Goal: Task Accomplishment & Management: Complete application form

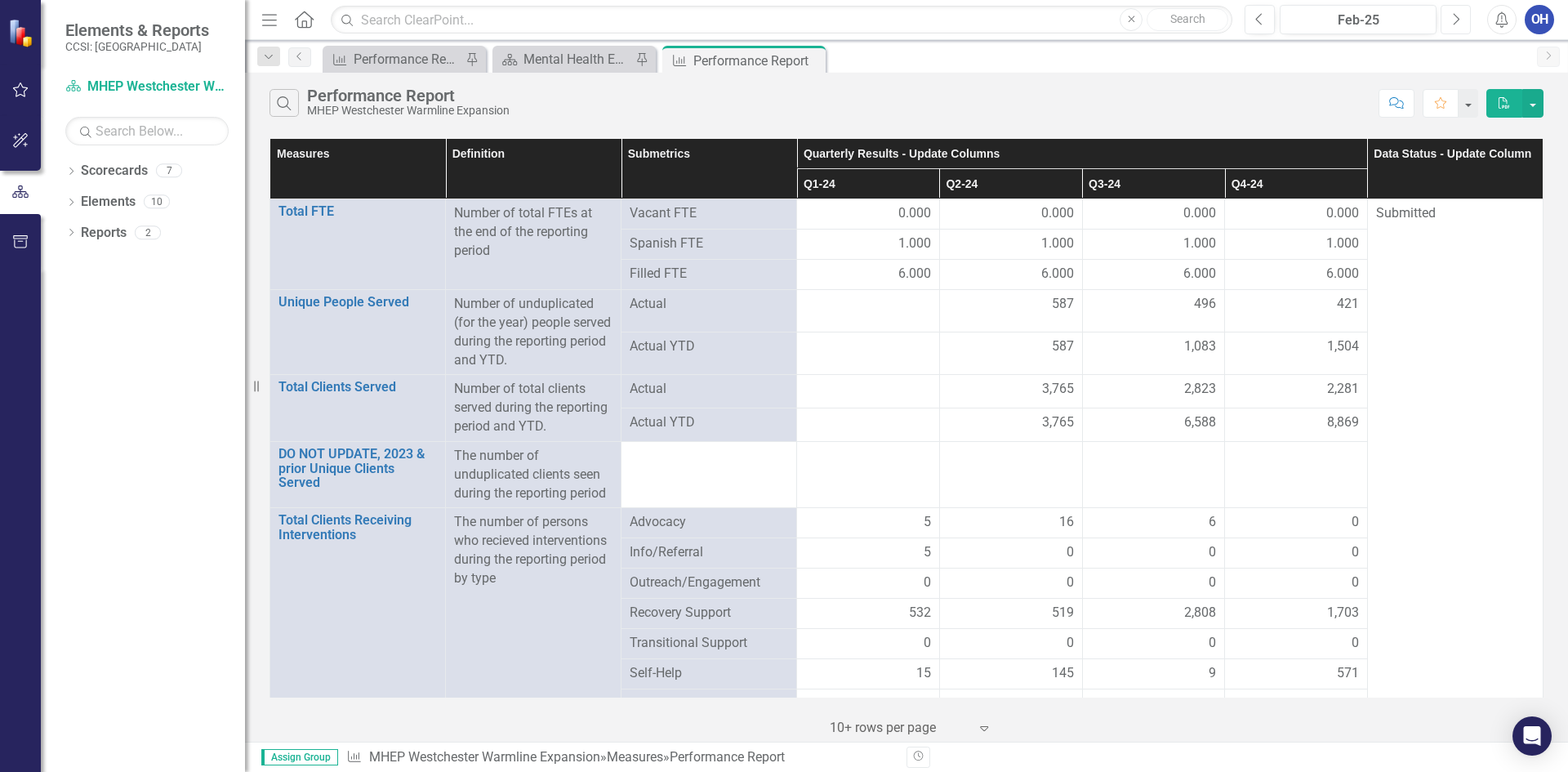
click at [1464, 25] on button "Next" at bounding box center [1455, 20] width 30 height 29
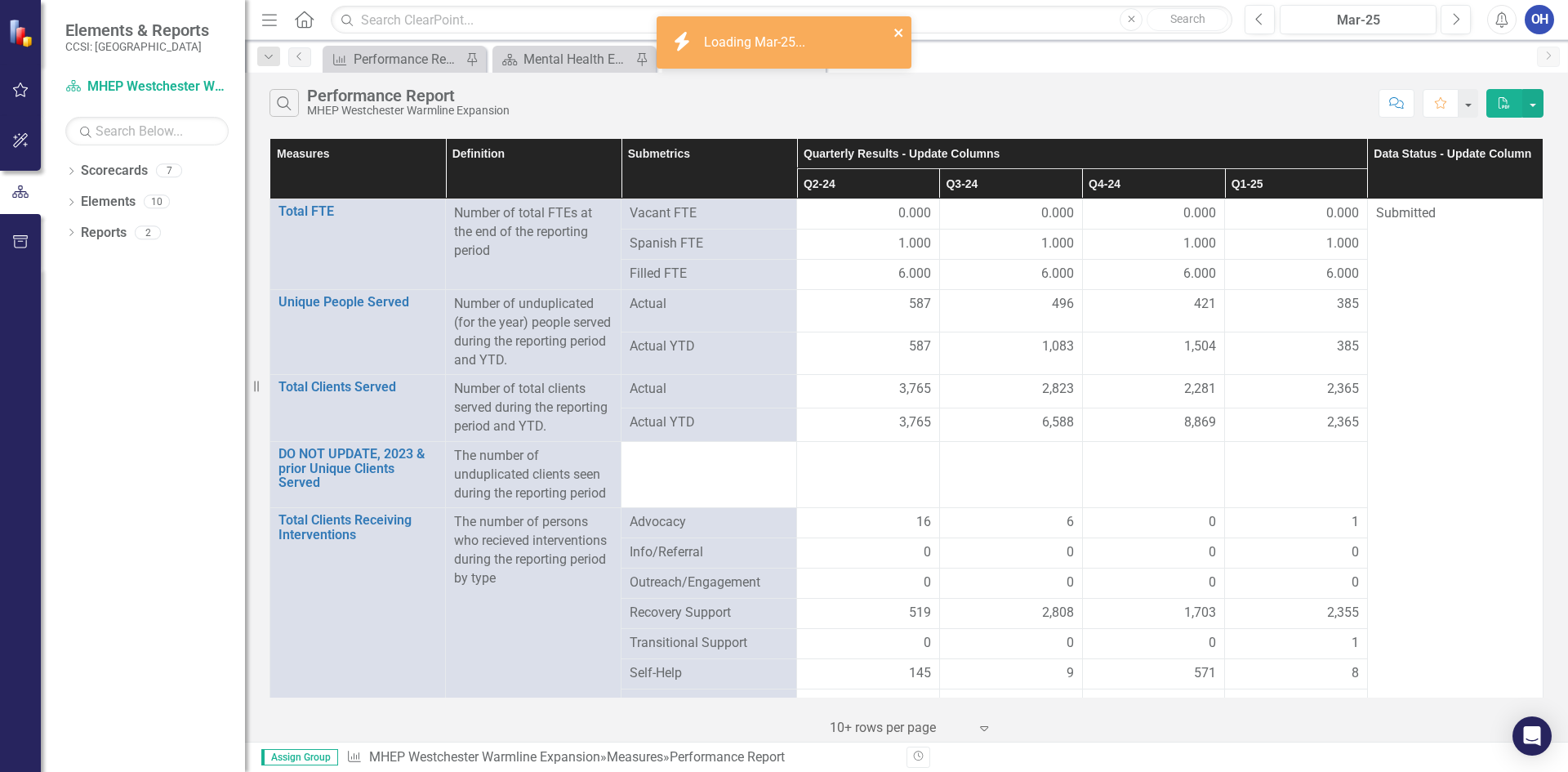
click at [894, 35] on icon "close" at bounding box center [899, 32] width 12 height 13
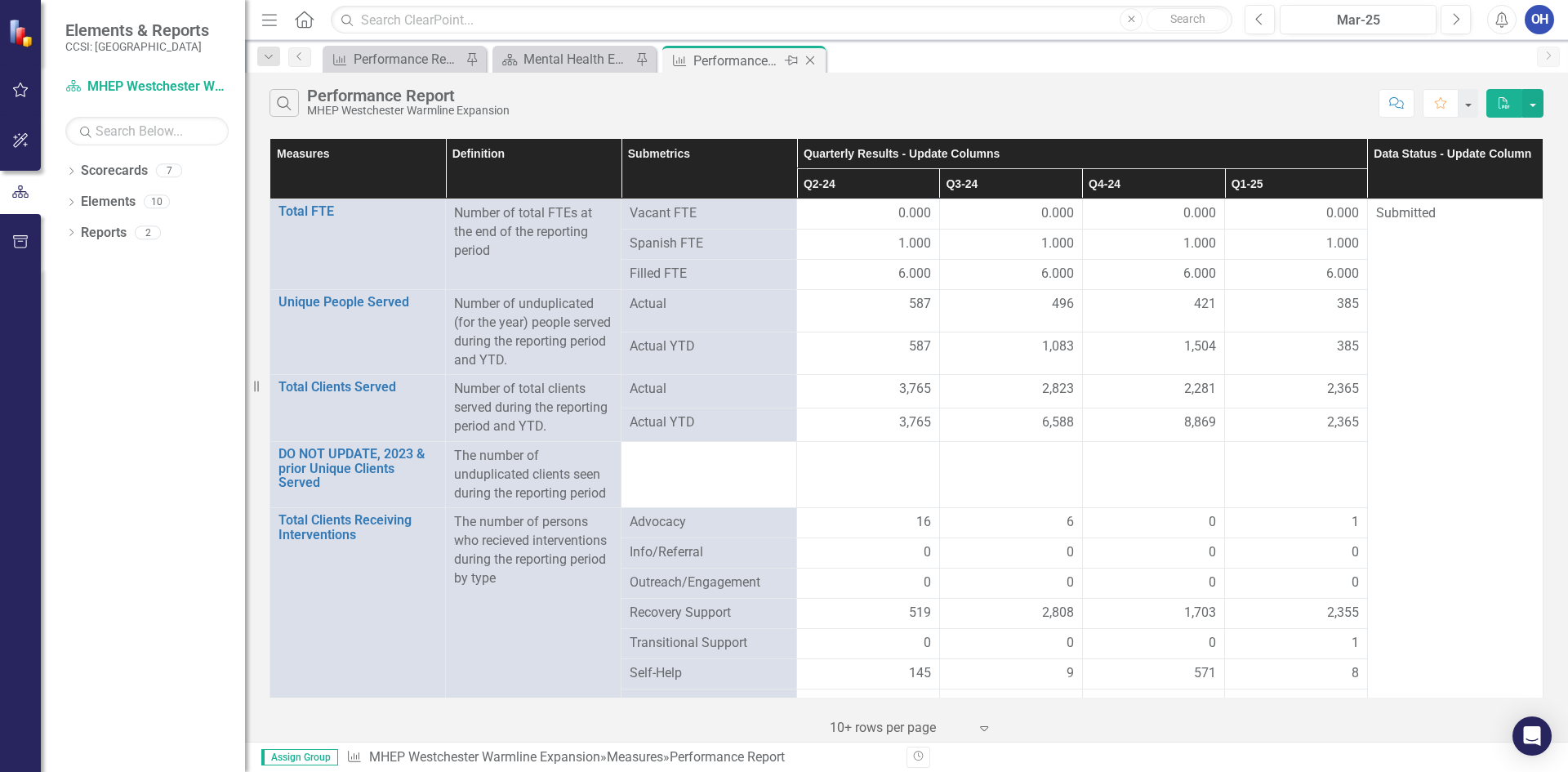
click at [815, 61] on icon "Close" at bounding box center [810, 60] width 17 height 13
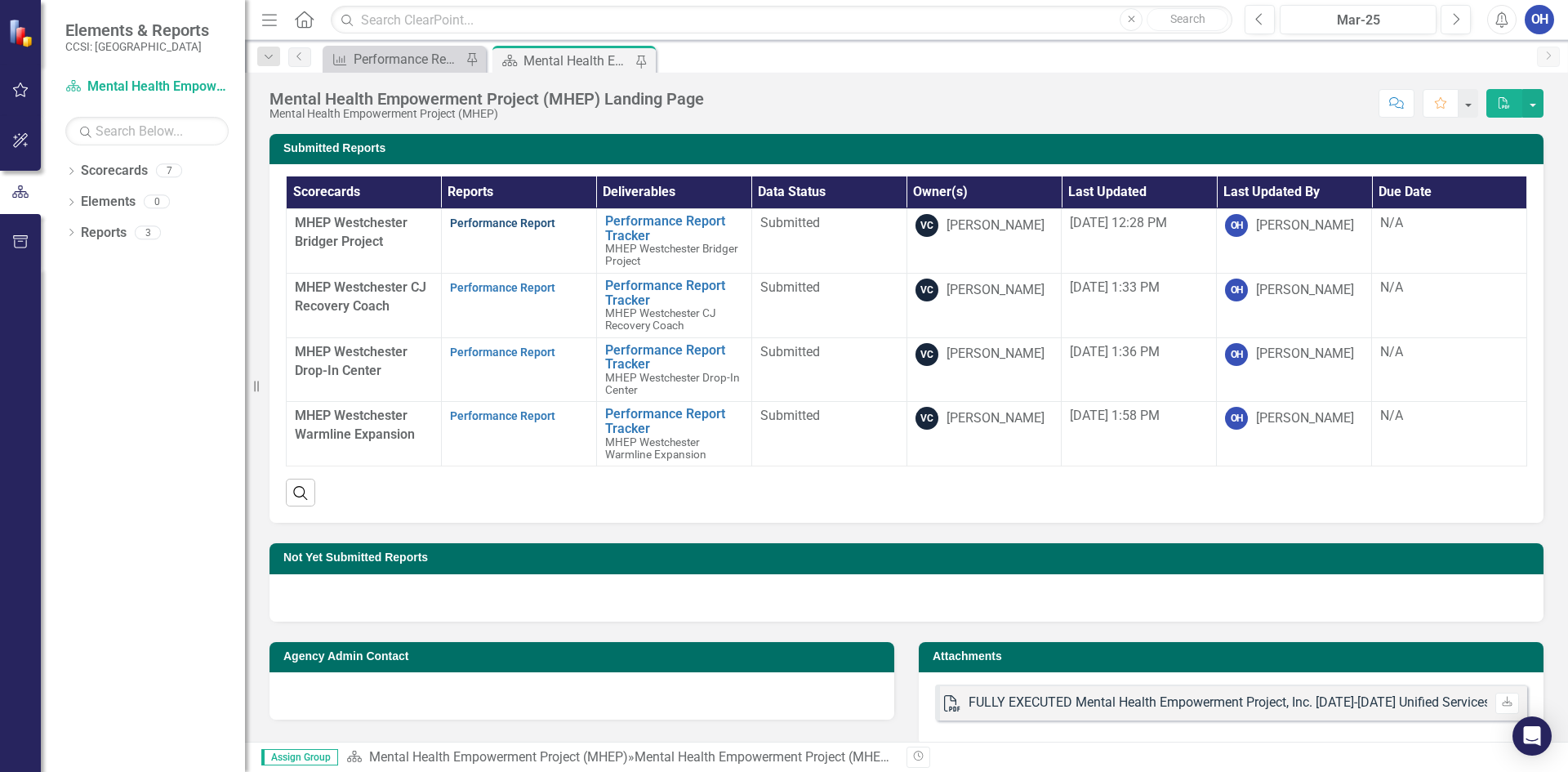
click at [503, 221] on link "Performance Report" at bounding box center [503, 222] width 106 height 13
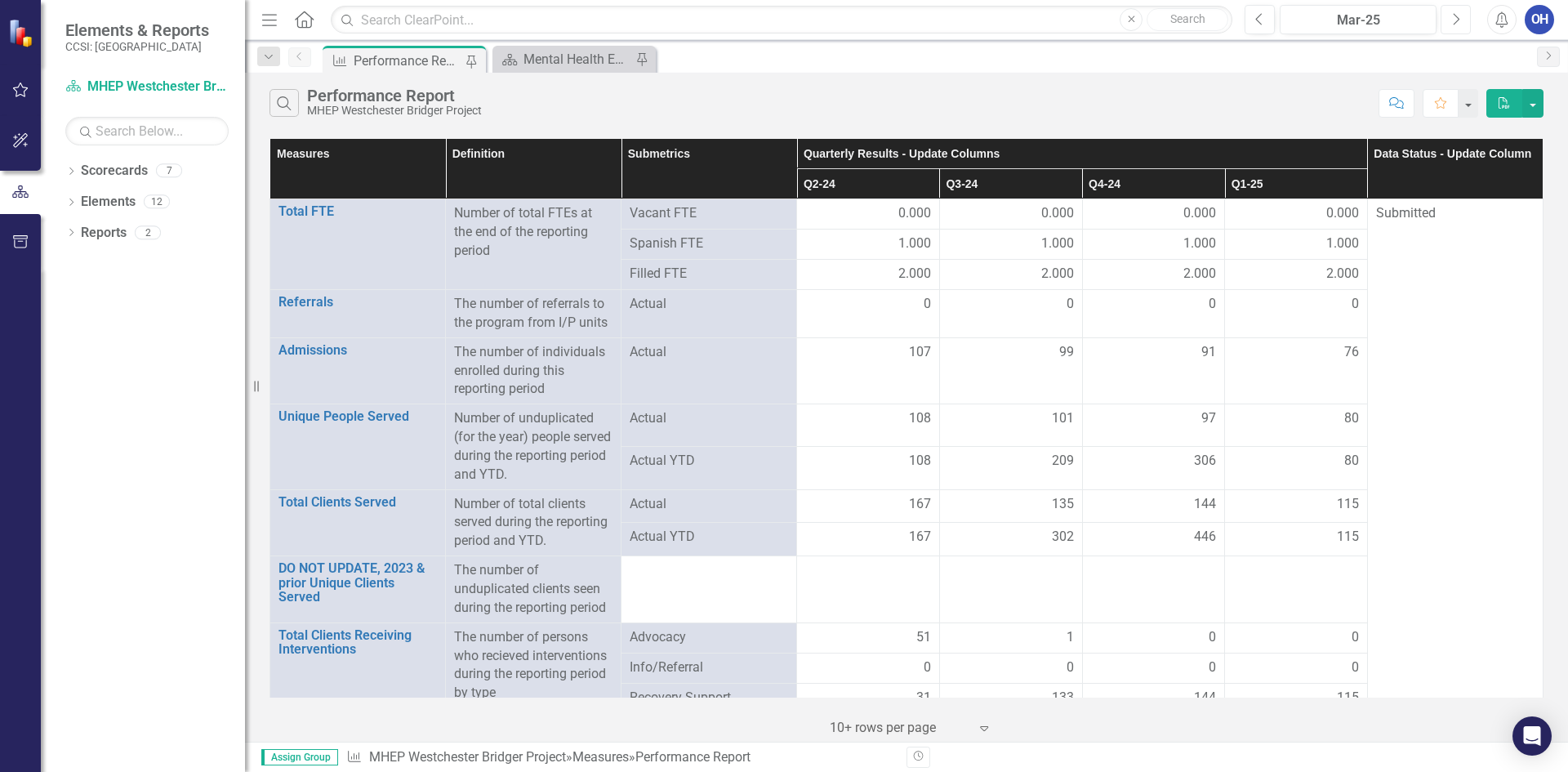
click at [1449, 18] on button "Next" at bounding box center [1455, 20] width 30 height 29
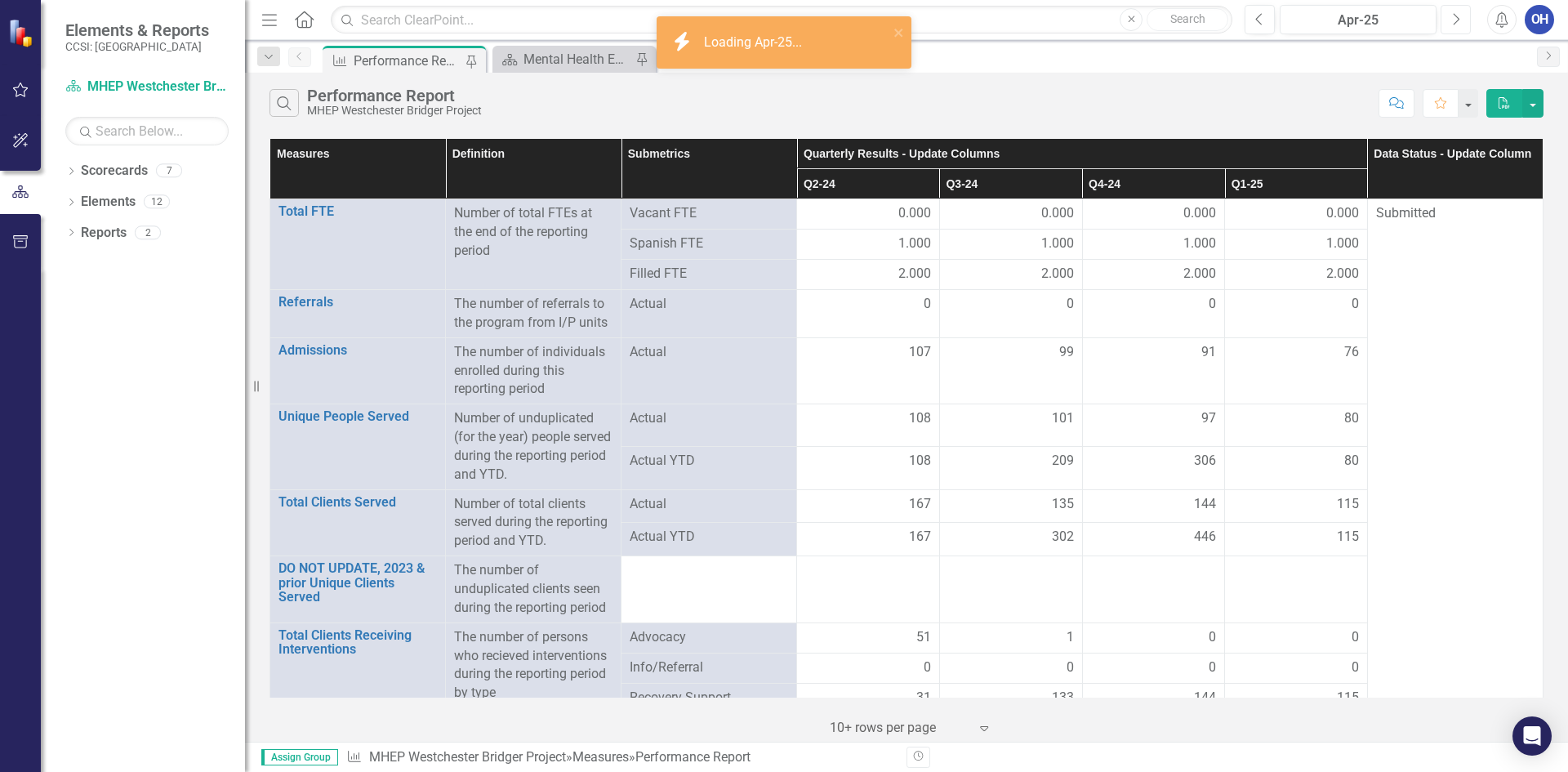
click at [1449, 20] on button "Next" at bounding box center [1455, 20] width 30 height 29
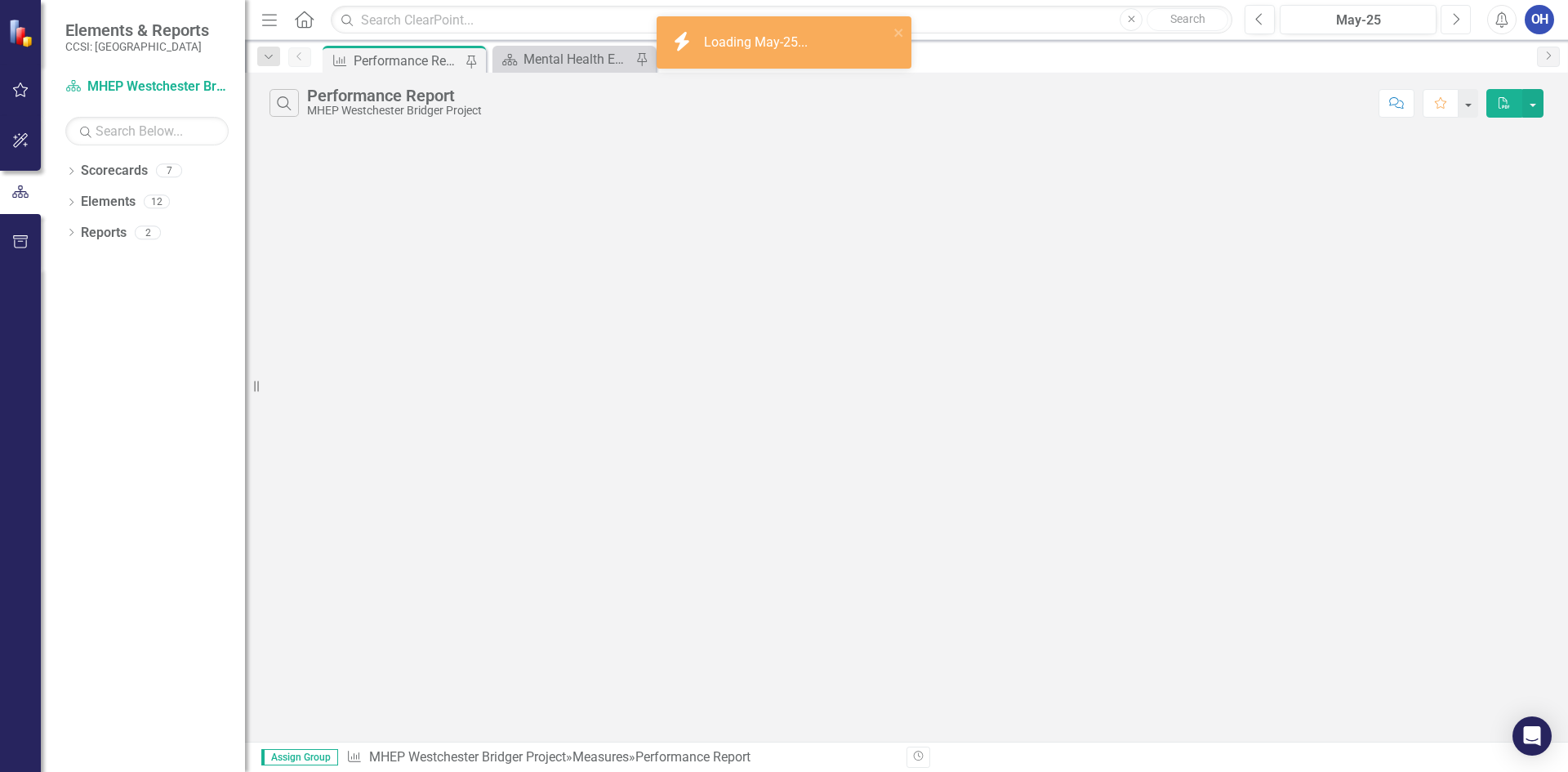
click at [1449, 20] on button "Next" at bounding box center [1455, 20] width 30 height 29
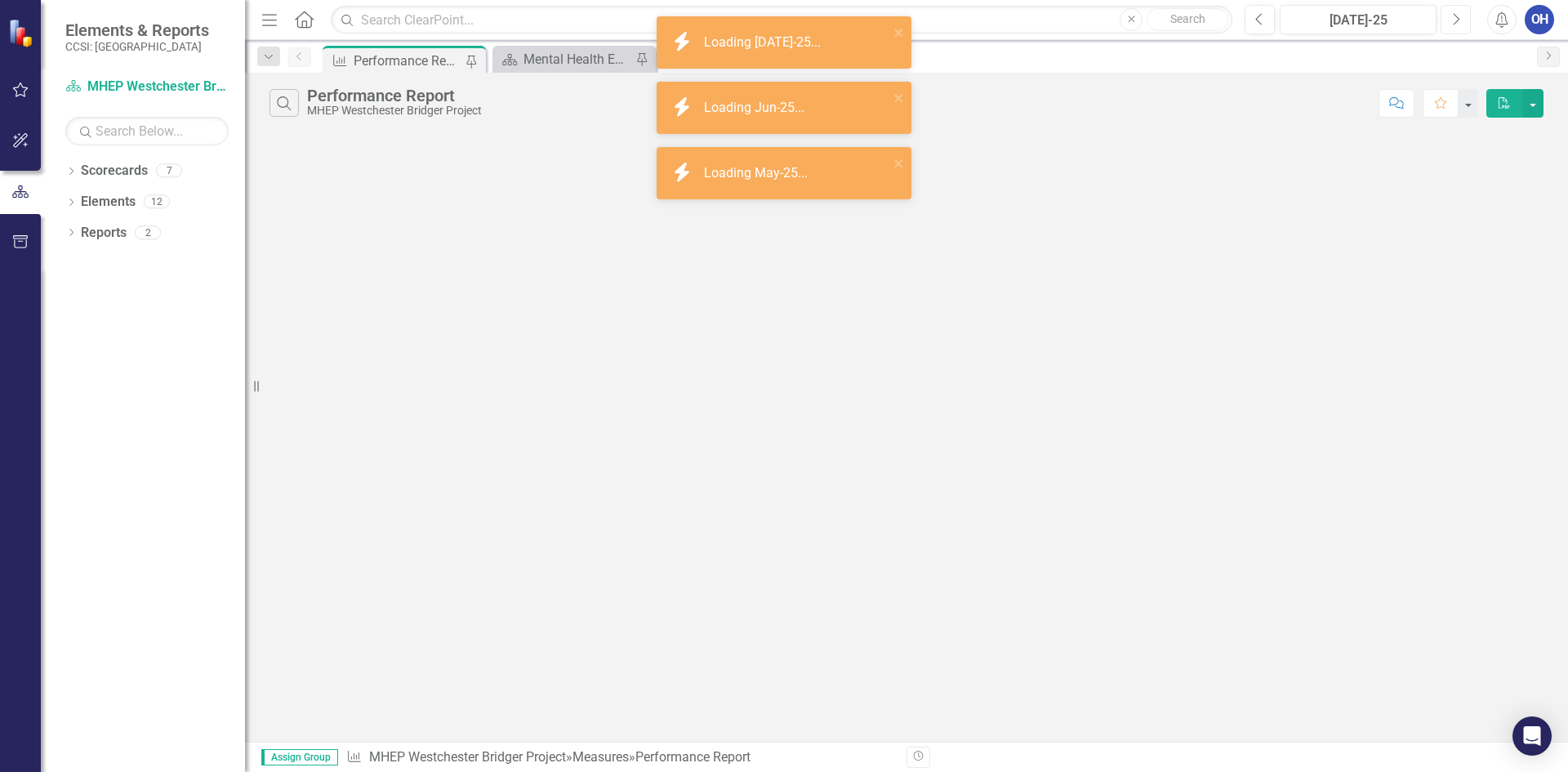
click at [1449, 20] on button "Next" at bounding box center [1455, 20] width 30 height 29
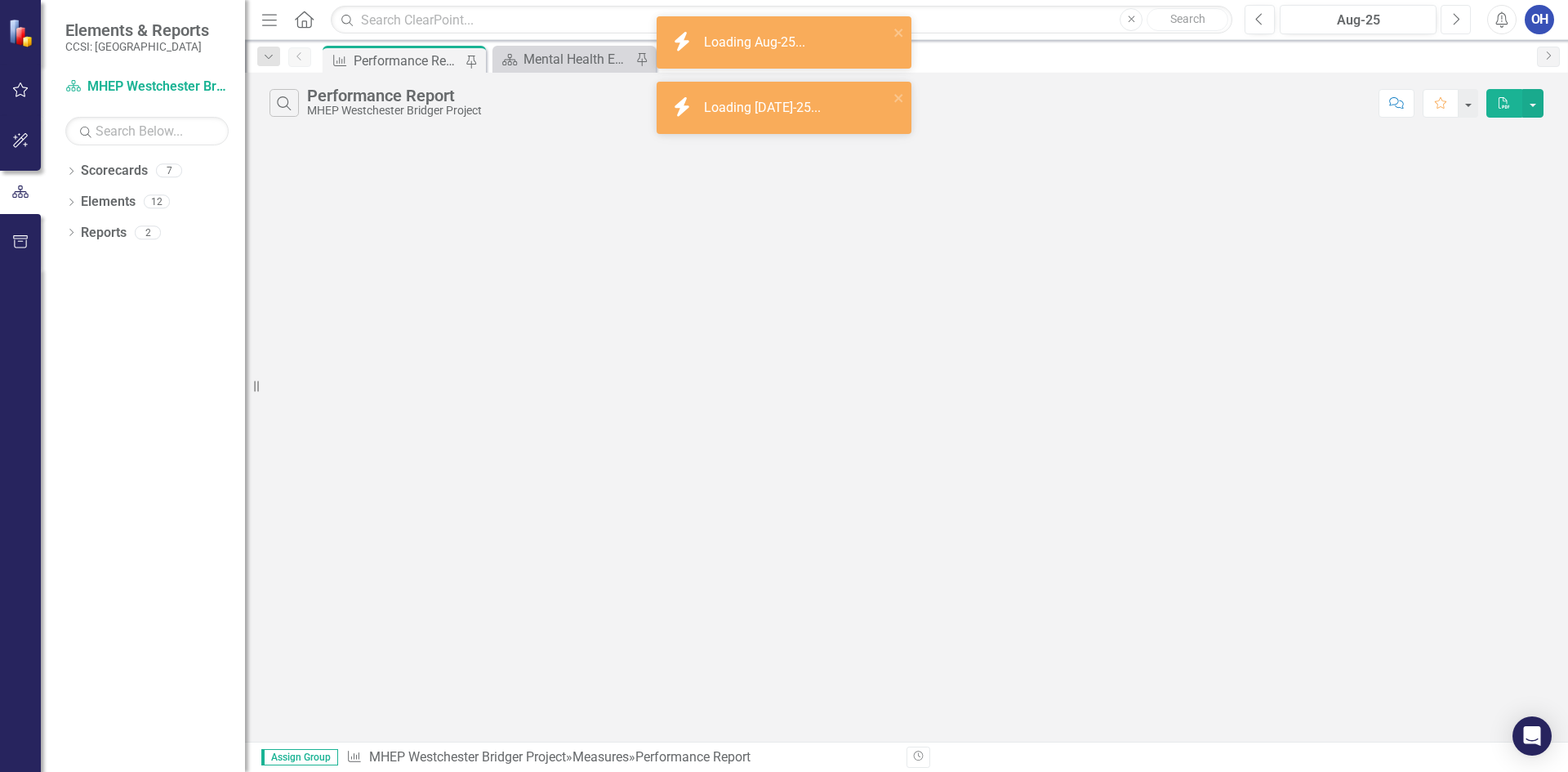
click at [1449, 20] on button "Next" at bounding box center [1455, 20] width 30 height 29
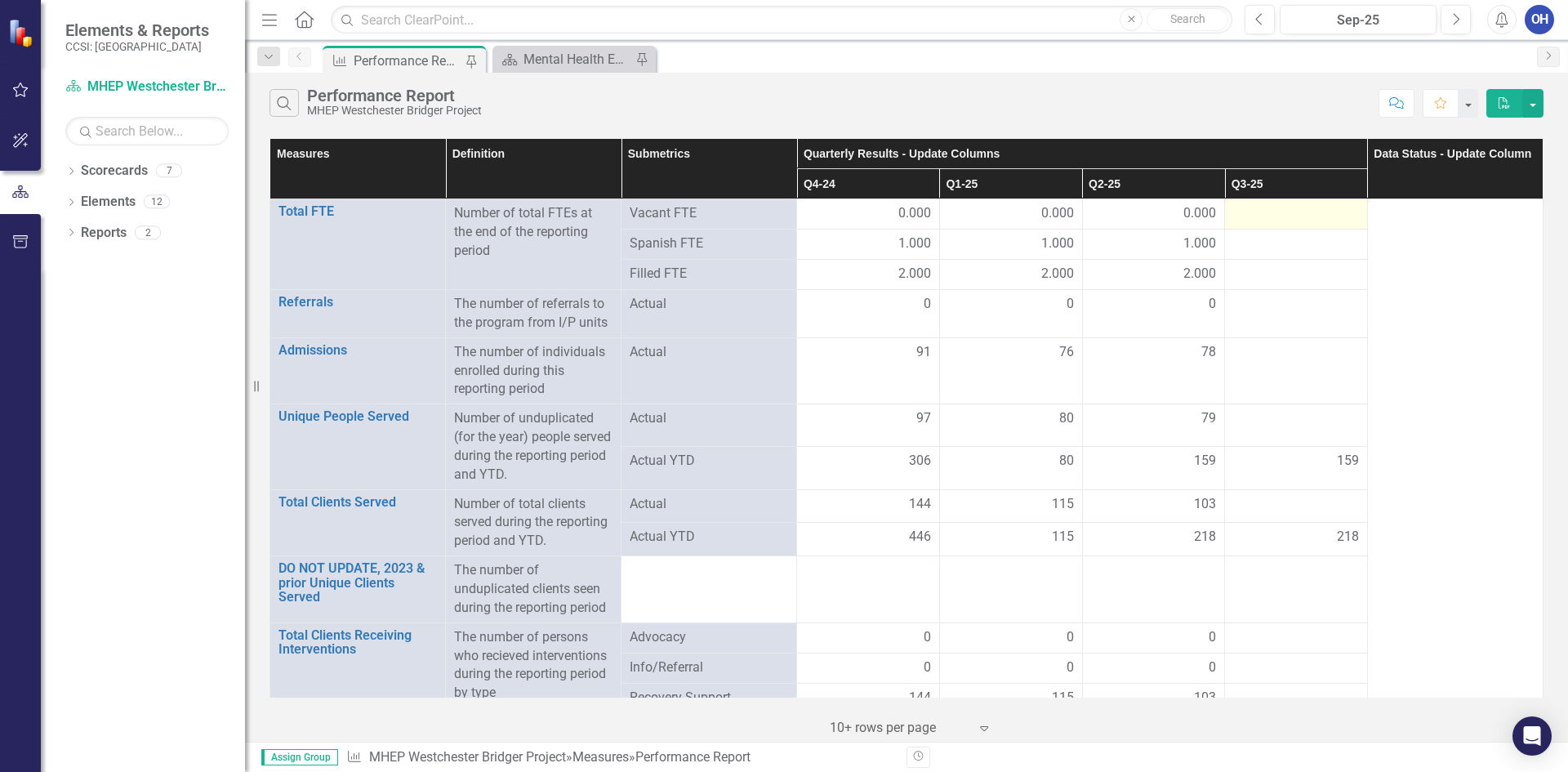
click at [1245, 215] on div at bounding box center [1296, 215] width 125 height 20
click at [1248, 216] on div at bounding box center [1296, 215] width 125 height 20
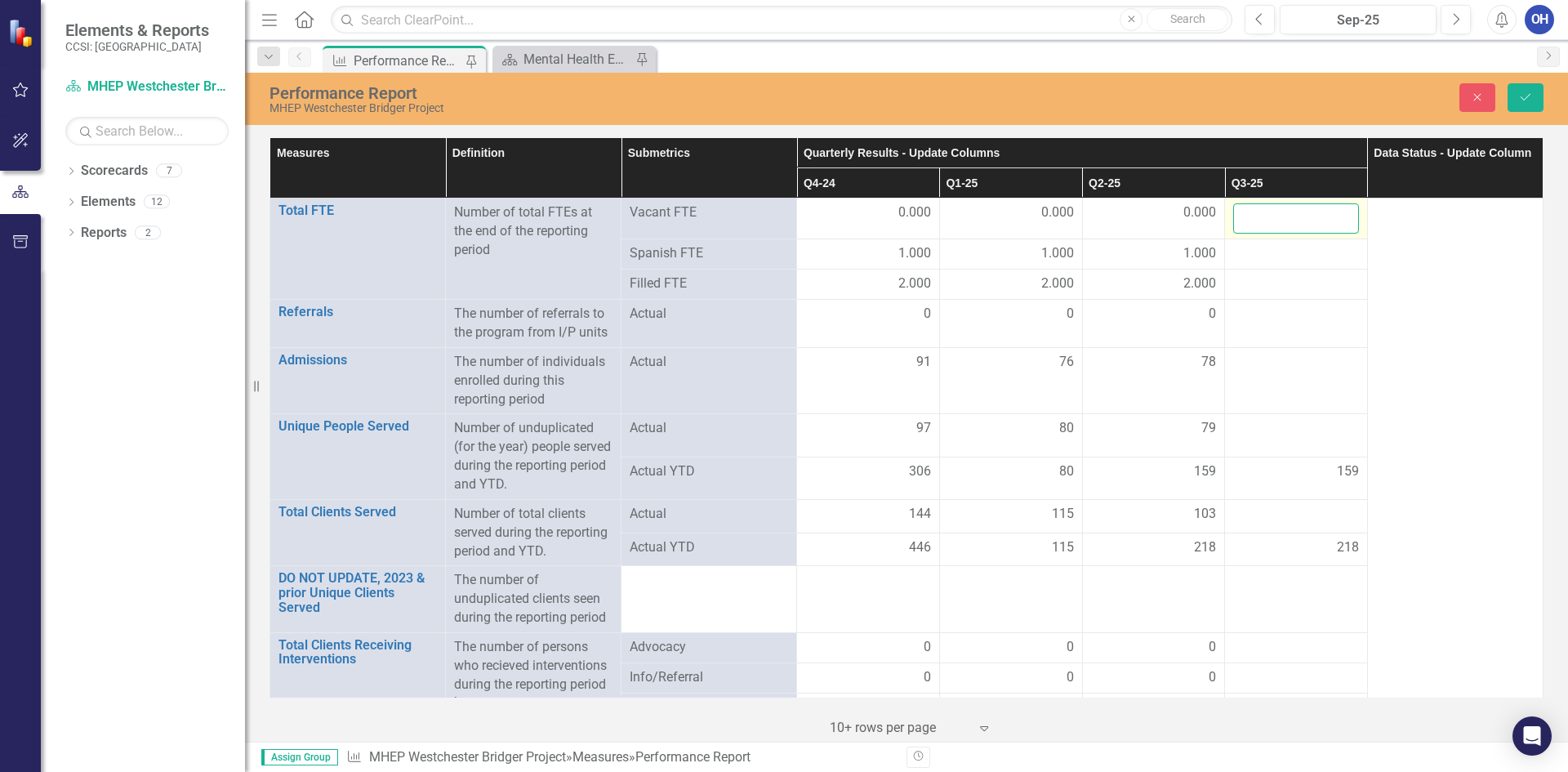
click at [1253, 218] on input "number" at bounding box center [1296, 218] width 125 height 30
type input "0"
click at [1253, 253] on div at bounding box center [1296, 254] width 125 height 20
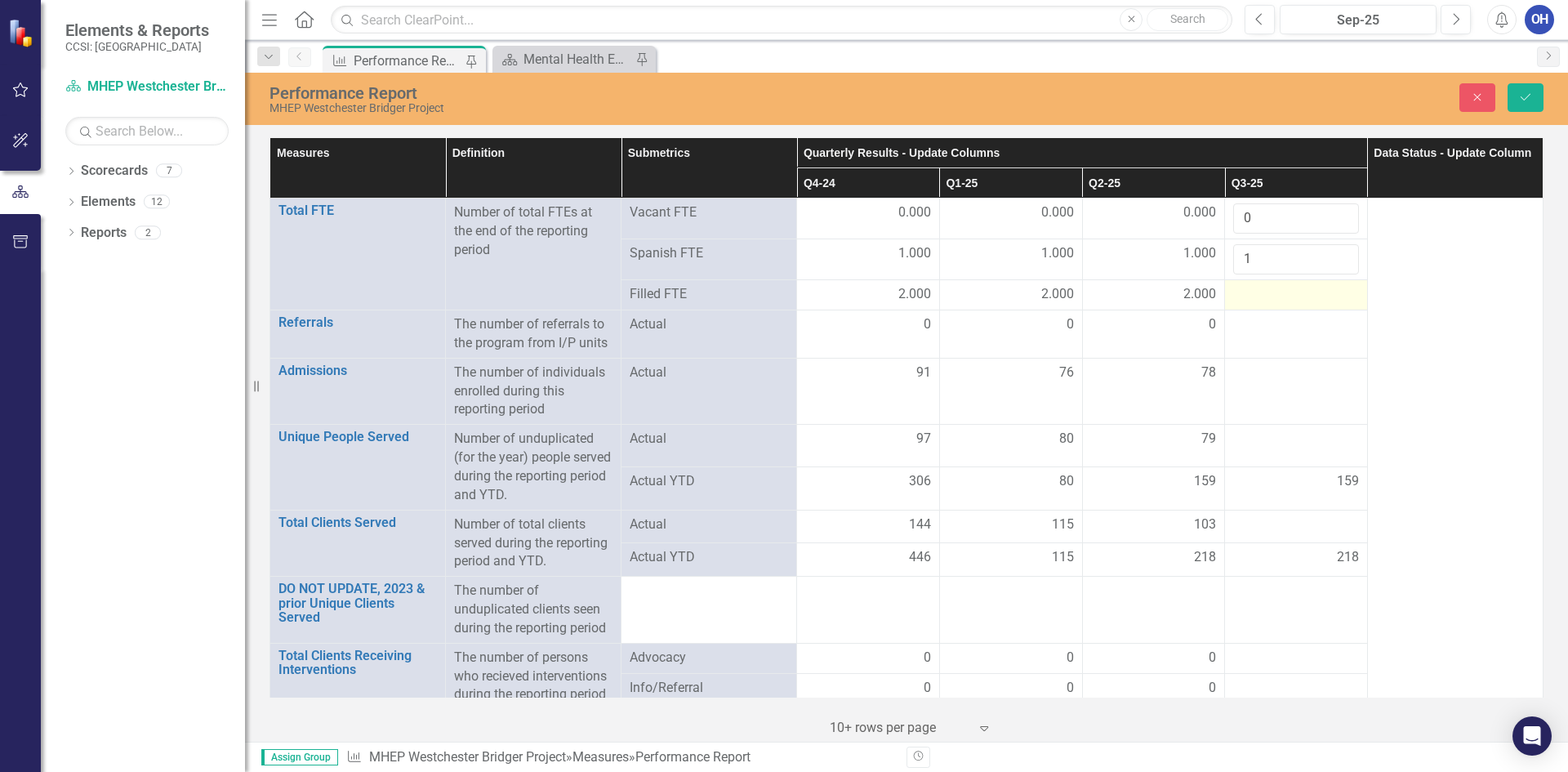
type input "1"
click at [1262, 294] on div at bounding box center [1296, 295] width 125 height 20
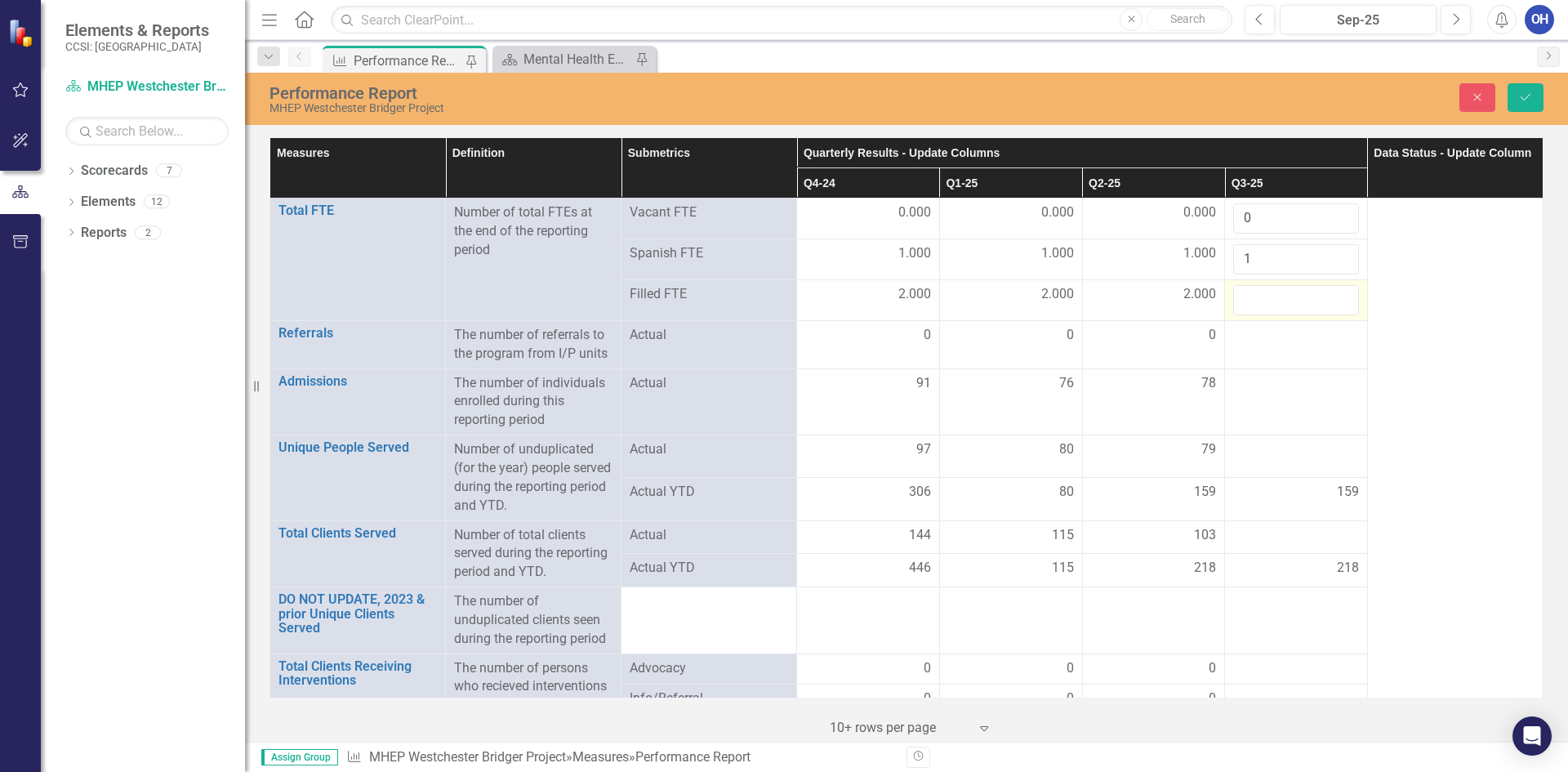
click at [1262, 294] on input "number" at bounding box center [1296, 300] width 125 height 30
type input "2"
click at [1278, 347] on td at bounding box center [1297, 344] width 143 height 48
click at [1278, 347] on input "number" at bounding box center [1296, 341] width 125 height 30
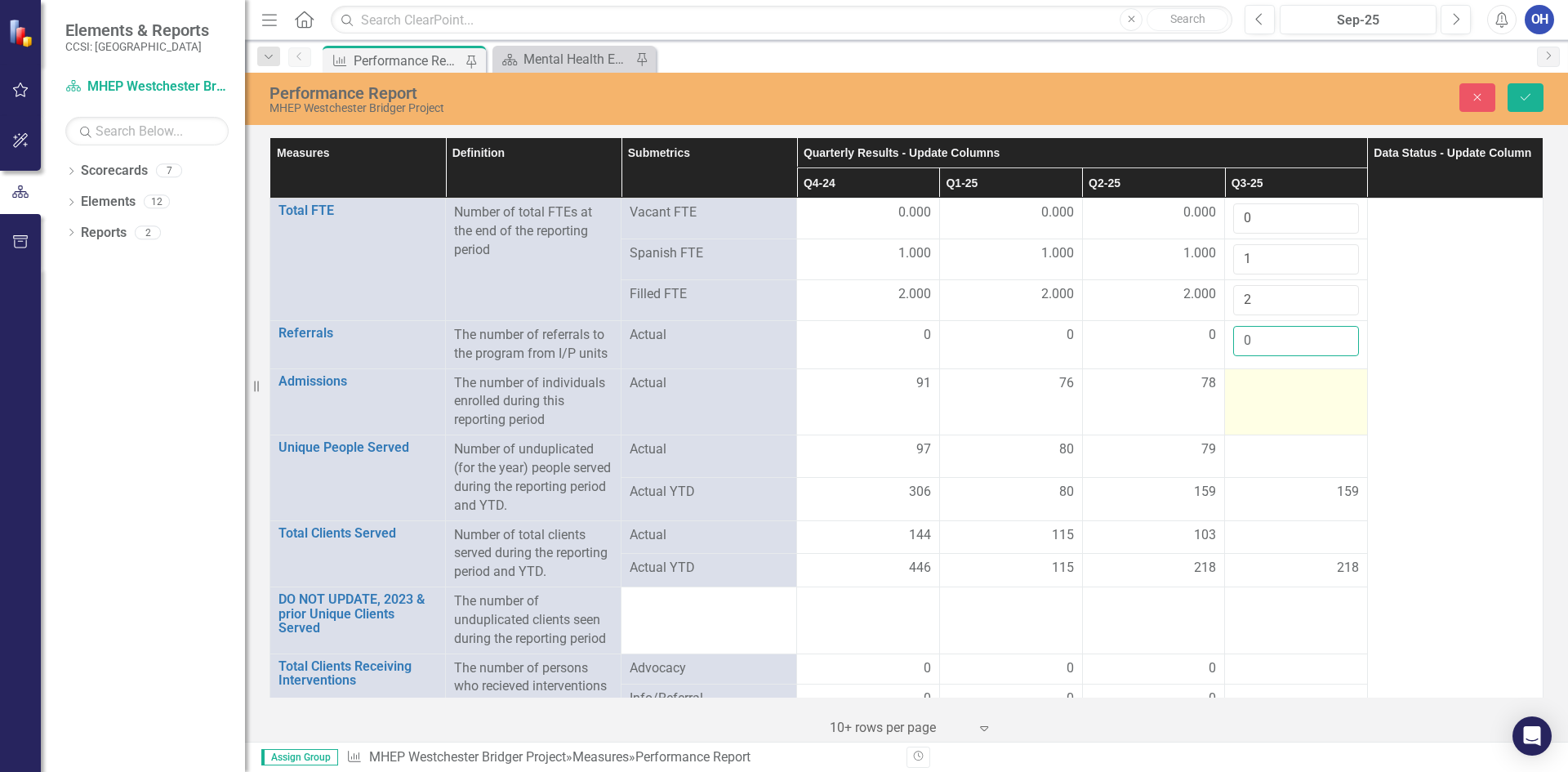
type input "0"
click at [1261, 388] on div at bounding box center [1296, 384] width 125 height 20
click at [1265, 395] on input "number" at bounding box center [1296, 389] width 125 height 30
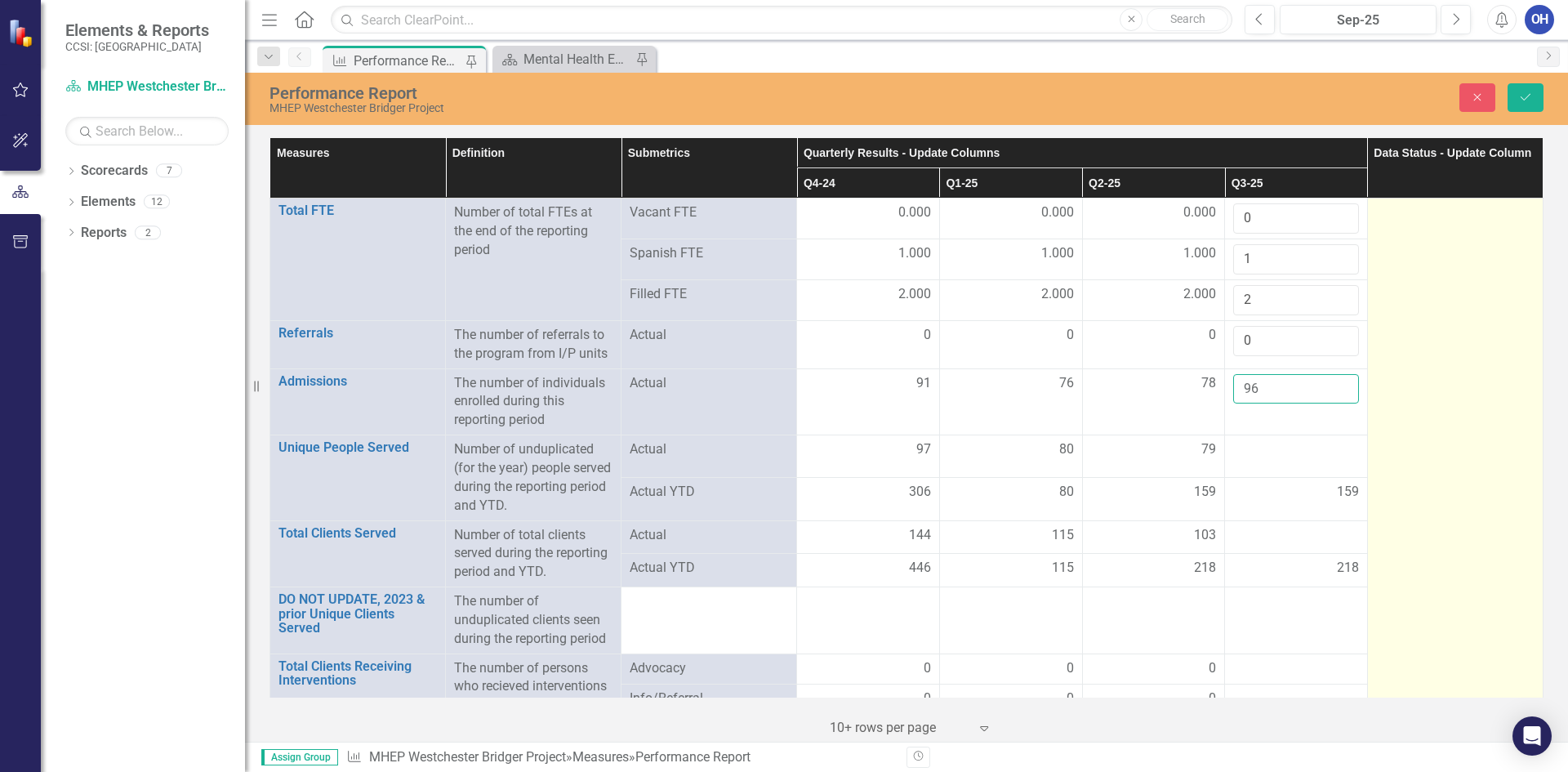
type input "96"
click at [1379, 458] on td at bounding box center [1454, 758] width 175 height 1120
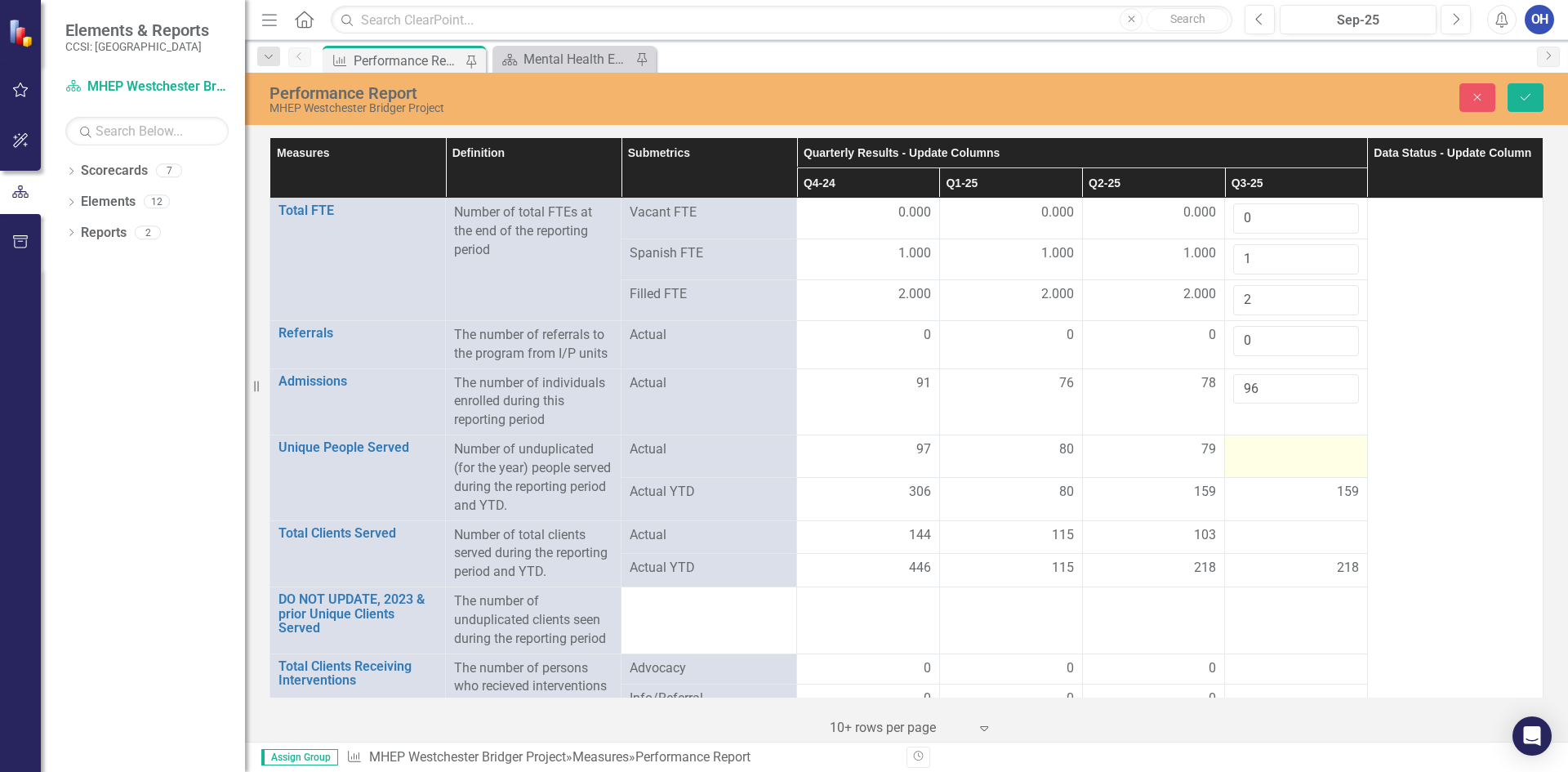
click at [1291, 456] on div at bounding box center [1296, 451] width 125 height 20
click at [1292, 451] on div at bounding box center [1296, 451] width 125 height 20
click at [1288, 451] on div at bounding box center [1296, 451] width 125 height 20
click at [1287, 451] on div at bounding box center [1296, 451] width 125 height 20
click at [1261, 451] on div at bounding box center [1296, 451] width 125 height 20
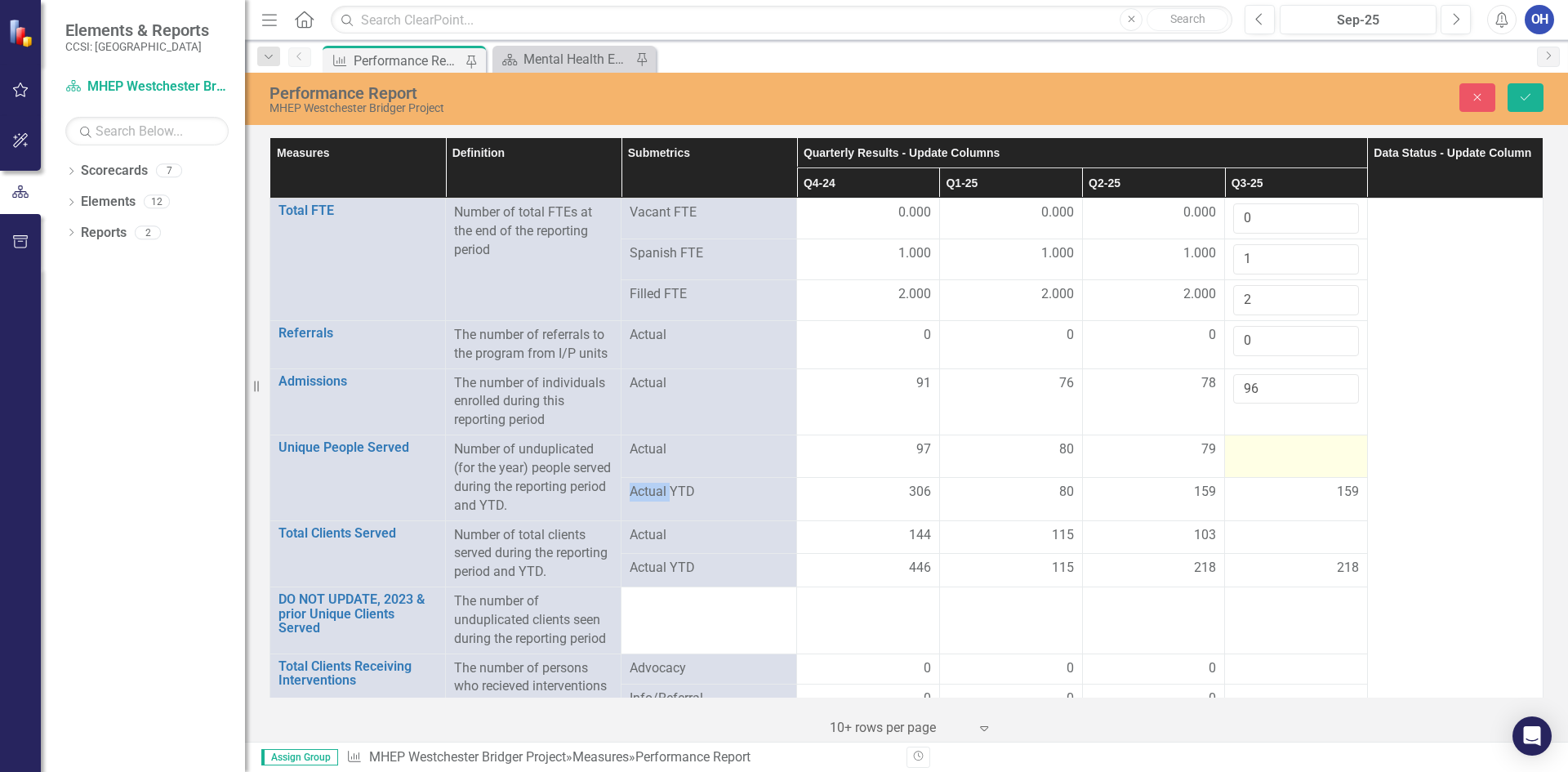
click at [1260, 451] on div at bounding box center [1296, 451] width 125 height 20
click at [1260, 451] on input "number" at bounding box center [1296, 456] width 125 height 30
type input "99"
click at [1271, 536] on div at bounding box center [1296, 536] width 125 height 20
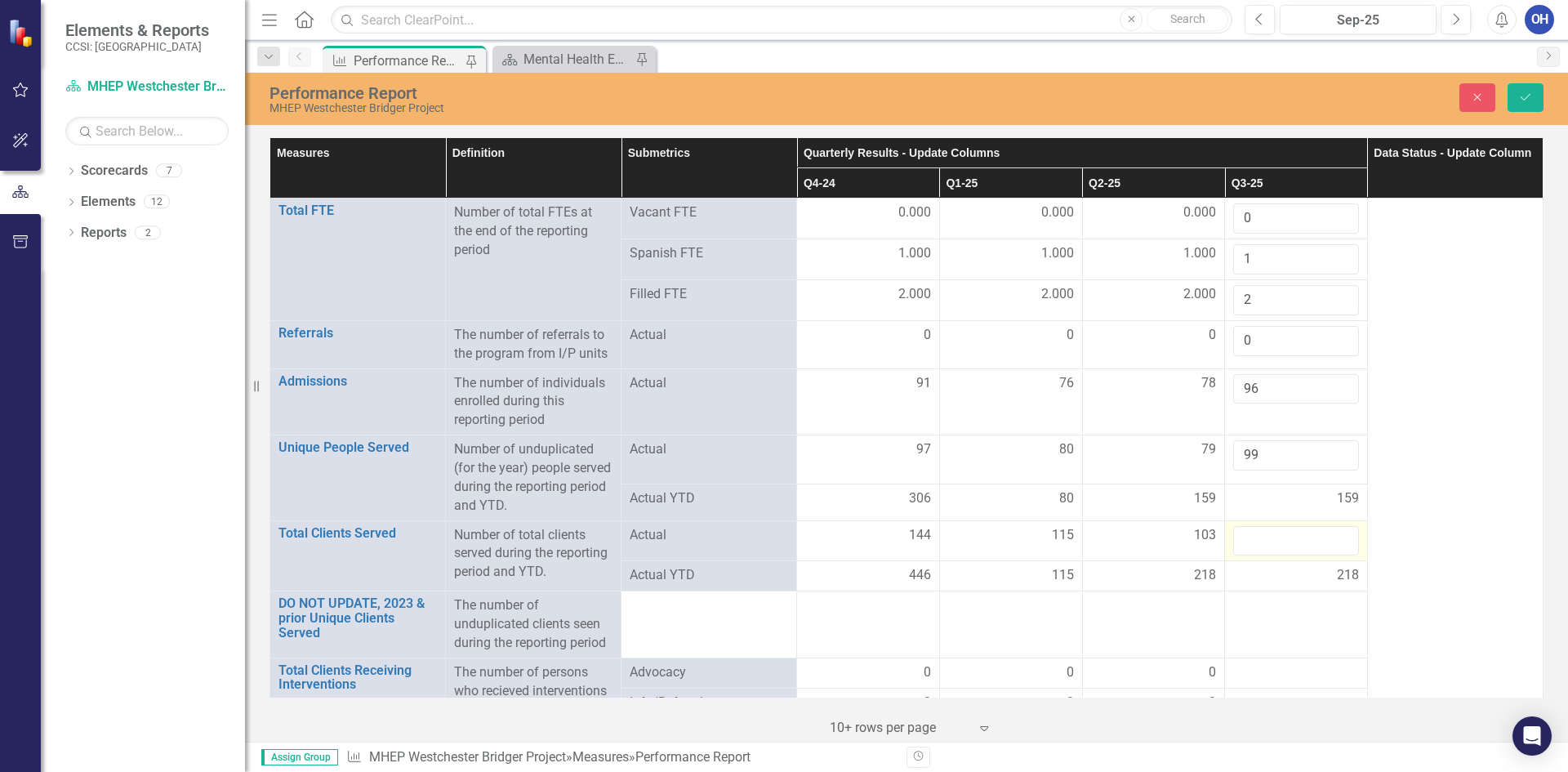
click at [1271, 536] on input "number" at bounding box center [1296, 541] width 125 height 30
click at [1247, 545] on input "number" at bounding box center [1296, 541] width 125 height 30
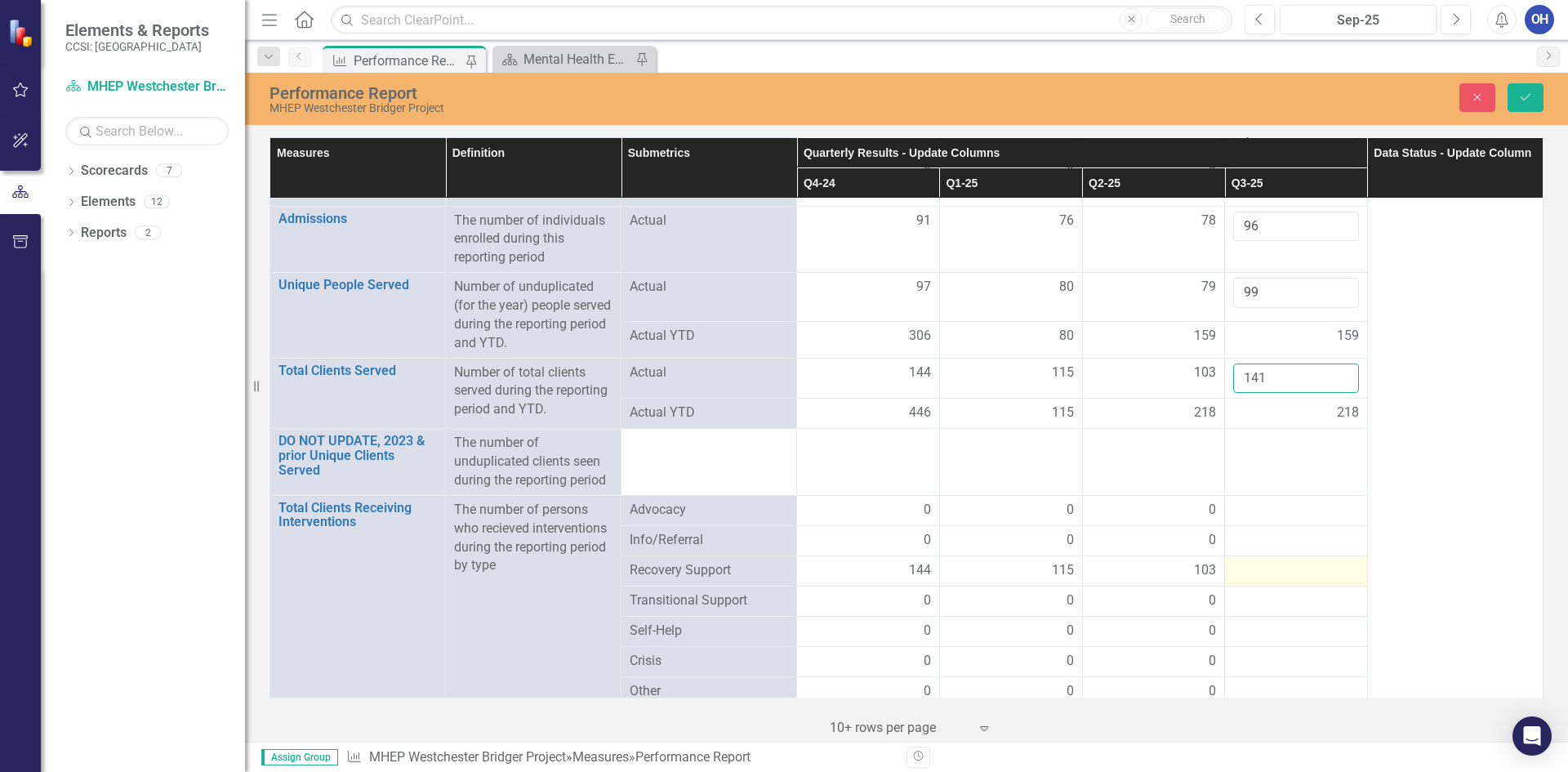
scroll to position [164, 0]
type input "141"
click at [1281, 509] on div at bounding box center [1296, 509] width 125 height 20
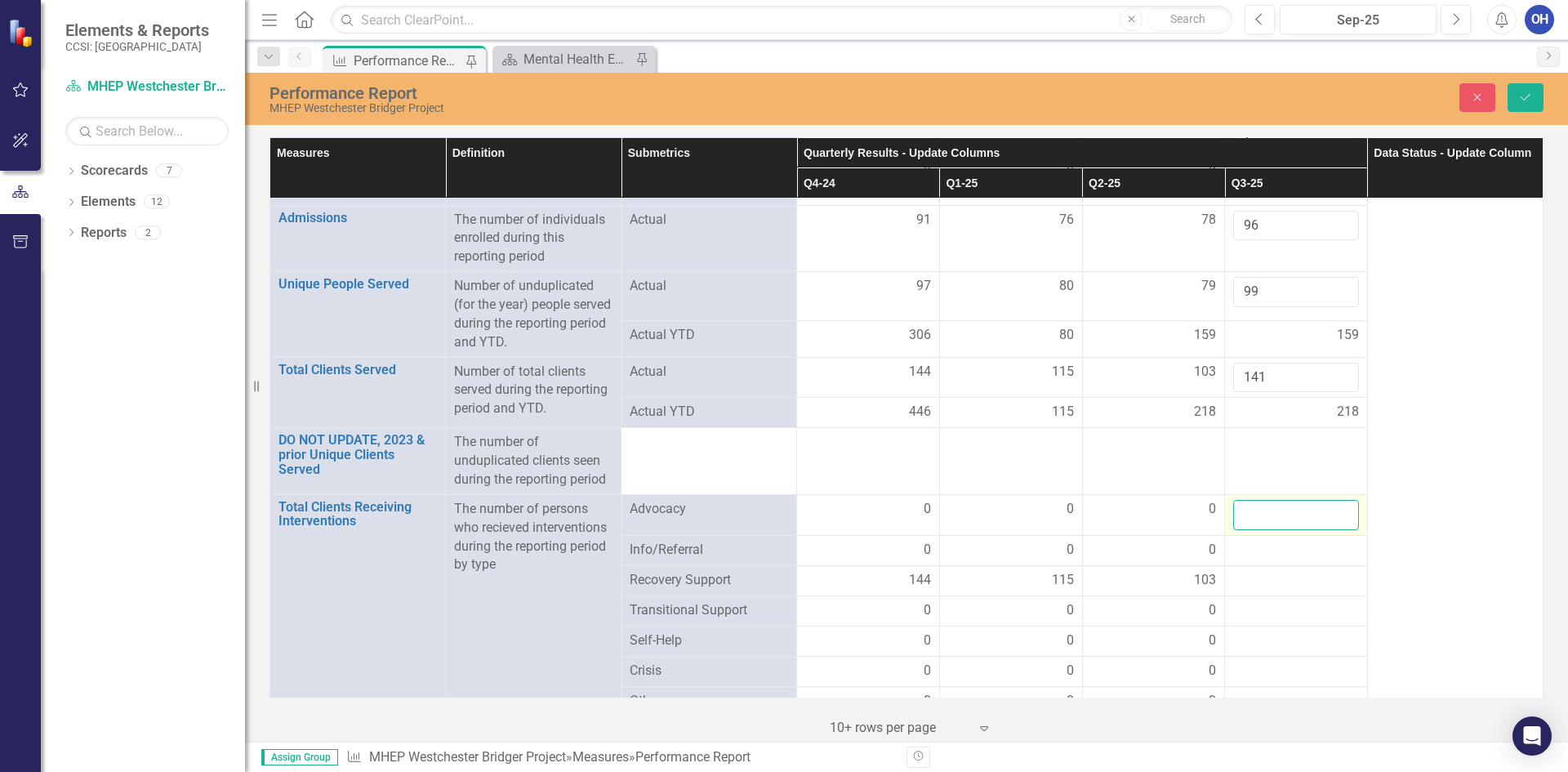
click at [1281, 509] on input "number" at bounding box center [1296, 514] width 125 height 30
type input "0"
click at [1282, 552] on div at bounding box center [1296, 551] width 125 height 20
type input "0"
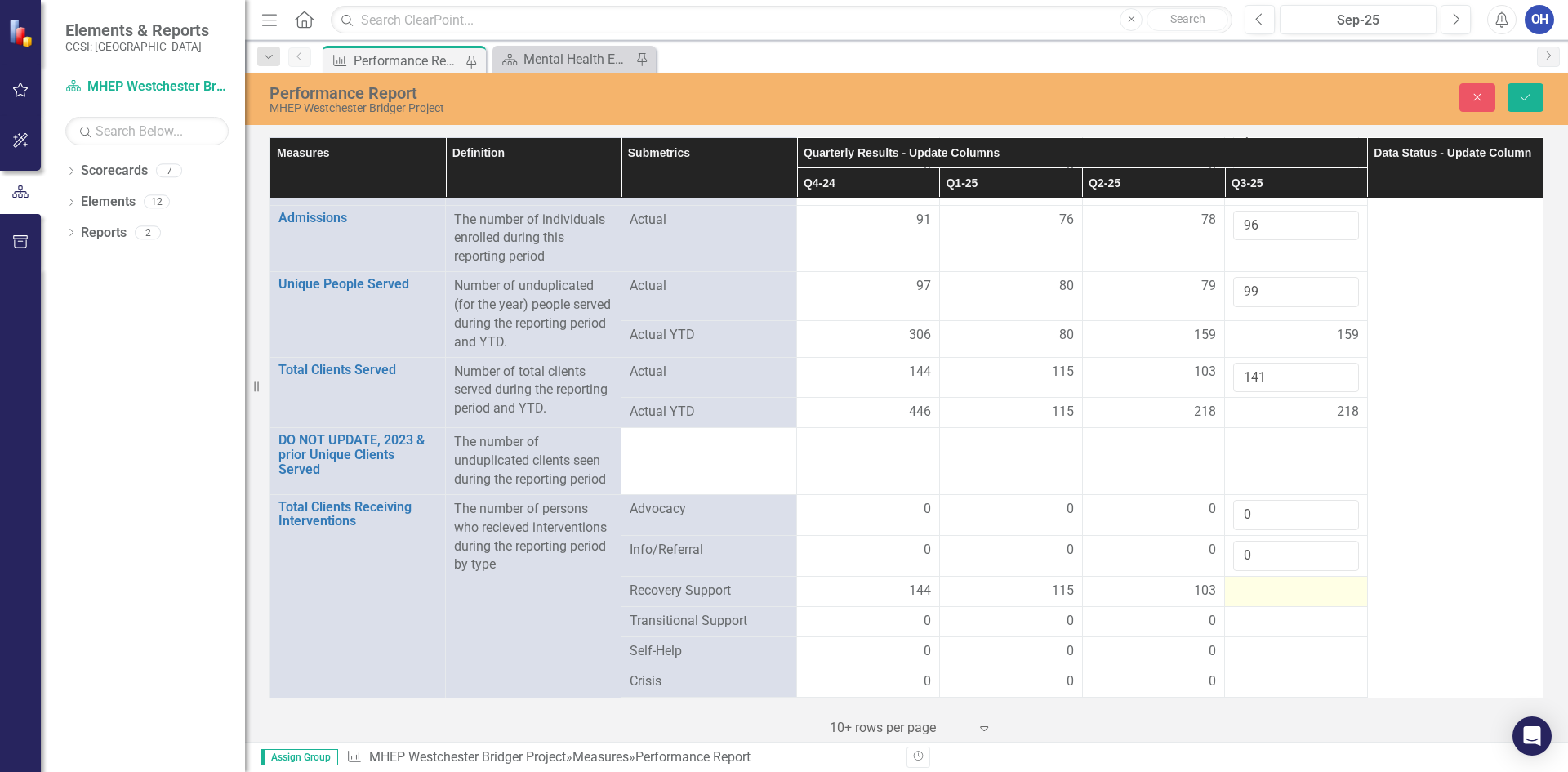
click at [1271, 598] on div at bounding box center [1296, 592] width 125 height 20
click at [1271, 598] on input "number" at bounding box center [1296, 597] width 125 height 30
click at [1250, 630] on div at bounding box center [1296, 632] width 125 height 20
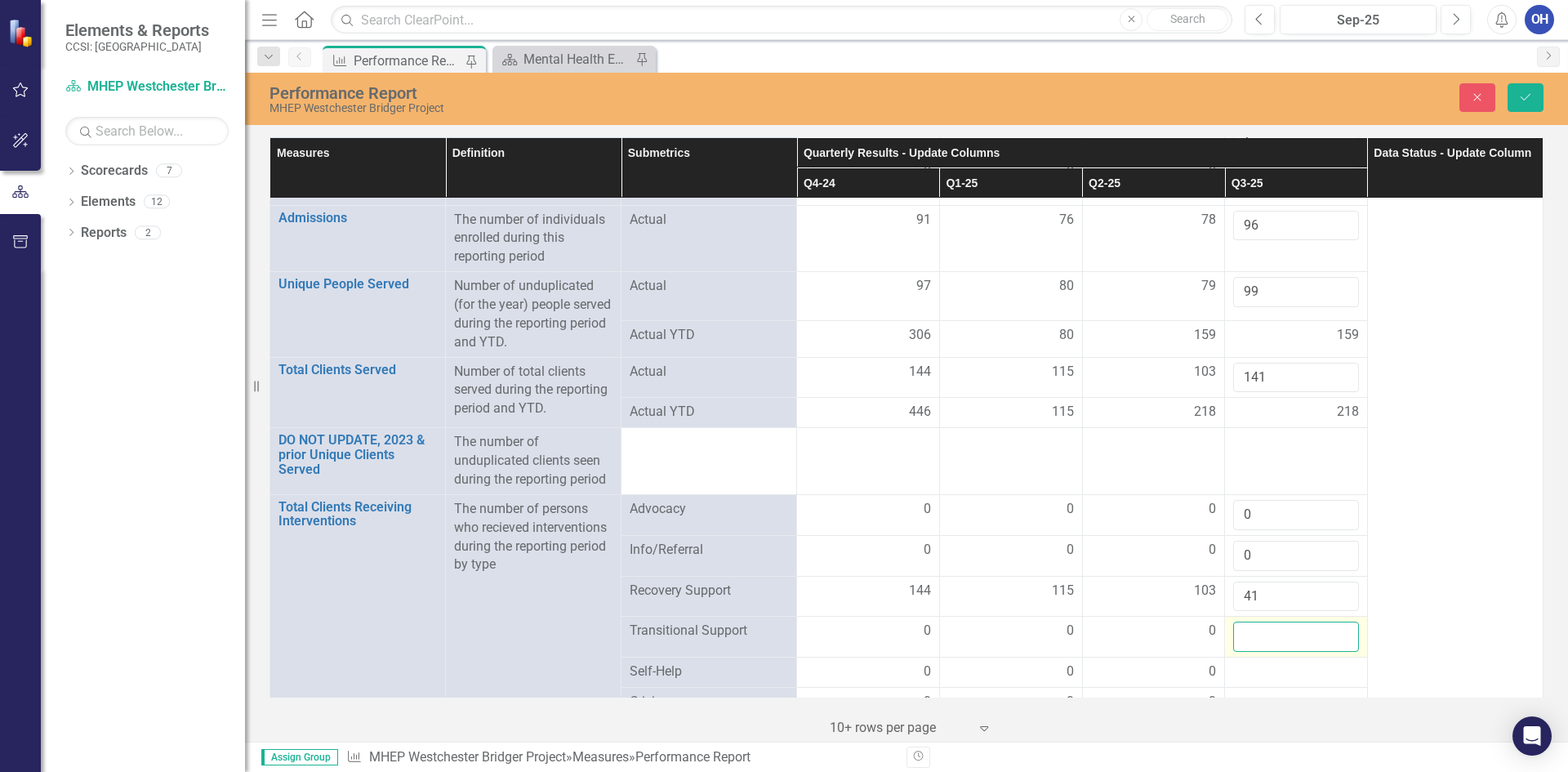
click at [1252, 634] on input "number" at bounding box center [1296, 637] width 125 height 30
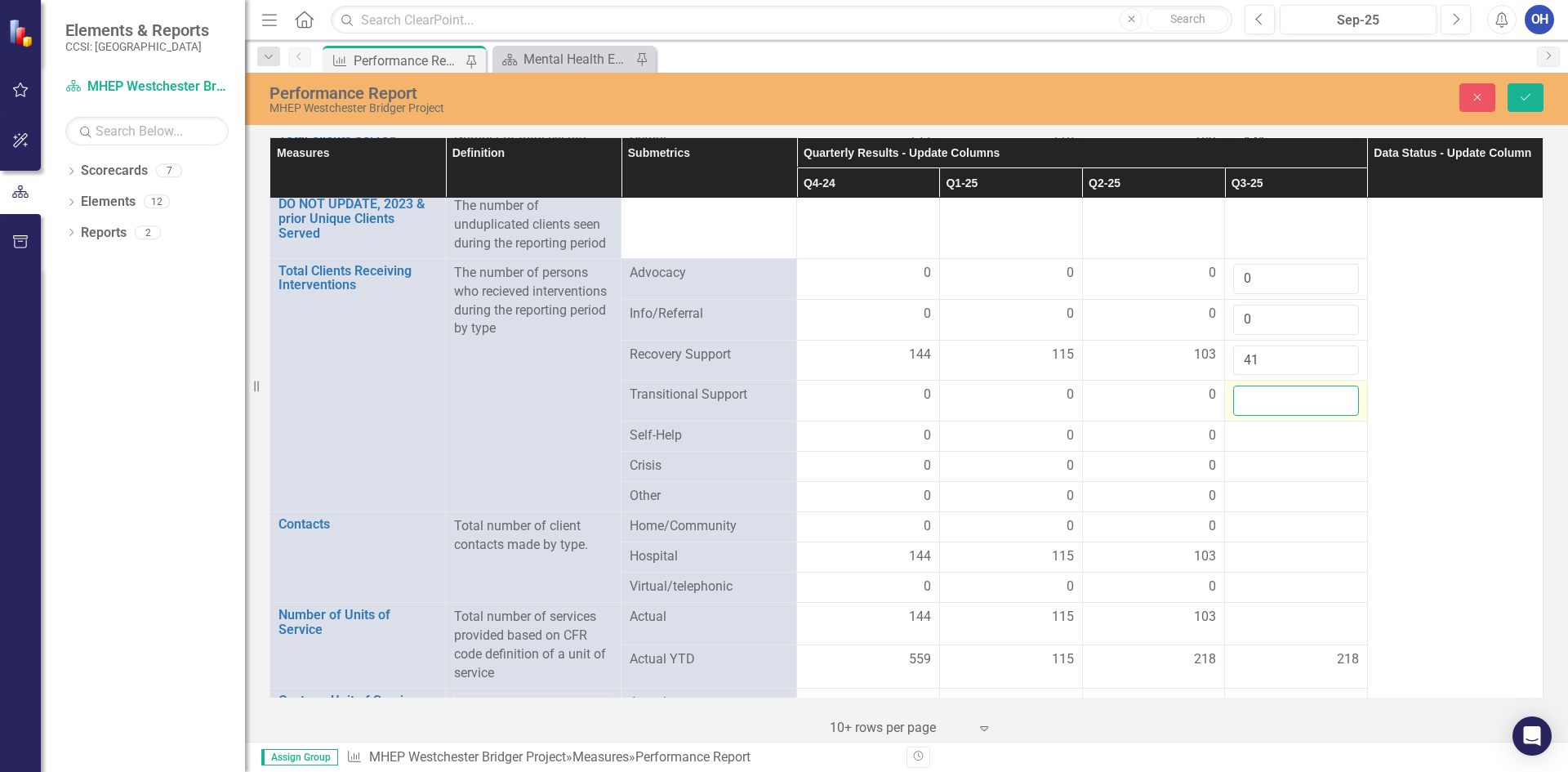
scroll to position [409, 0]
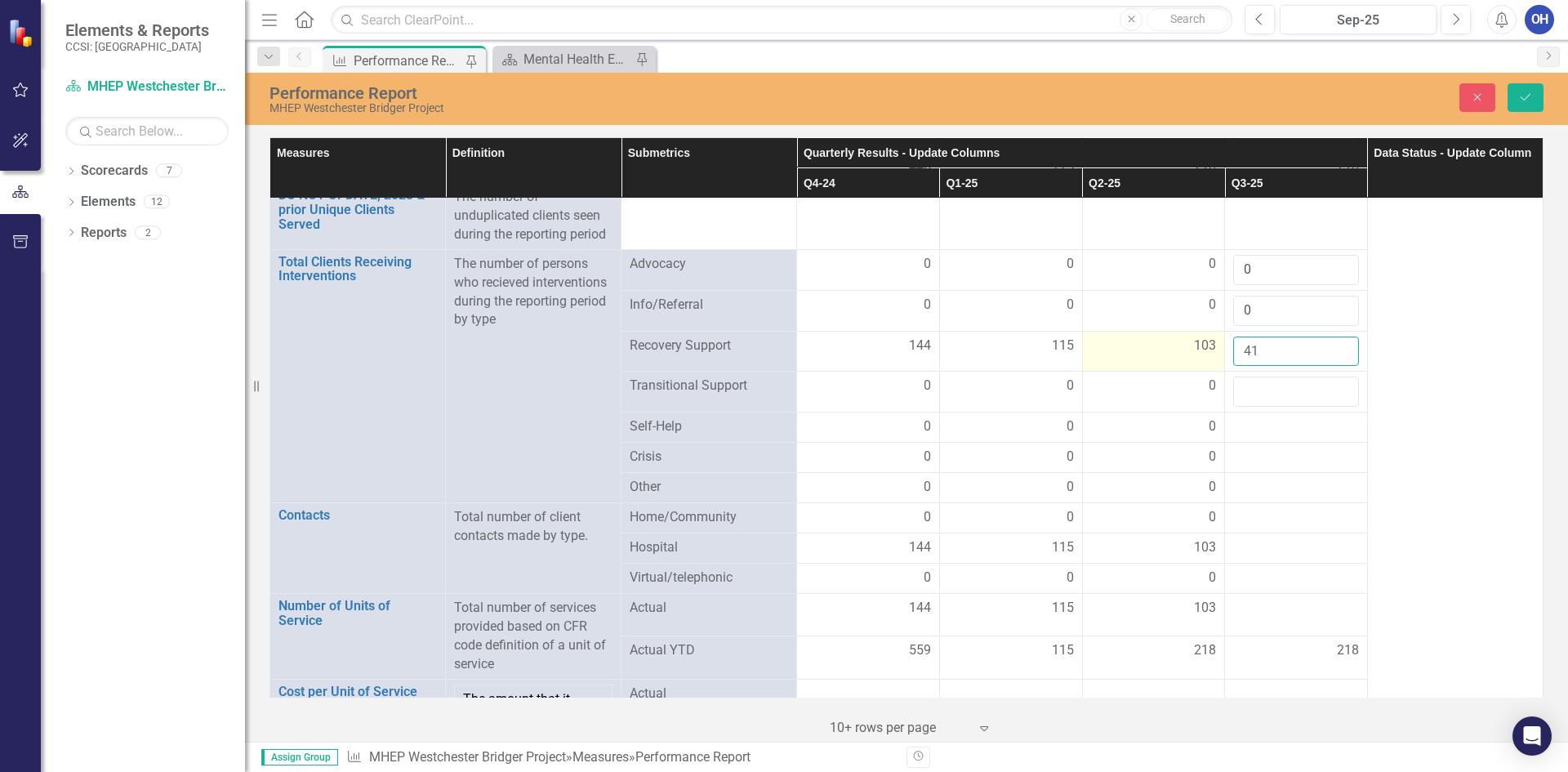
drag, startPoint x: 1261, startPoint y: 357, endPoint x: 1214, endPoint y: 349, distance: 47.7
click at [1214, 349] on tr "Recovery Support 144 115 103 41" at bounding box center [907, 352] width 1273 height 41
type input "141"
click at [1271, 549] on div at bounding box center [1296, 549] width 125 height 20
click at [1270, 550] on div at bounding box center [1296, 549] width 125 height 20
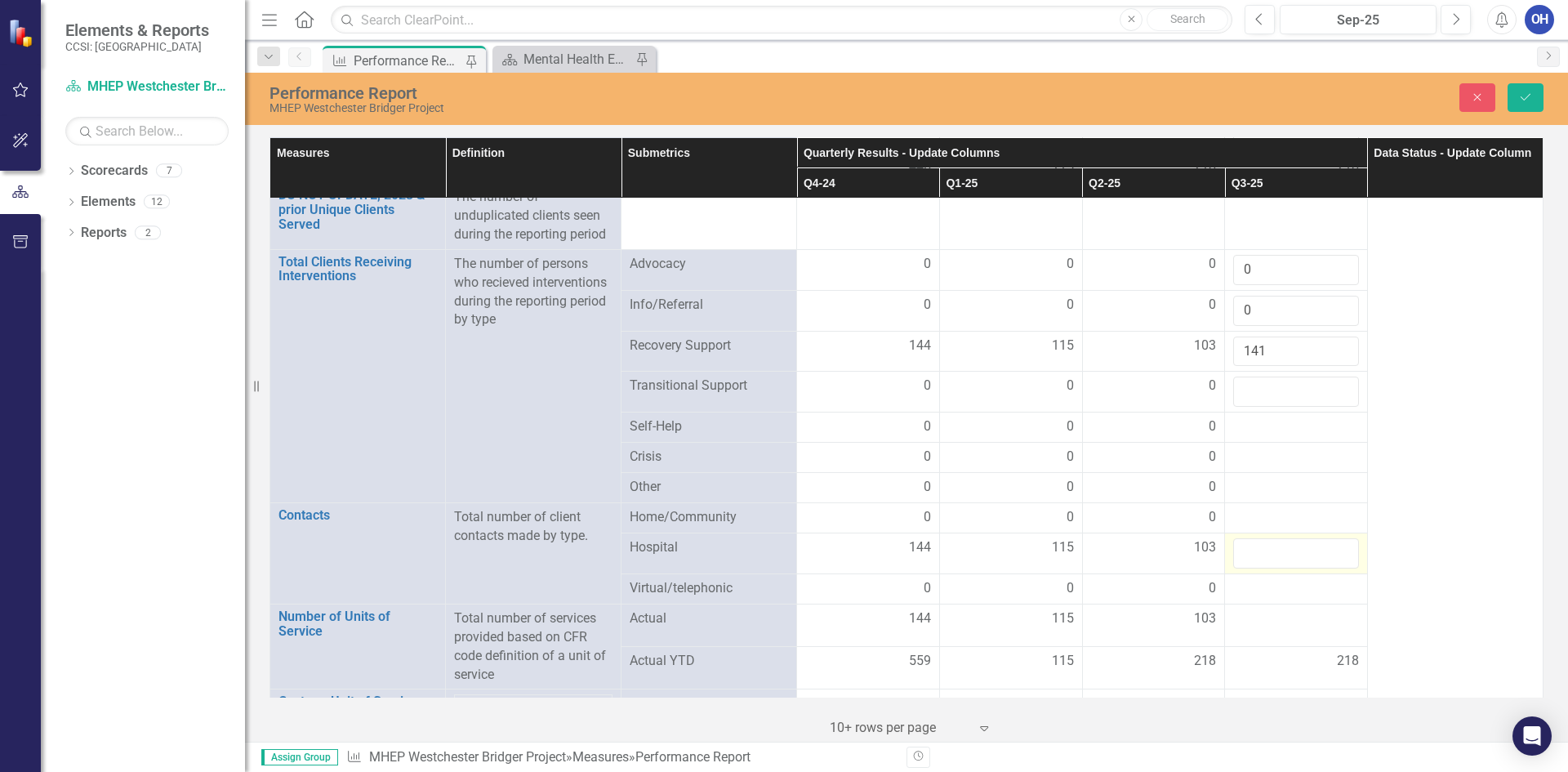
click at [1270, 550] on input "number" at bounding box center [1296, 554] width 125 height 30
click at [1262, 396] on input "number" at bounding box center [1296, 391] width 125 height 30
type input "0"
click at [1259, 436] on div at bounding box center [1296, 427] width 125 height 20
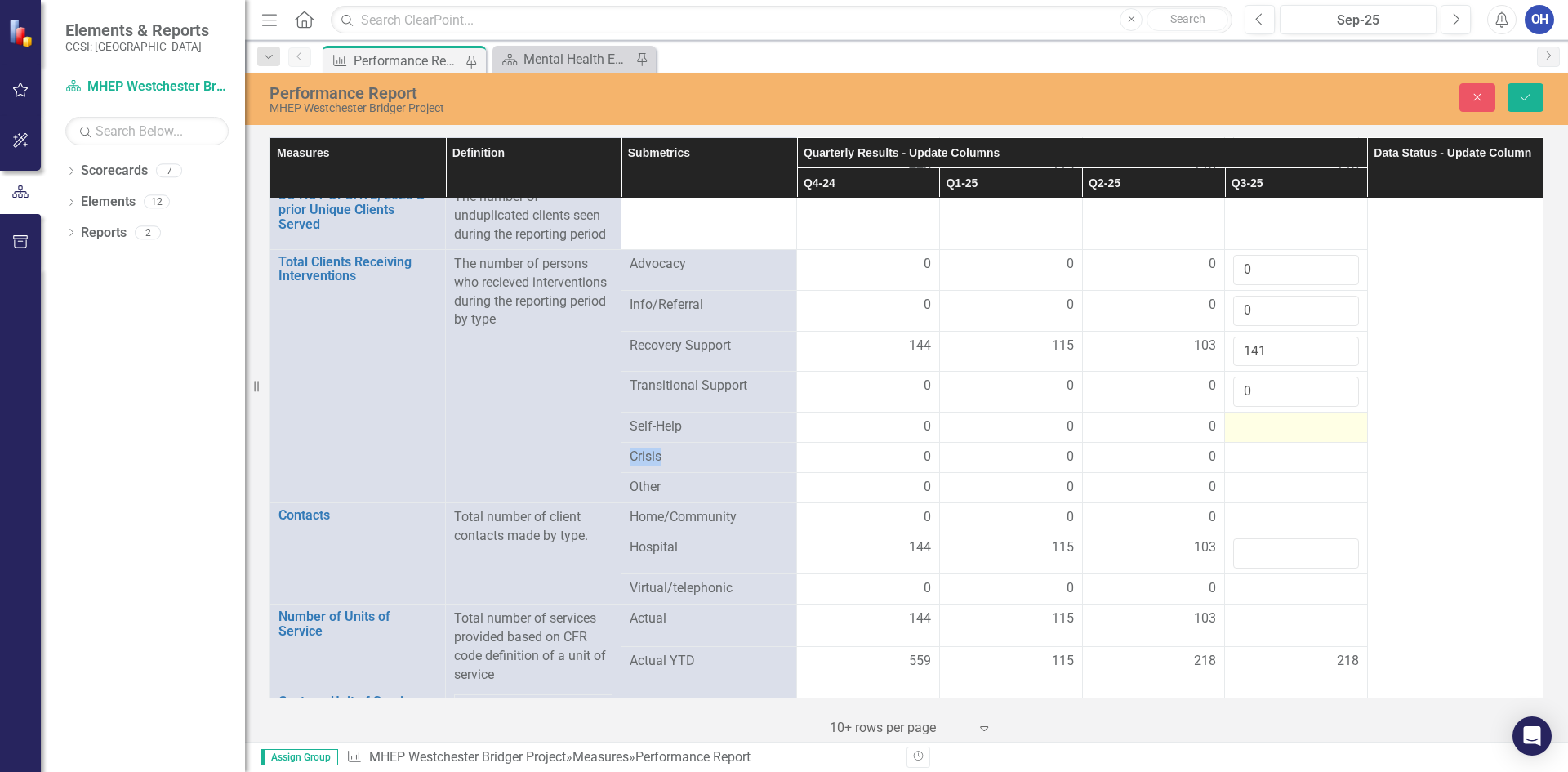
click at [1259, 436] on div at bounding box center [1296, 427] width 125 height 20
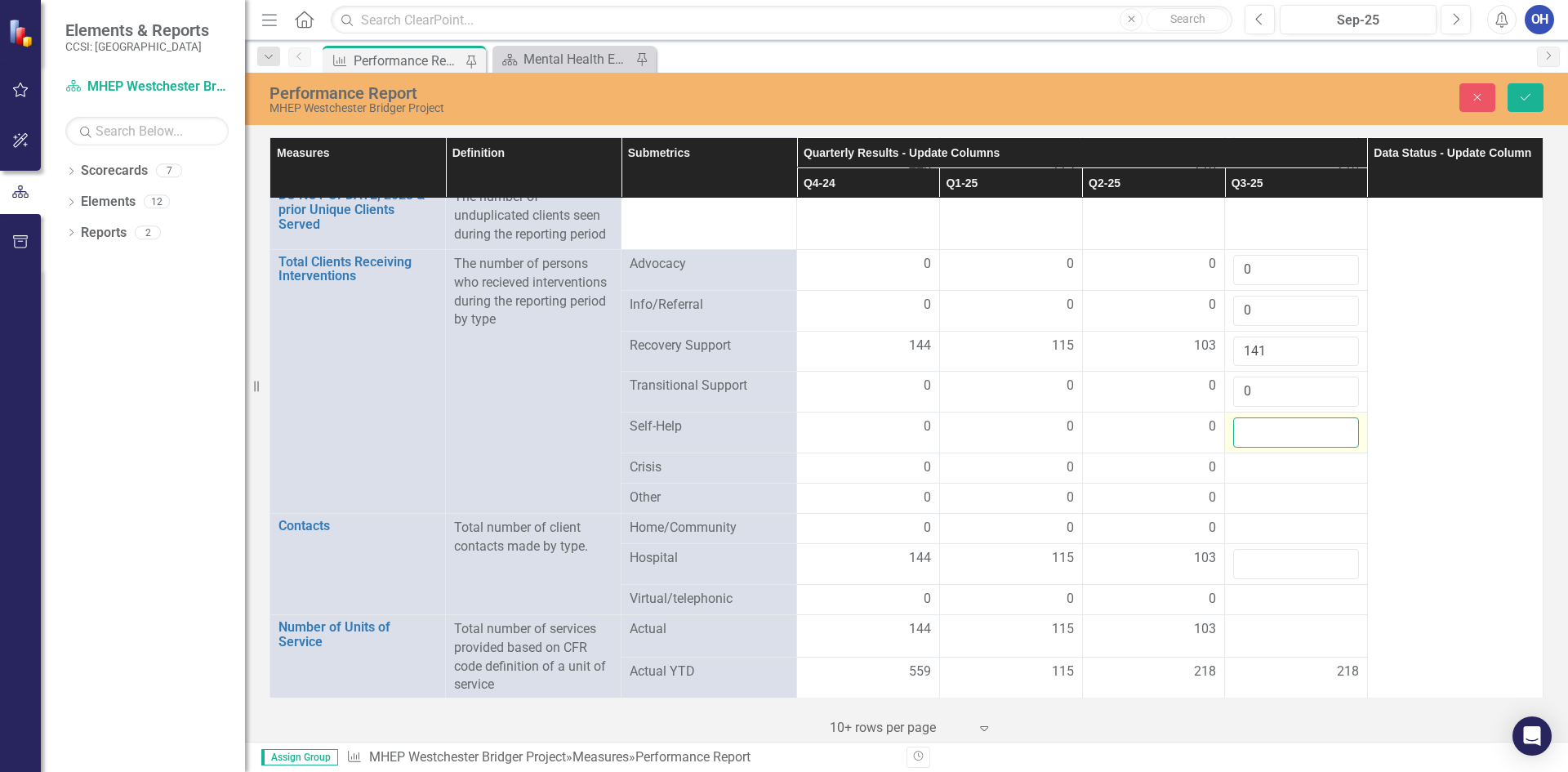
click at [1259, 436] on input "number" at bounding box center [1296, 432] width 125 height 30
type input "0"
click at [1250, 467] on div at bounding box center [1296, 468] width 125 height 20
click at [1248, 466] on div at bounding box center [1296, 468] width 125 height 20
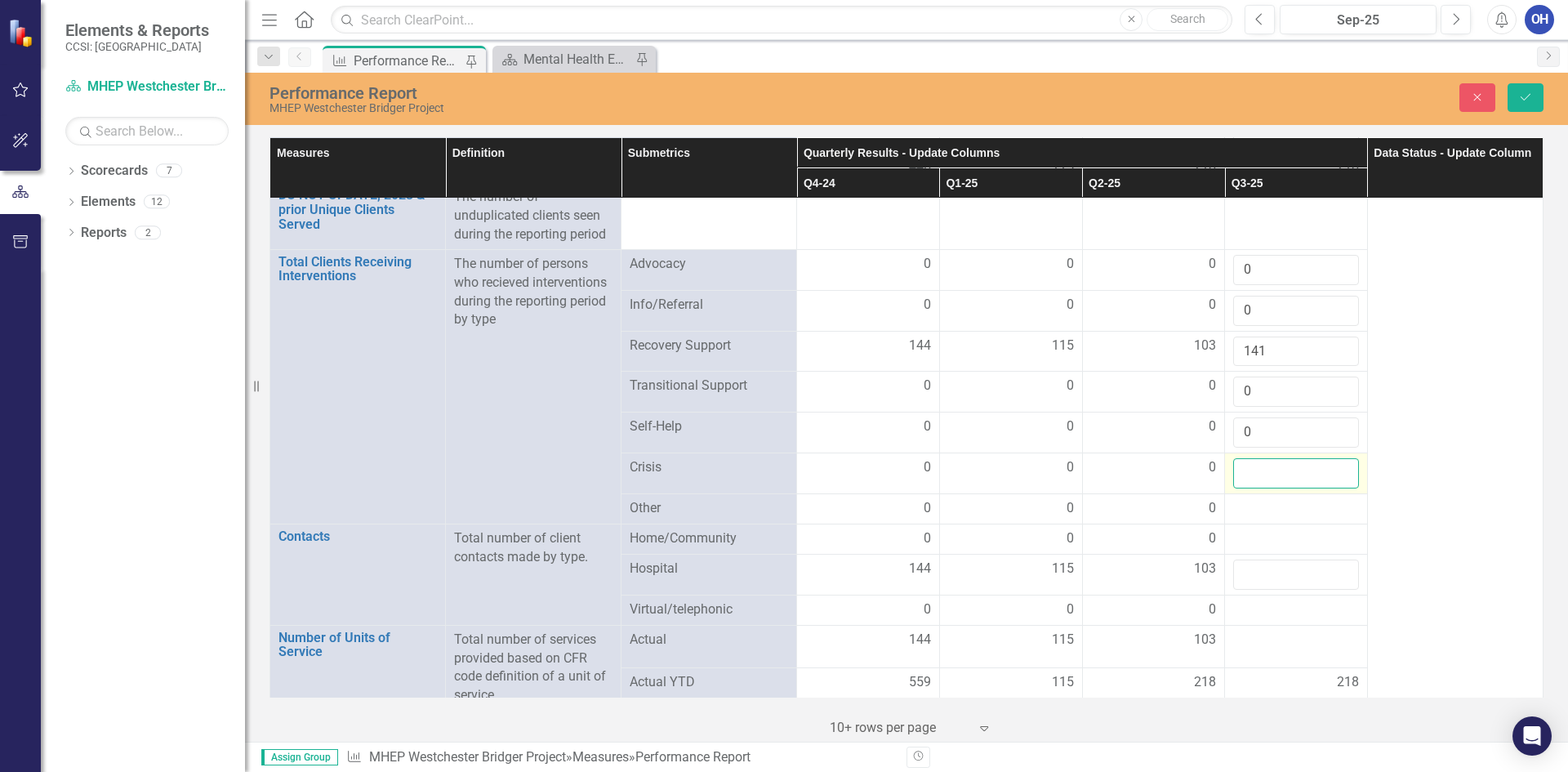
click at [1248, 478] on input "number" at bounding box center [1296, 473] width 125 height 30
type input "0"
click at [1262, 510] on div at bounding box center [1296, 509] width 125 height 20
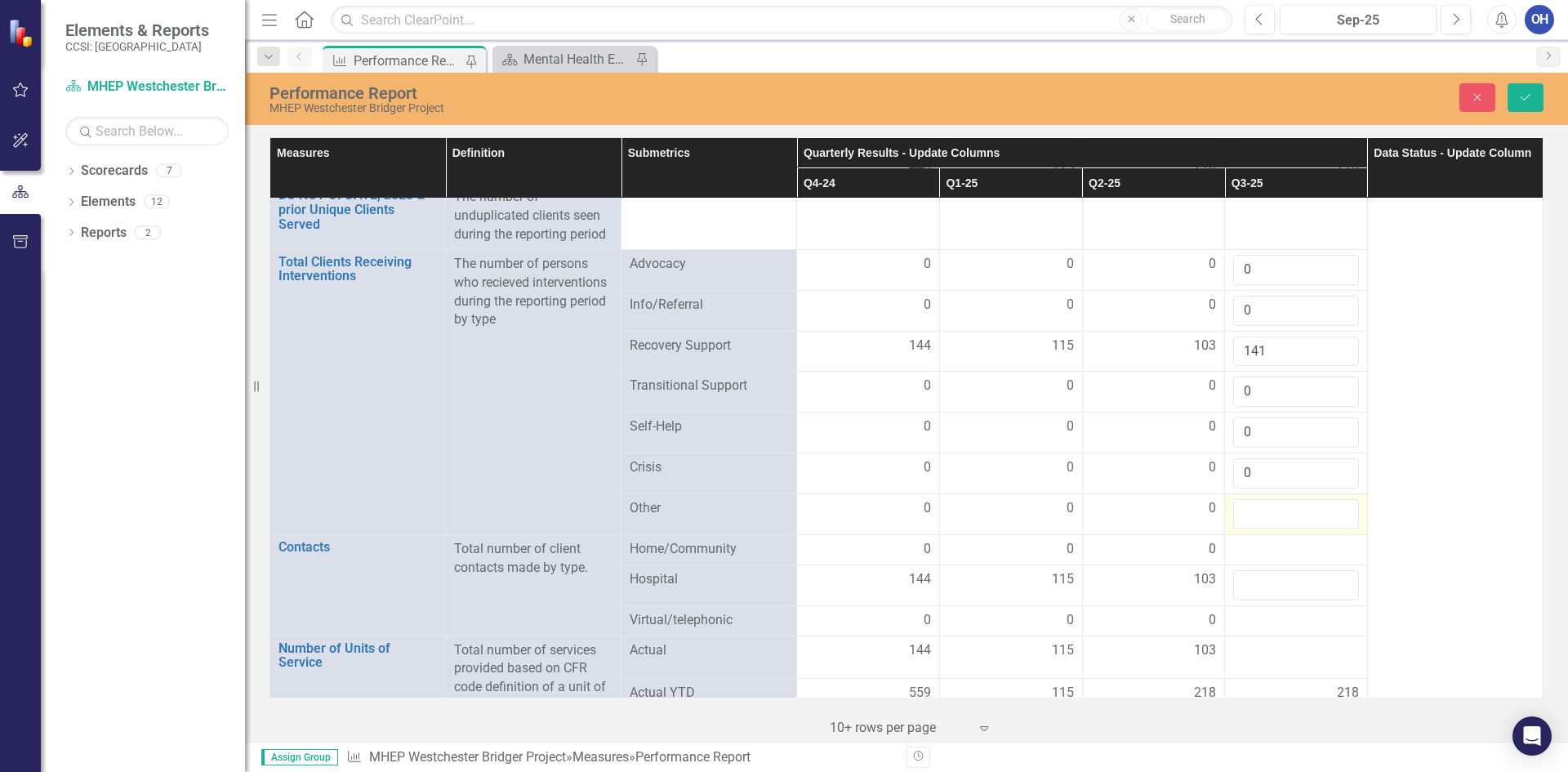
click at [1262, 510] on input "number" at bounding box center [1296, 514] width 125 height 30
type input "0"
click at [1262, 544] on div at bounding box center [1296, 550] width 125 height 20
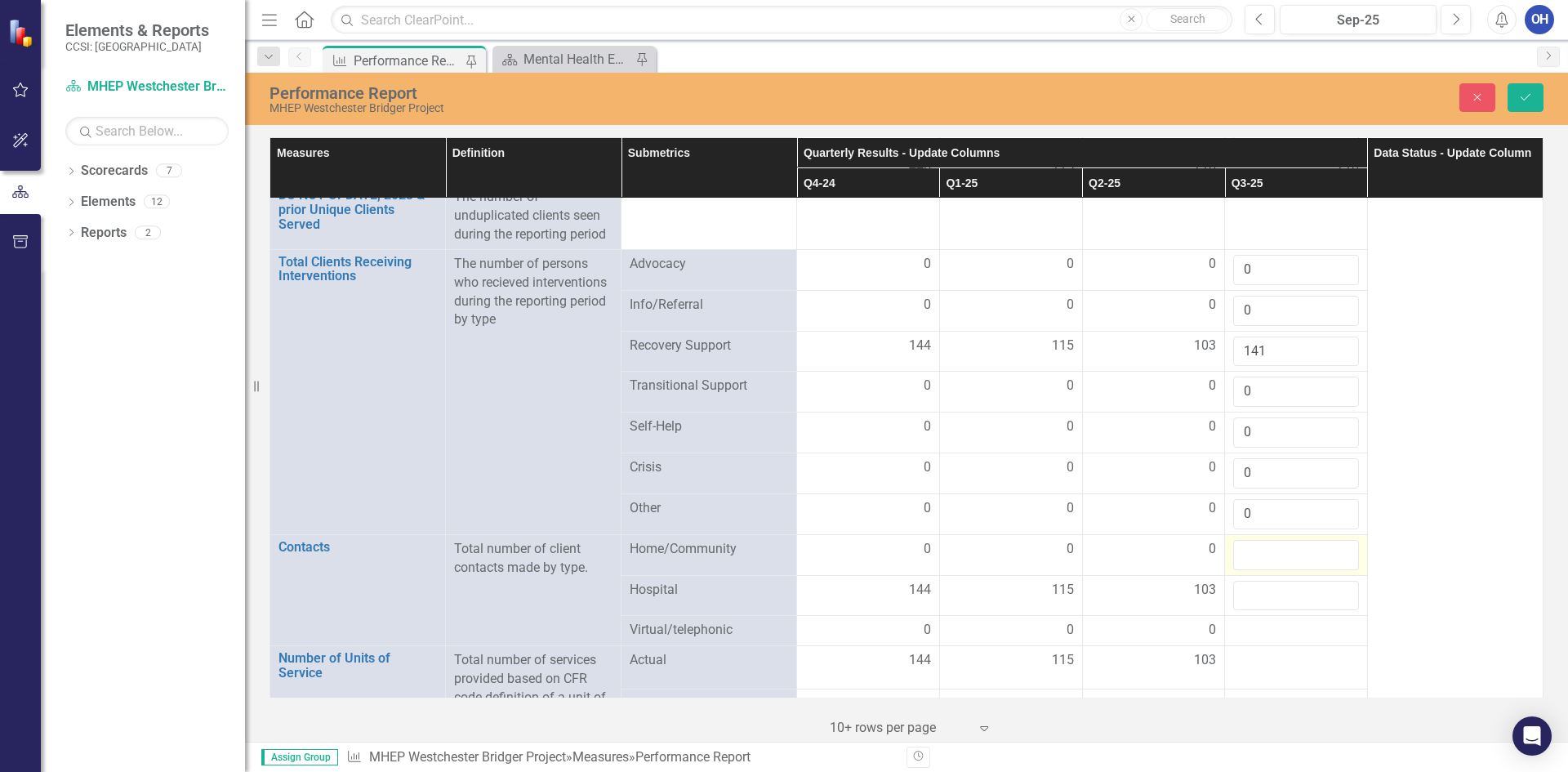
click at [1262, 544] on input "number" at bounding box center [1296, 555] width 125 height 30
type input "11"
click at [1255, 596] on input "number" at bounding box center [1296, 596] width 125 height 30
type input "130"
click at [1258, 632] on div at bounding box center [1296, 631] width 125 height 20
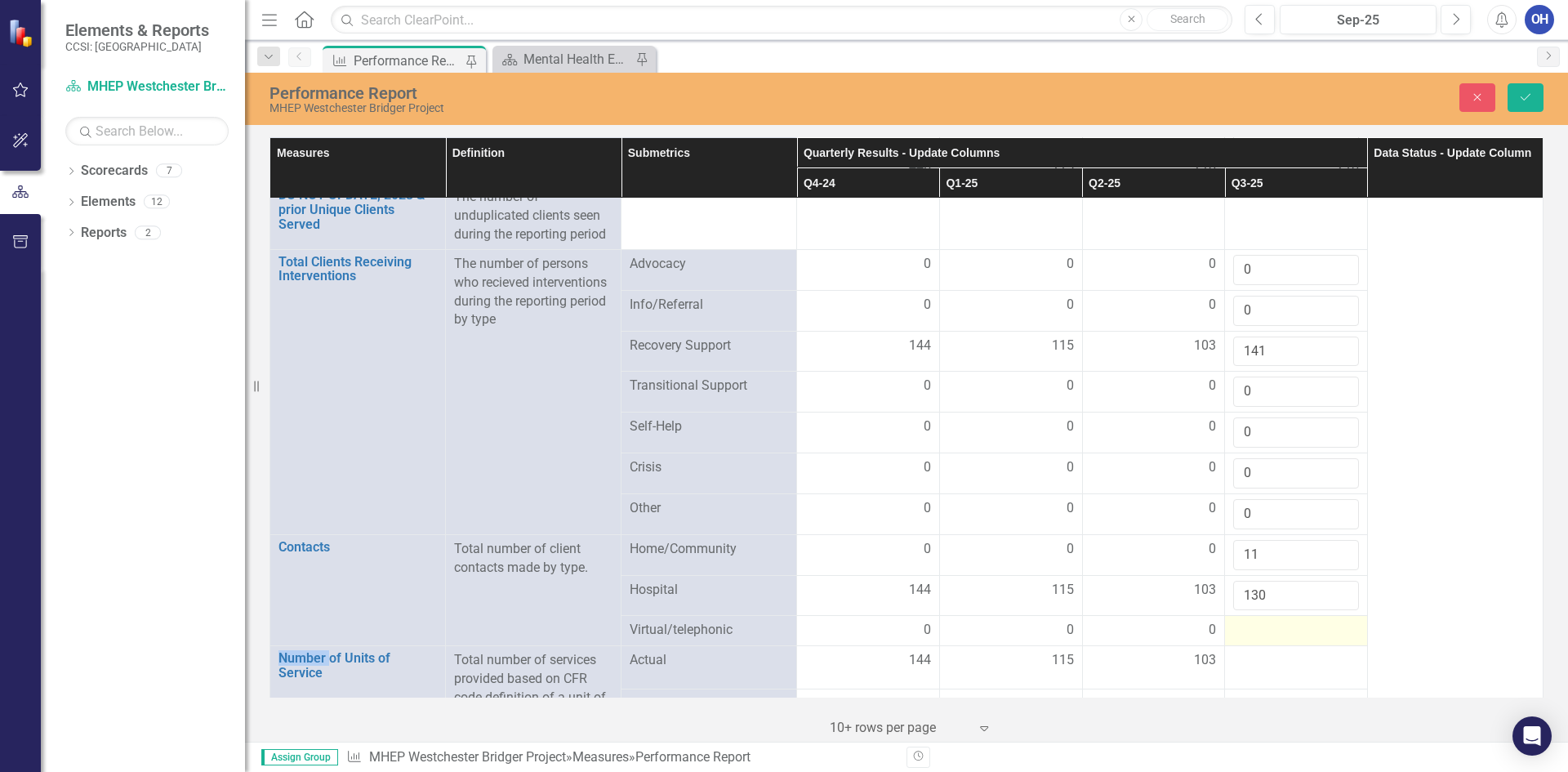
click at [1258, 632] on div at bounding box center [1296, 631] width 125 height 20
click at [1258, 632] on input "number" at bounding box center [1296, 636] width 125 height 30
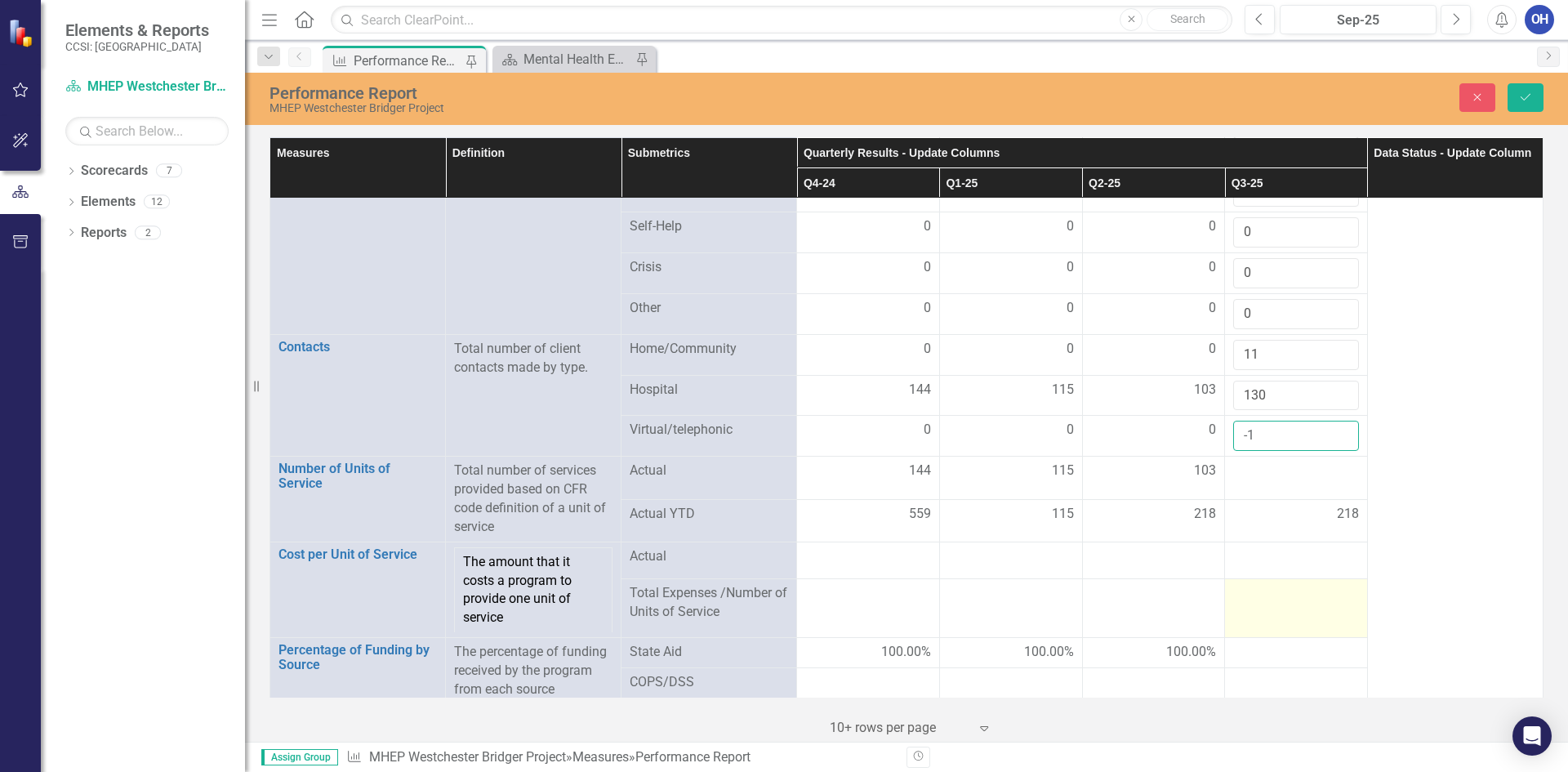
scroll to position [653, 0]
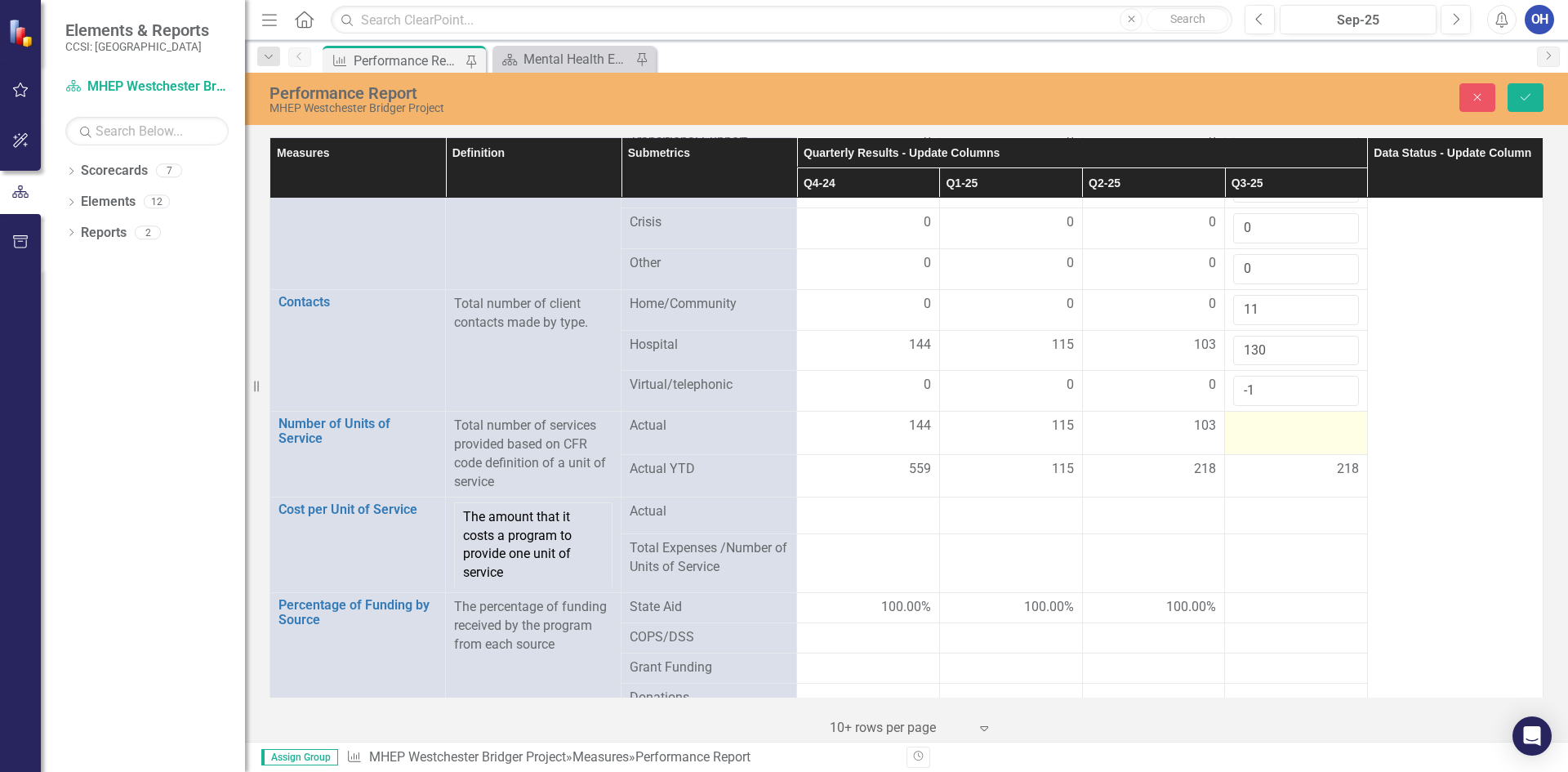
click at [1279, 434] on div at bounding box center [1296, 426] width 125 height 20
click at [1279, 434] on input "number" at bounding box center [1296, 431] width 125 height 30
click at [1287, 392] on input "-1" at bounding box center [1296, 391] width 125 height 30
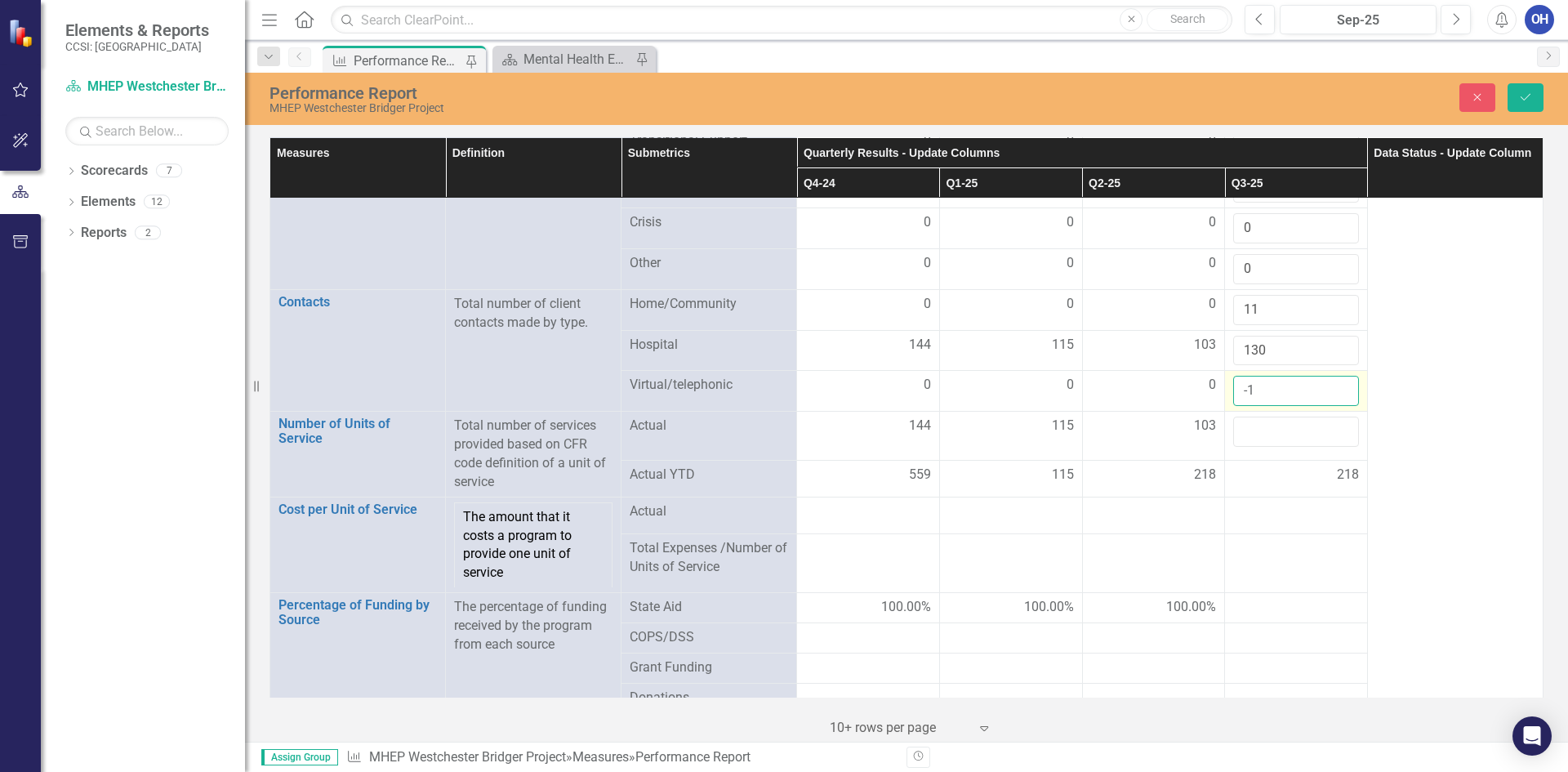
click at [1287, 392] on input "-1" at bounding box center [1296, 391] width 125 height 30
type input "0"
click at [1281, 422] on input "number" at bounding box center [1296, 431] width 125 height 30
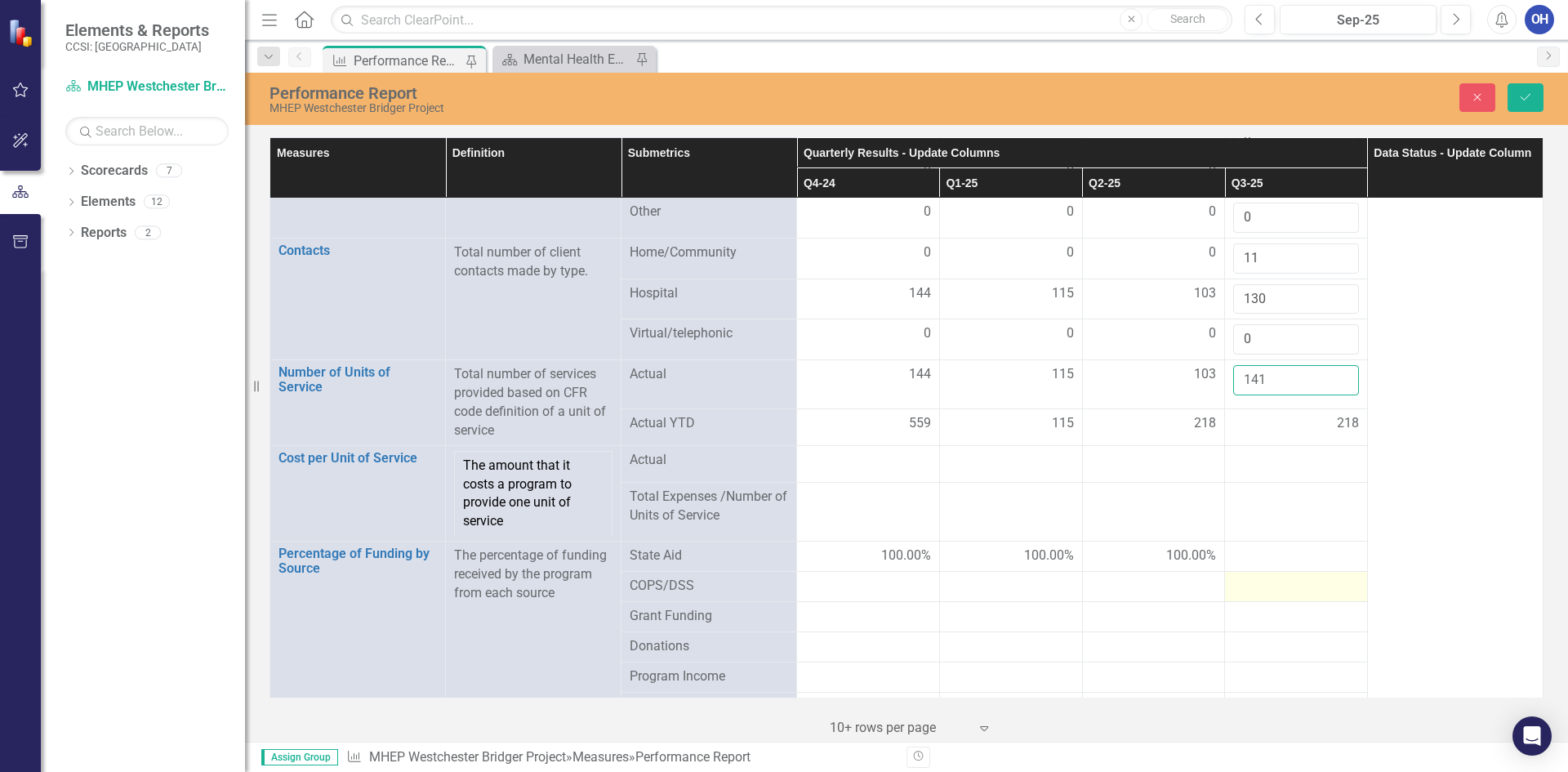
scroll to position [731, 0]
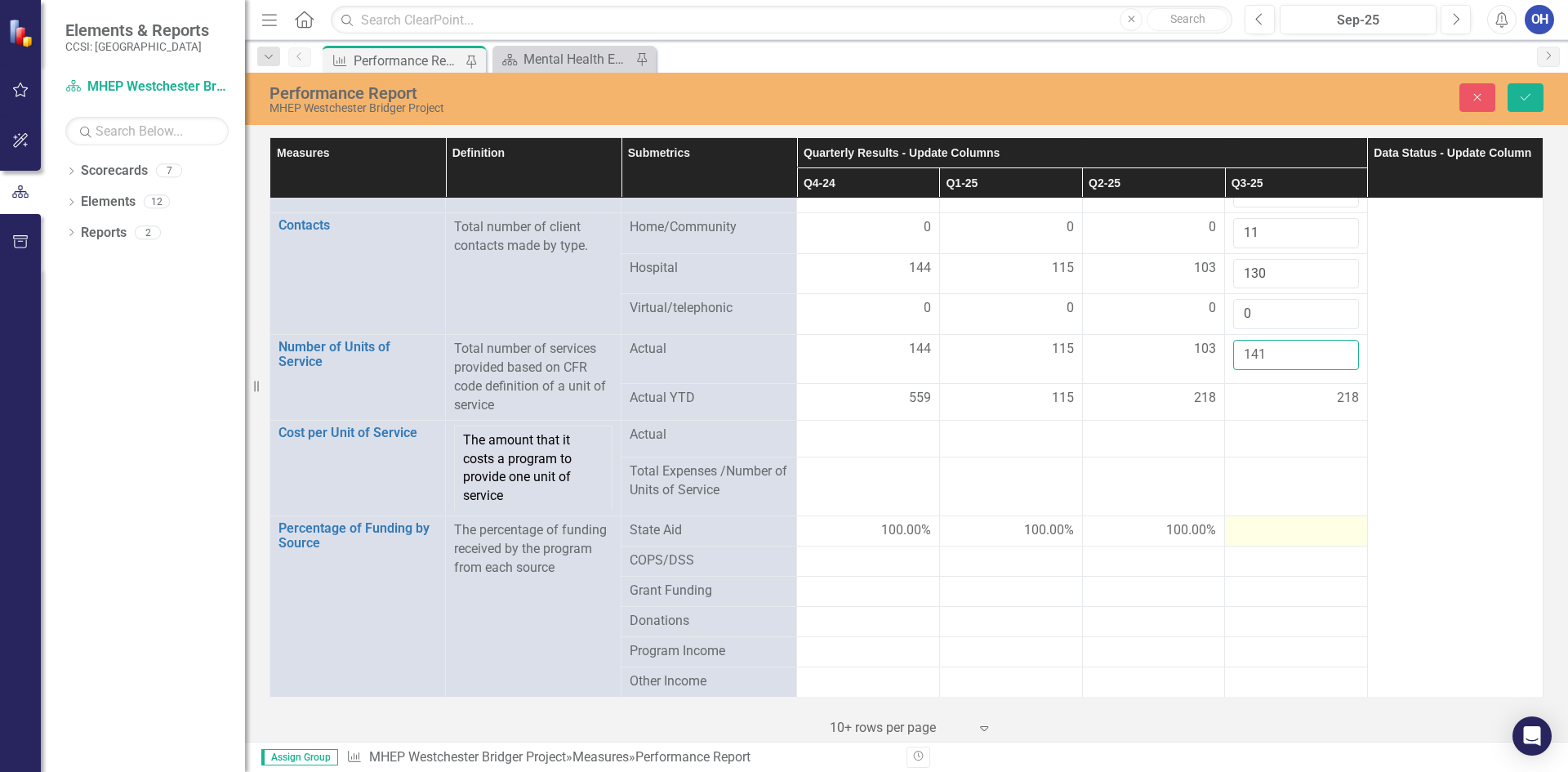
type input "141"
click at [1282, 534] on div at bounding box center [1296, 531] width 125 height 20
click at [1282, 534] on input "number" at bounding box center [1296, 536] width 125 height 30
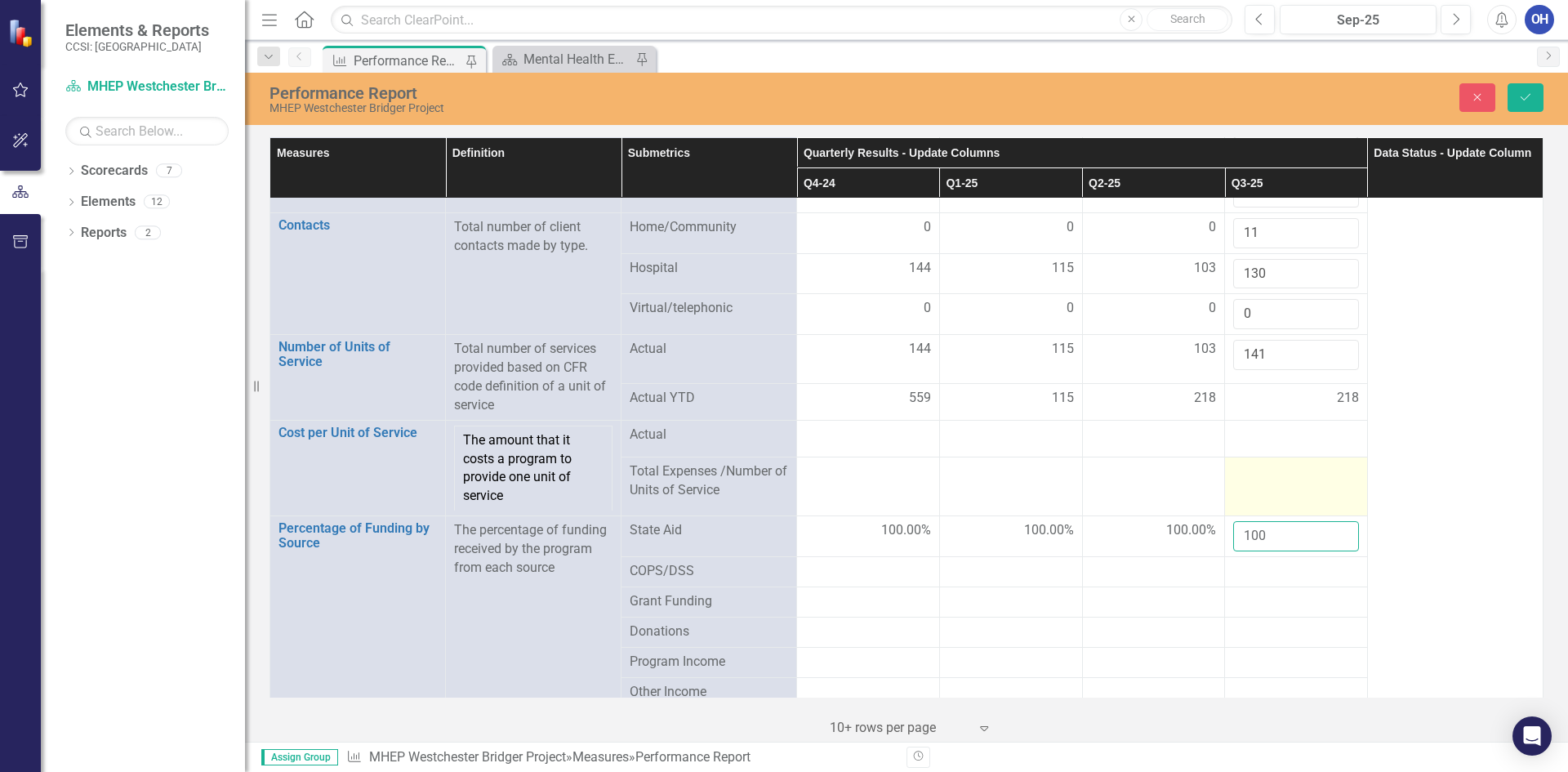
type input "100"
click at [1315, 506] on td at bounding box center [1297, 487] width 143 height 59
click at [1523, 88] on button "Save" at bounding box center [1526, 97] width 36 height 28
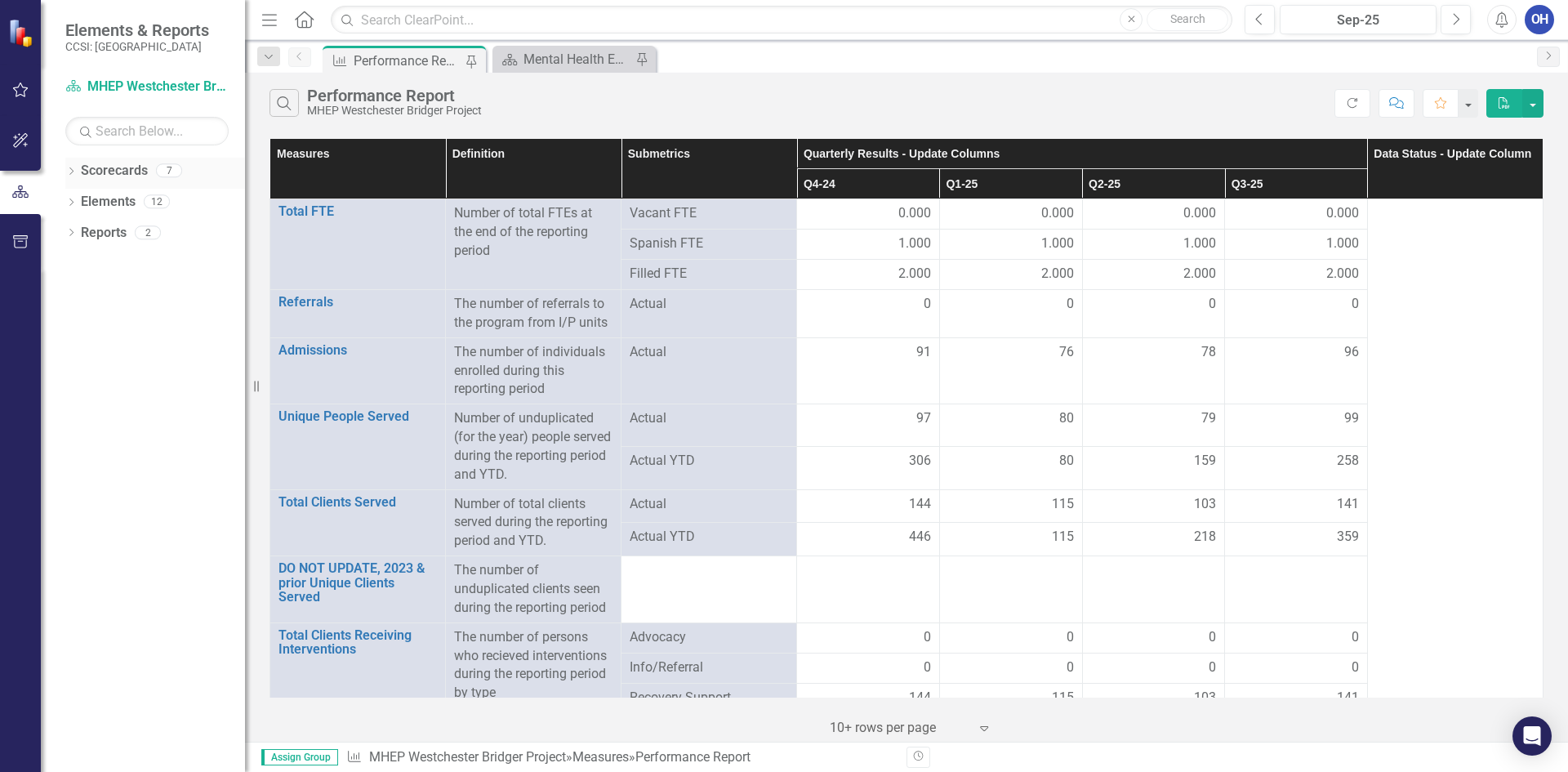
click at [72, 172] on icon "Dropdown" at bounding box center [71, 172] width 12 height 9
click at [82, 232] on icon at bounding box center [80, 232] width 4 height 8
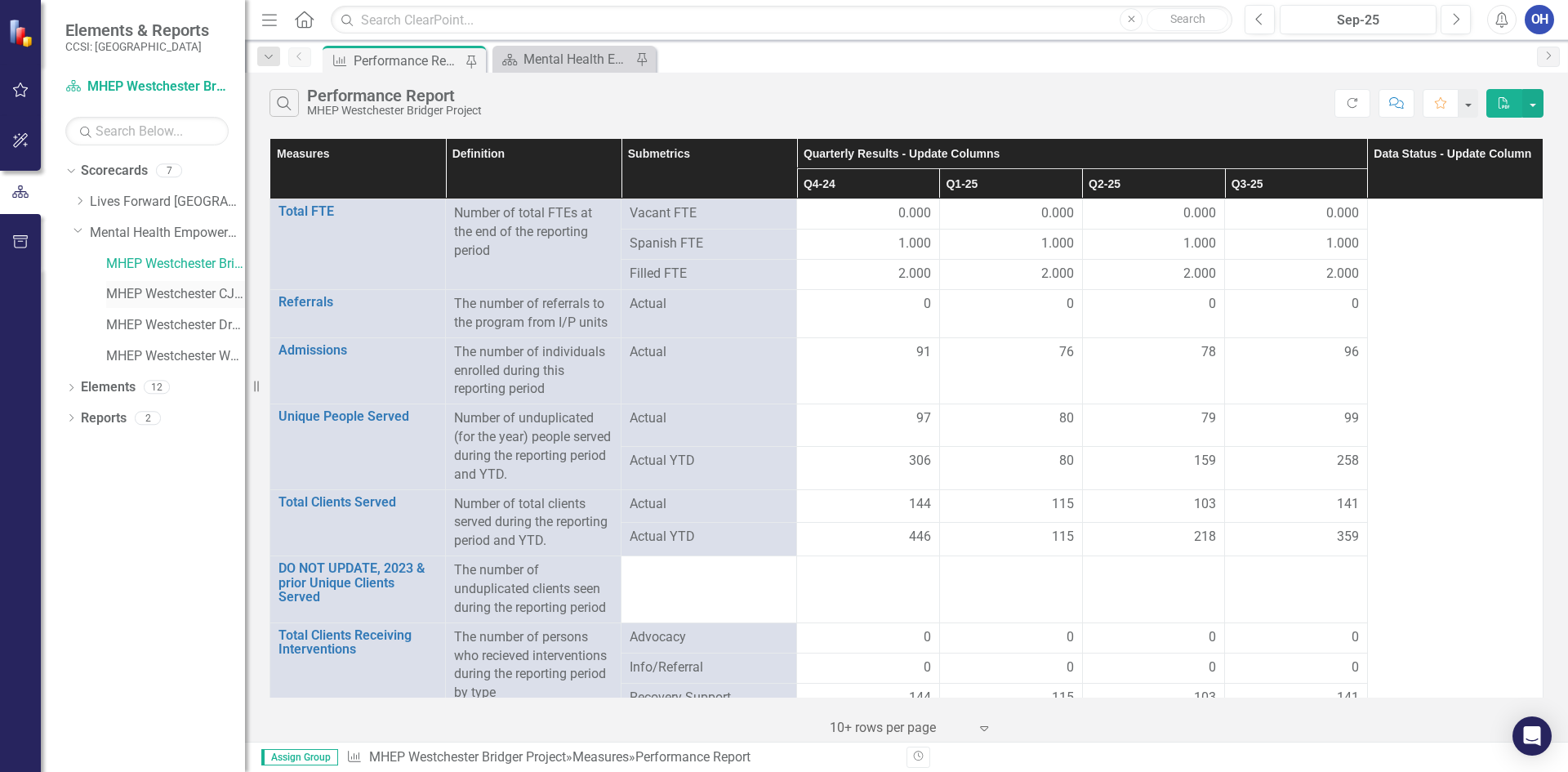
click at [167, 288] on link "MHEP Westchester CJ Recovery Coach" at bounding box center [175, 294] width 139 height 19
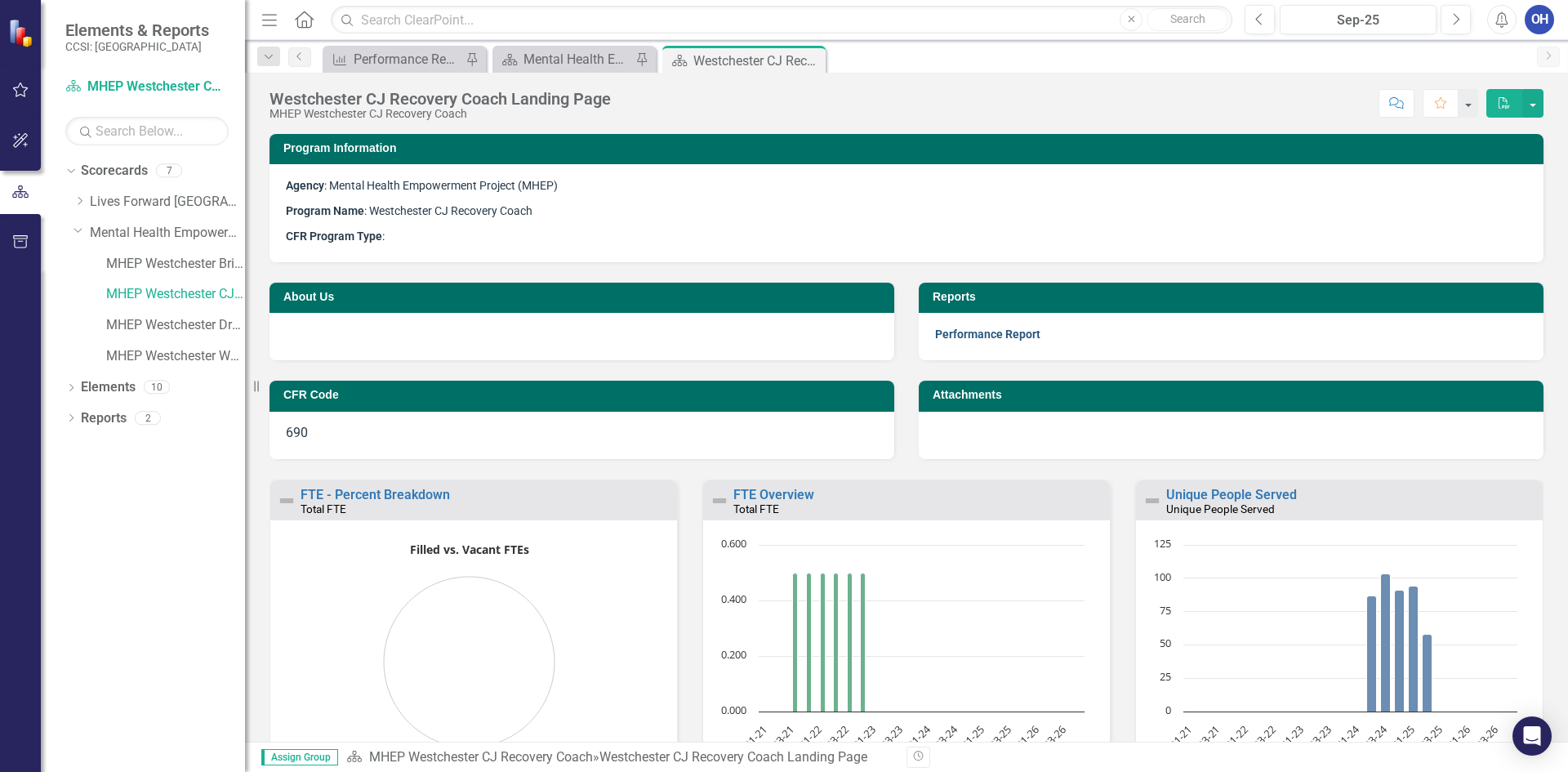
click at [959, 331] on link "Performance Report" at bounding box center [988, 333] width 106 height 13
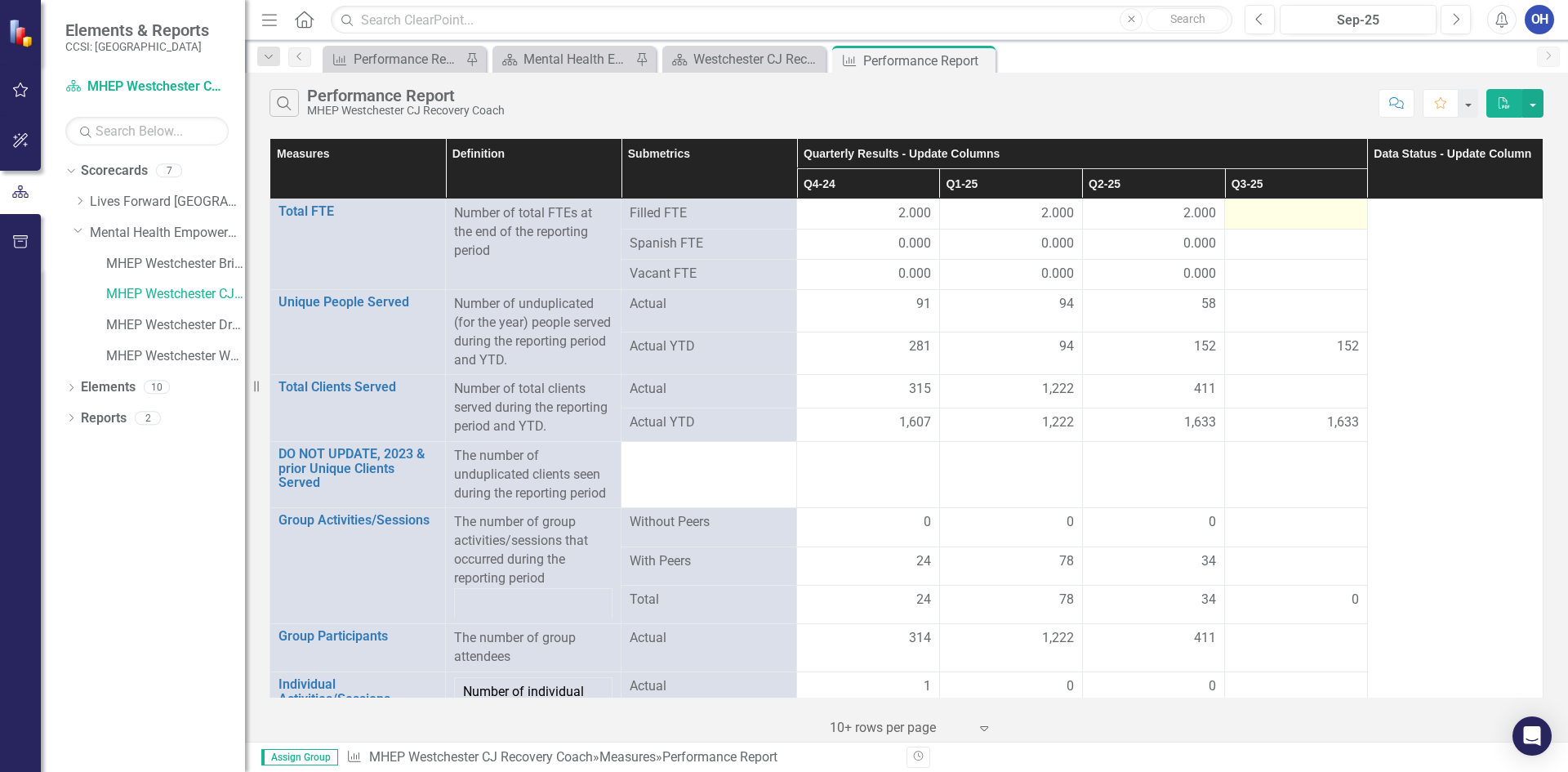
click at [1300, 217] on div at bounding box center [1296, 215] width 125 height 20
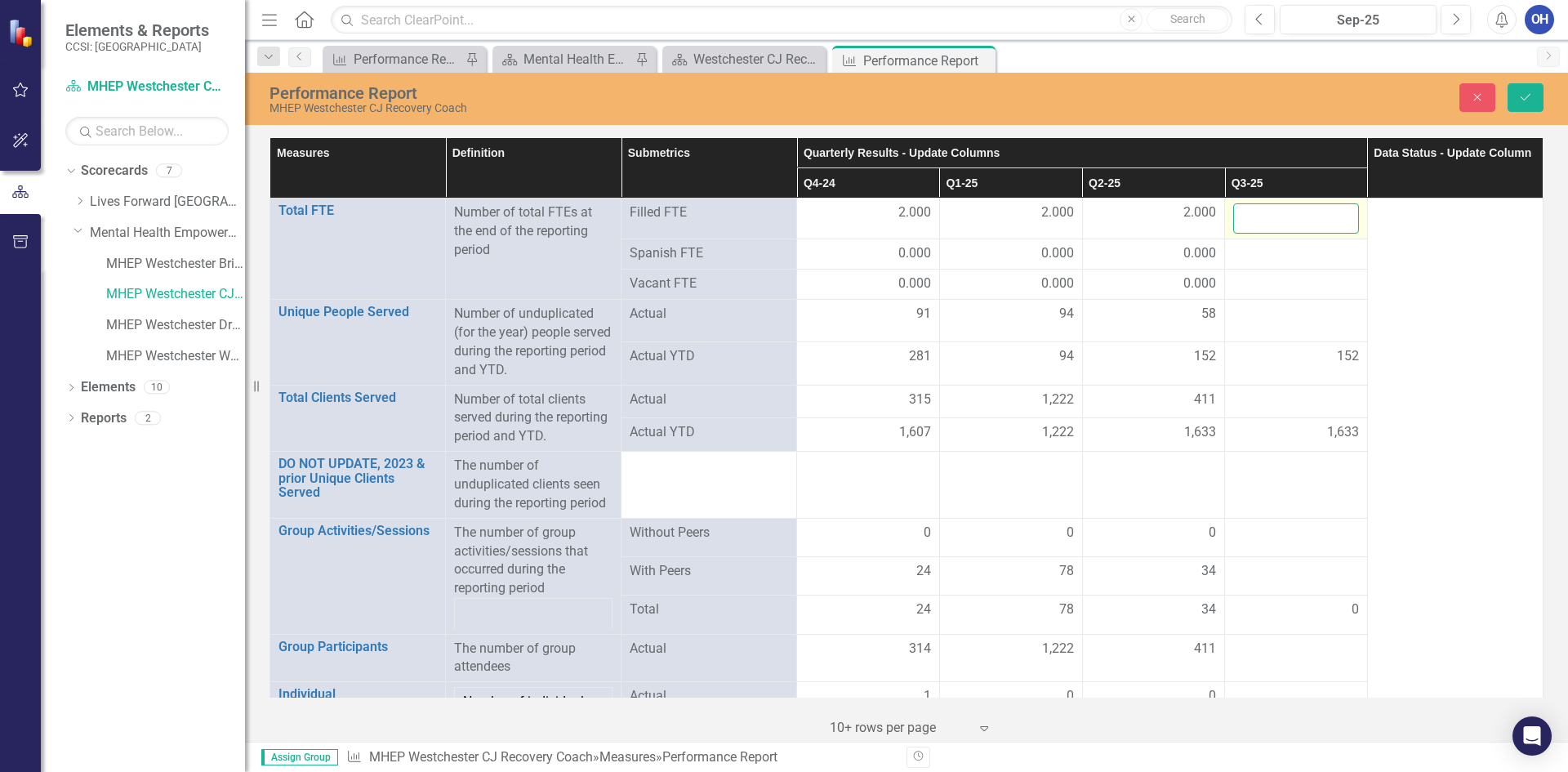
click at [1300, 217] on input "number" at bounding box center [1296, 218] width 125 height 30
type input "2"
click at [1278, 249] on div at bounding box center [1296, 254] width 125 height 20
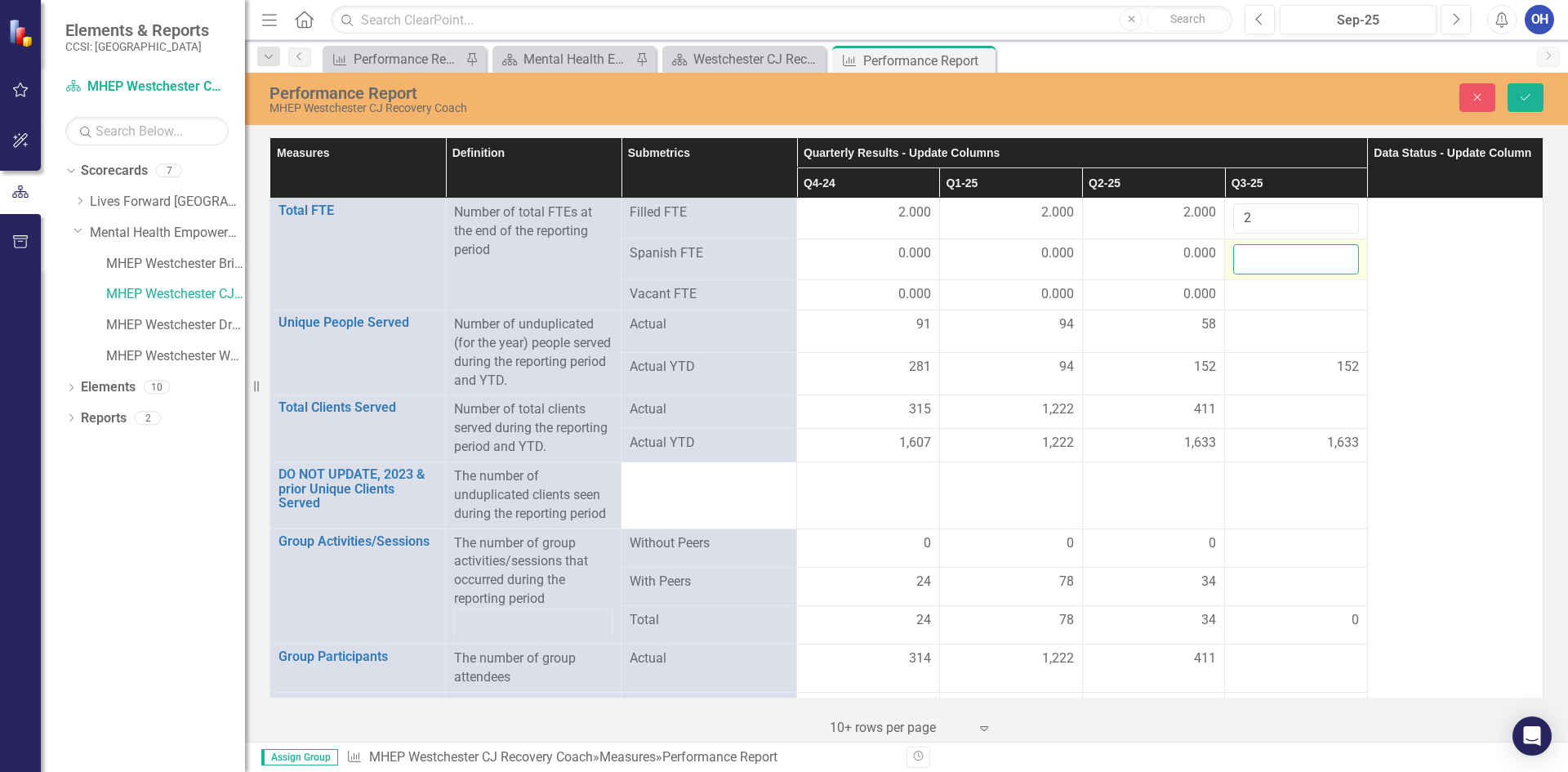
click at [1278, 249] on input "number" at bounding box center [1296, 259] width 125 height 30
click at [1266, 228] on input "2" at bounding box center [1296, 218] width 125 height 30
click at [1273, 257] on input "number" at bounding box center [1296, 259] width 125 height 30
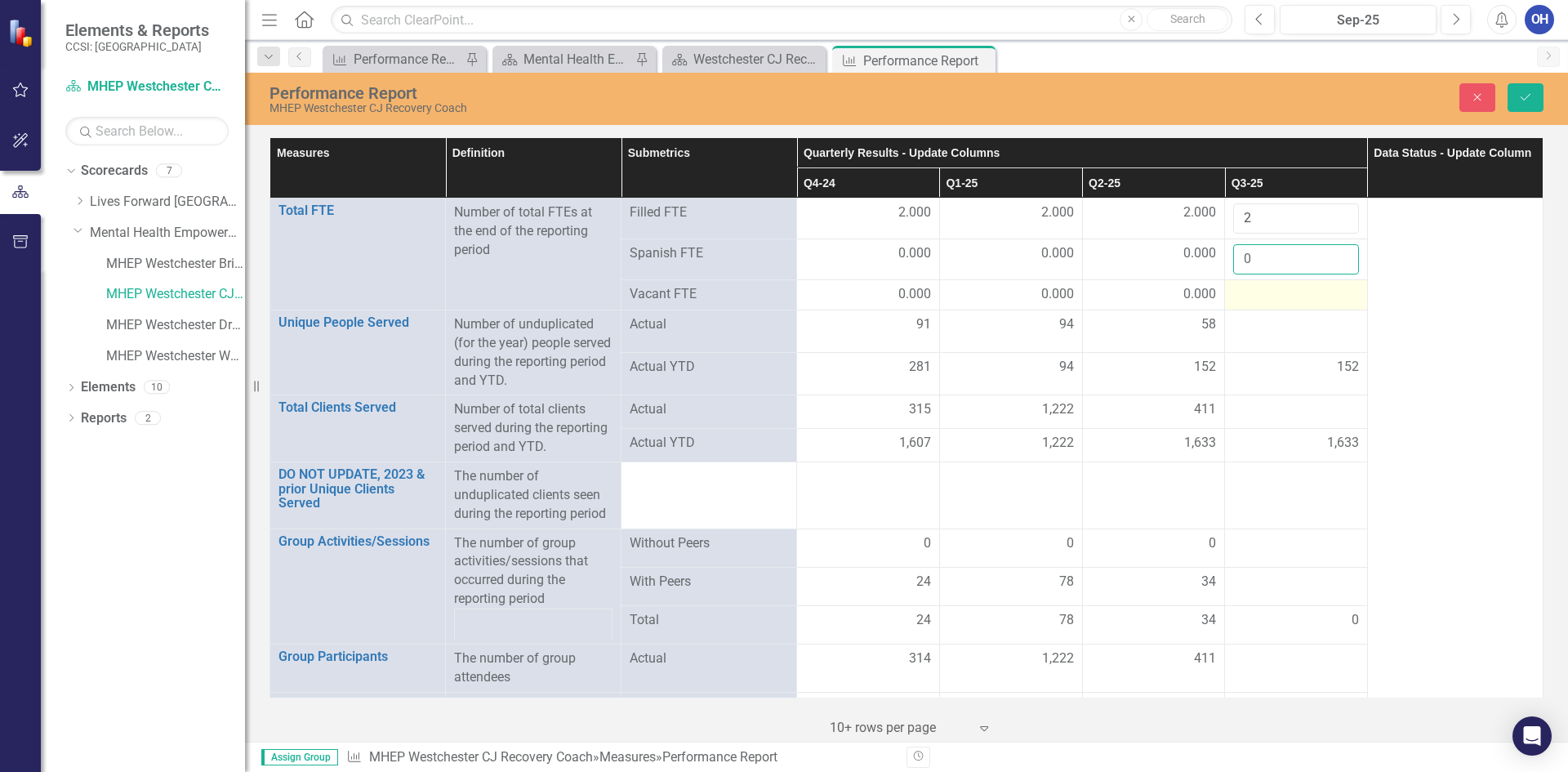
type input "0"
click at [1263, 289] on div at bounding box center [1296, 295] width 125 height 20
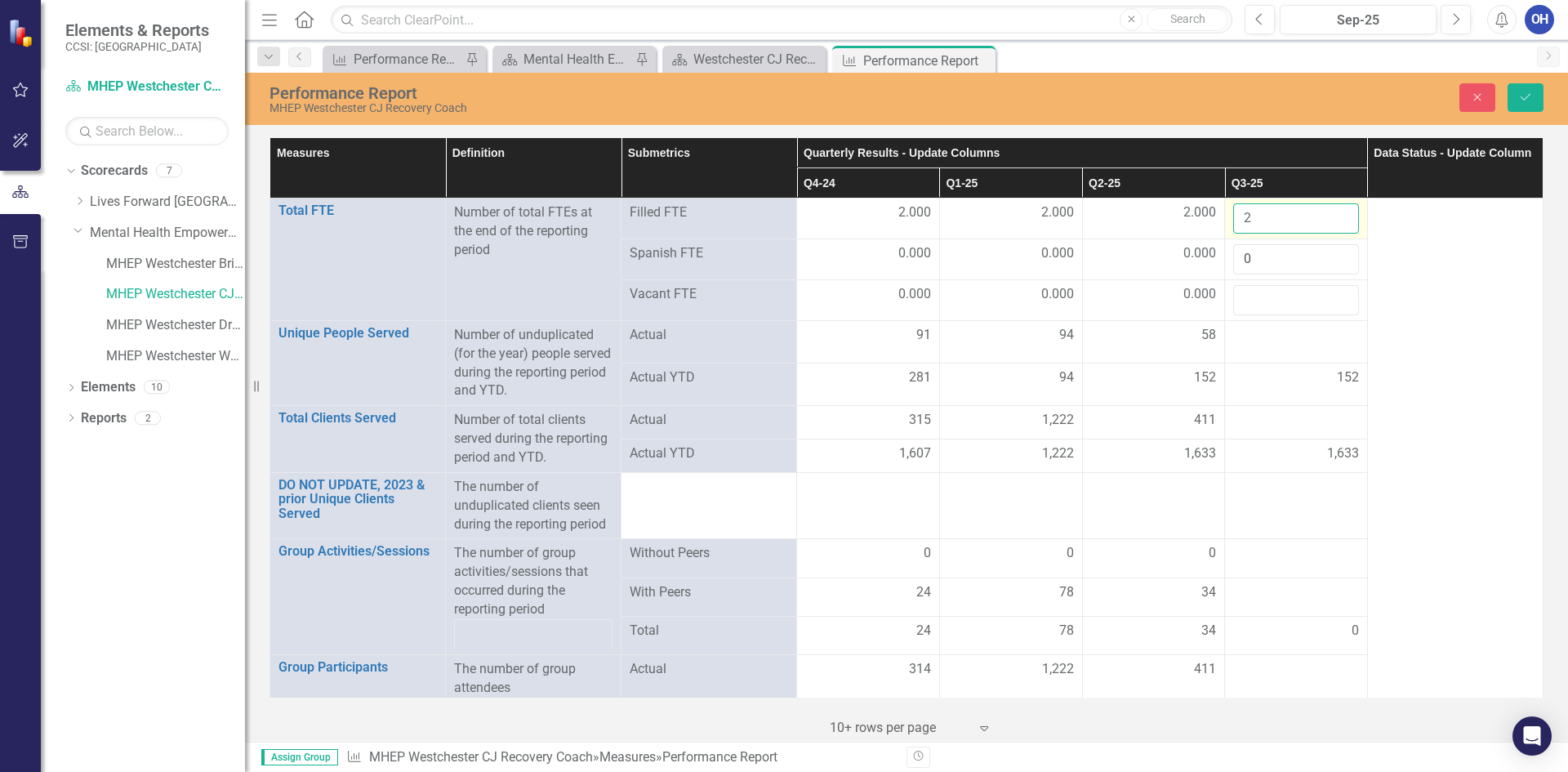
click at [1258, 229] on input "2" at bounding box center [1296, 218] width 125 height 30
click at [1253, 304] on input "number" at bounding box center [1296, 300] width 125 height 30
type input "0"
click at [1259, 337] on div at bounding box center [1296, 336] width 125 height 20
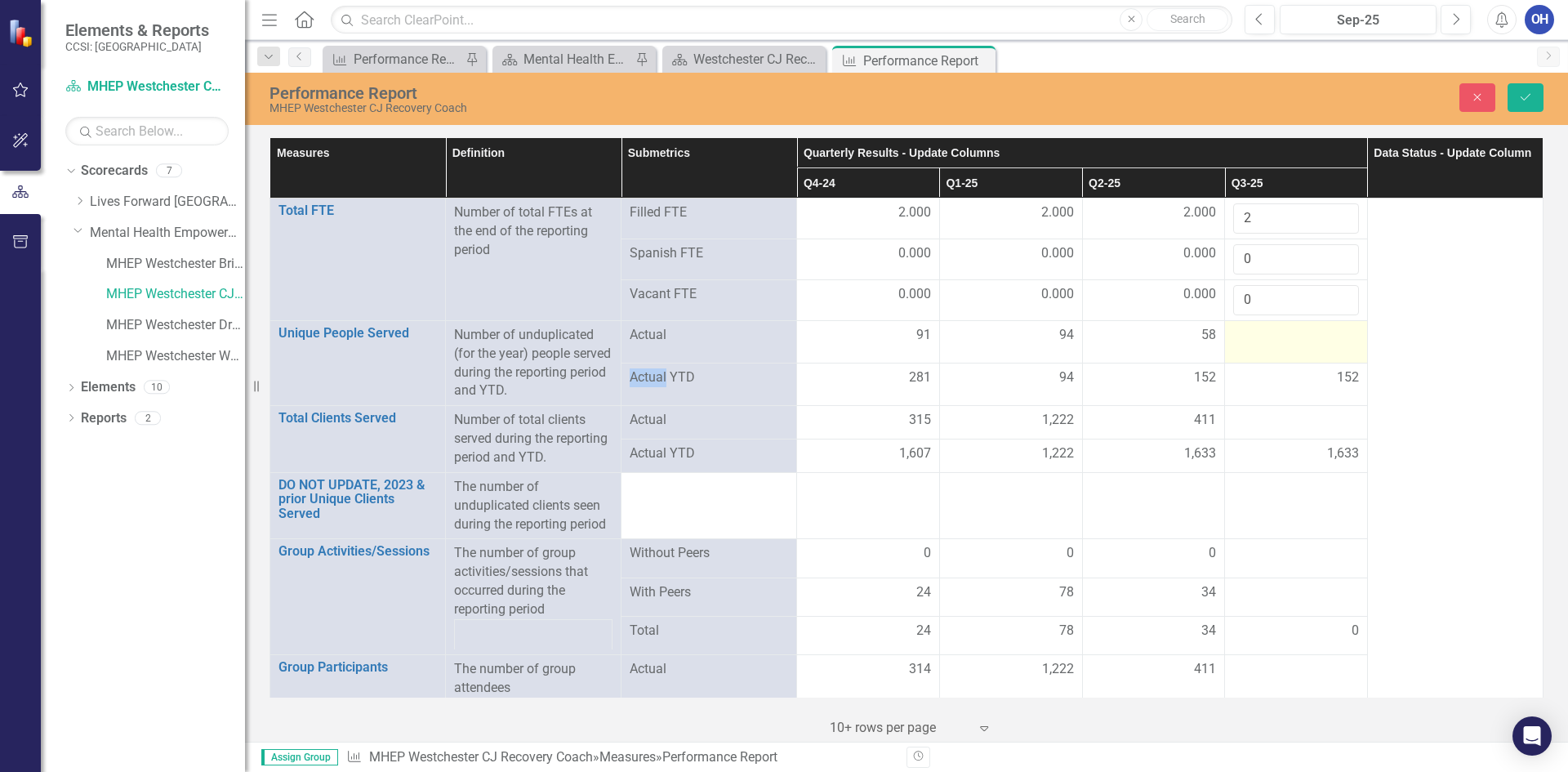
click at [1259, 337] on div at bounding box center [1296, 336] width 125 height 20
click at [1259, 337] on input "number" at bounding box center [1296, 341] width 125 height 30
click at [1243, 340] on input "number" at bounding box center [1296, 341] width 125 height 30
type input "38"
click at [1336, 416] on div at bounding box center [1296, 421] width 125 height 20
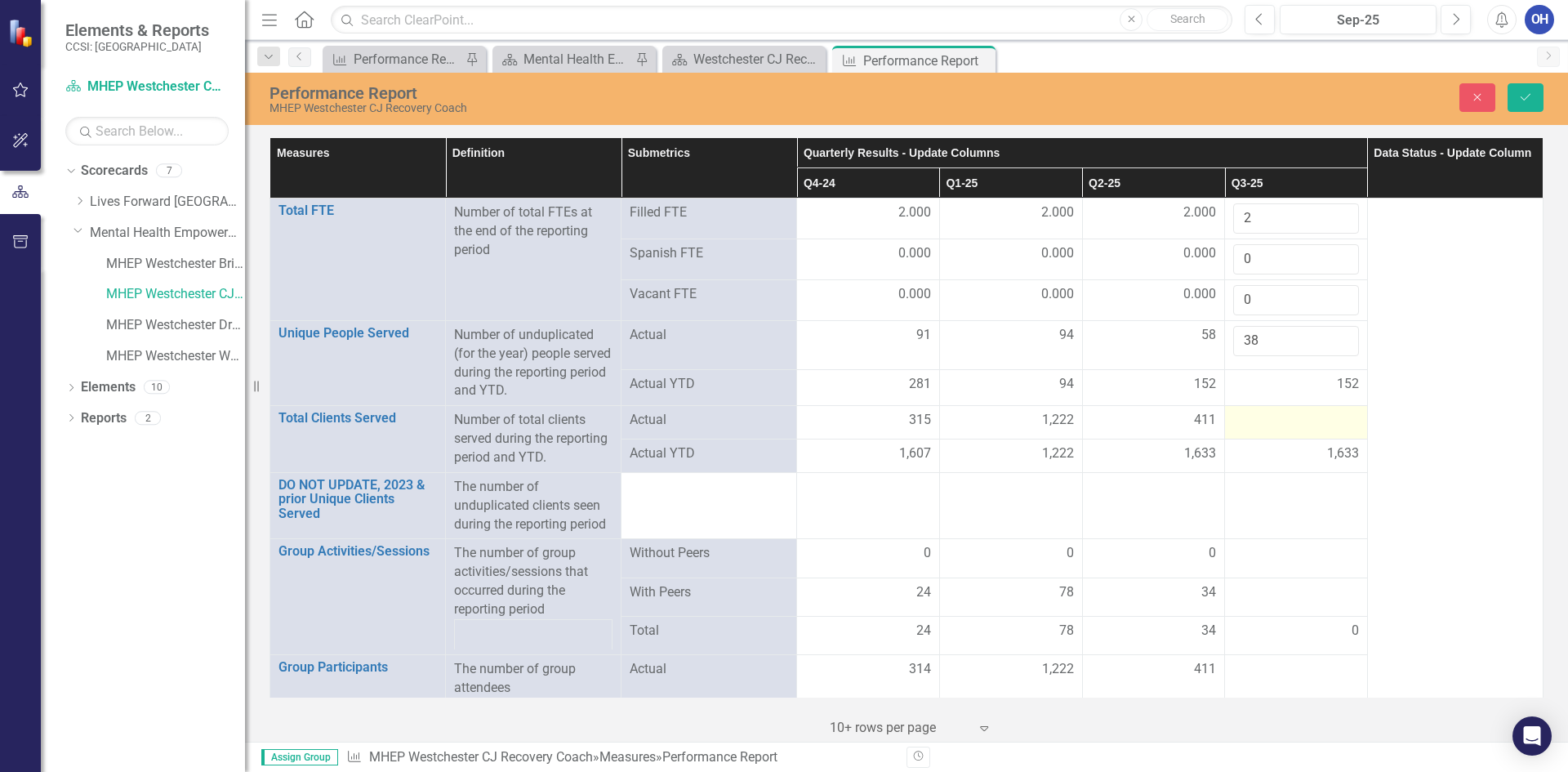
click at [1258, 419] on div at bounding box center [1296, 421] width 125 height 20
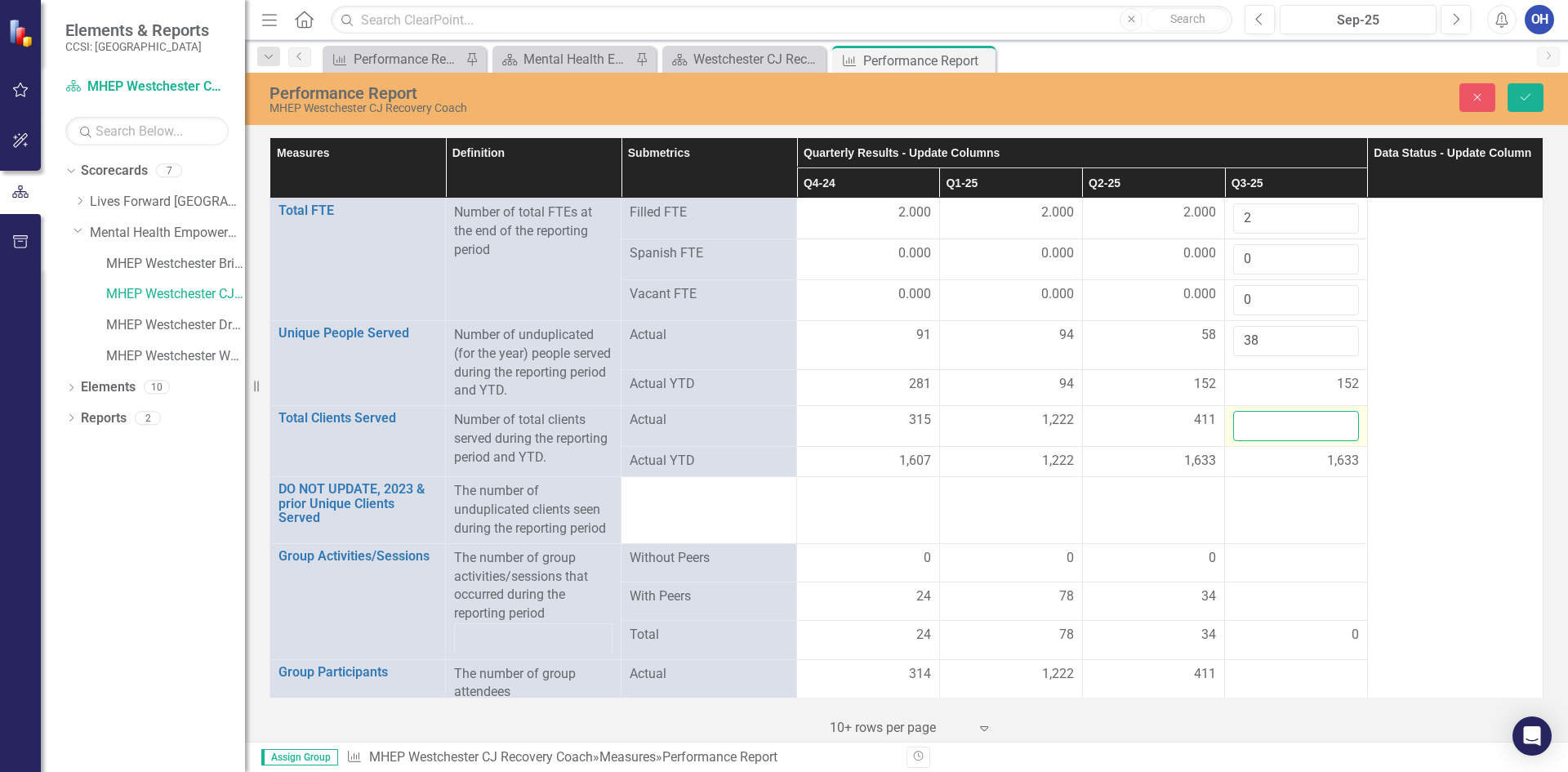
click at [1293, 424] on input "number" at bounding box center [1296, 426] width 125 height 30
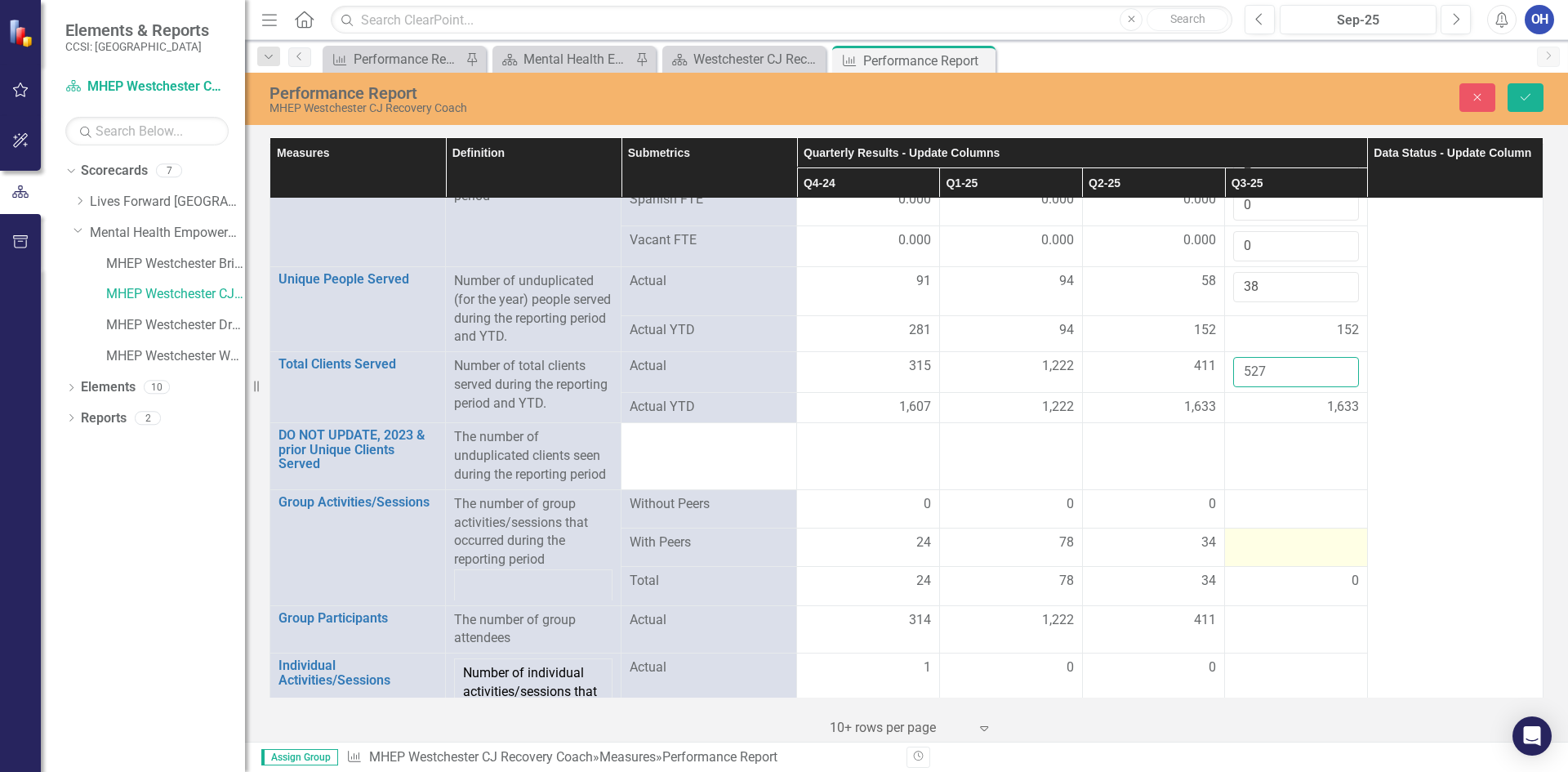
scroll to position [81, 0]
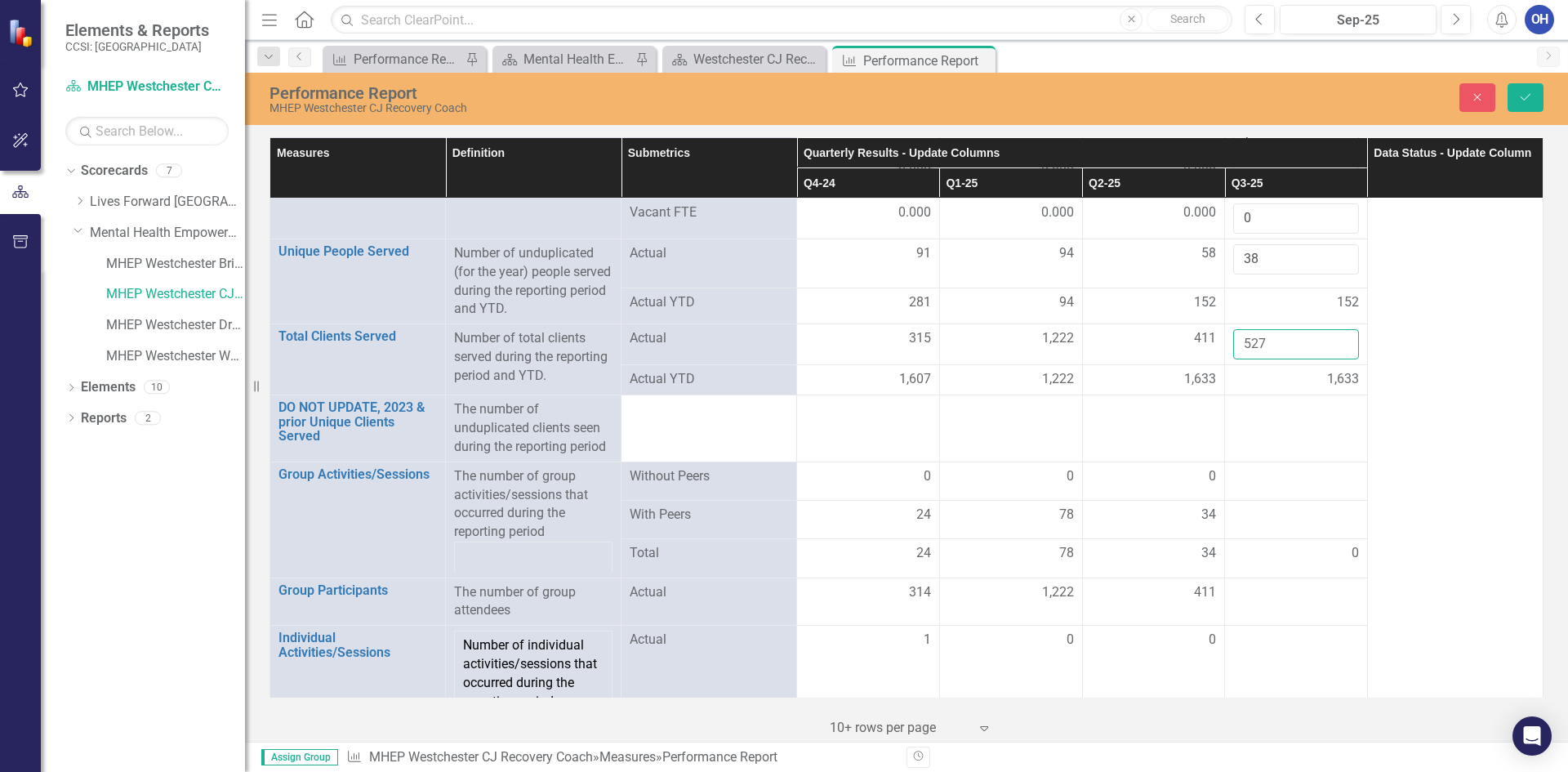
type input "527"
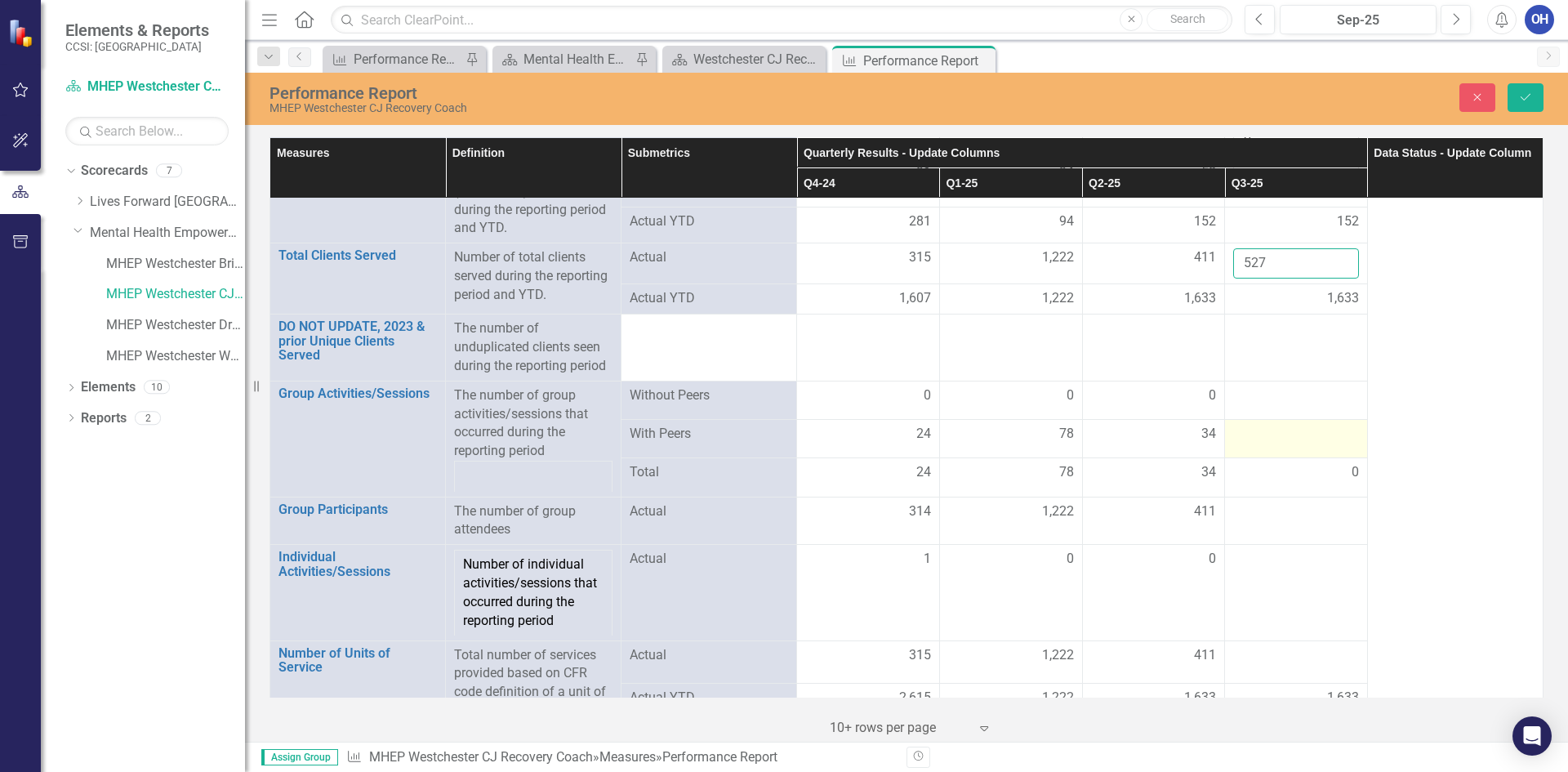
scroll to position [164, 0]
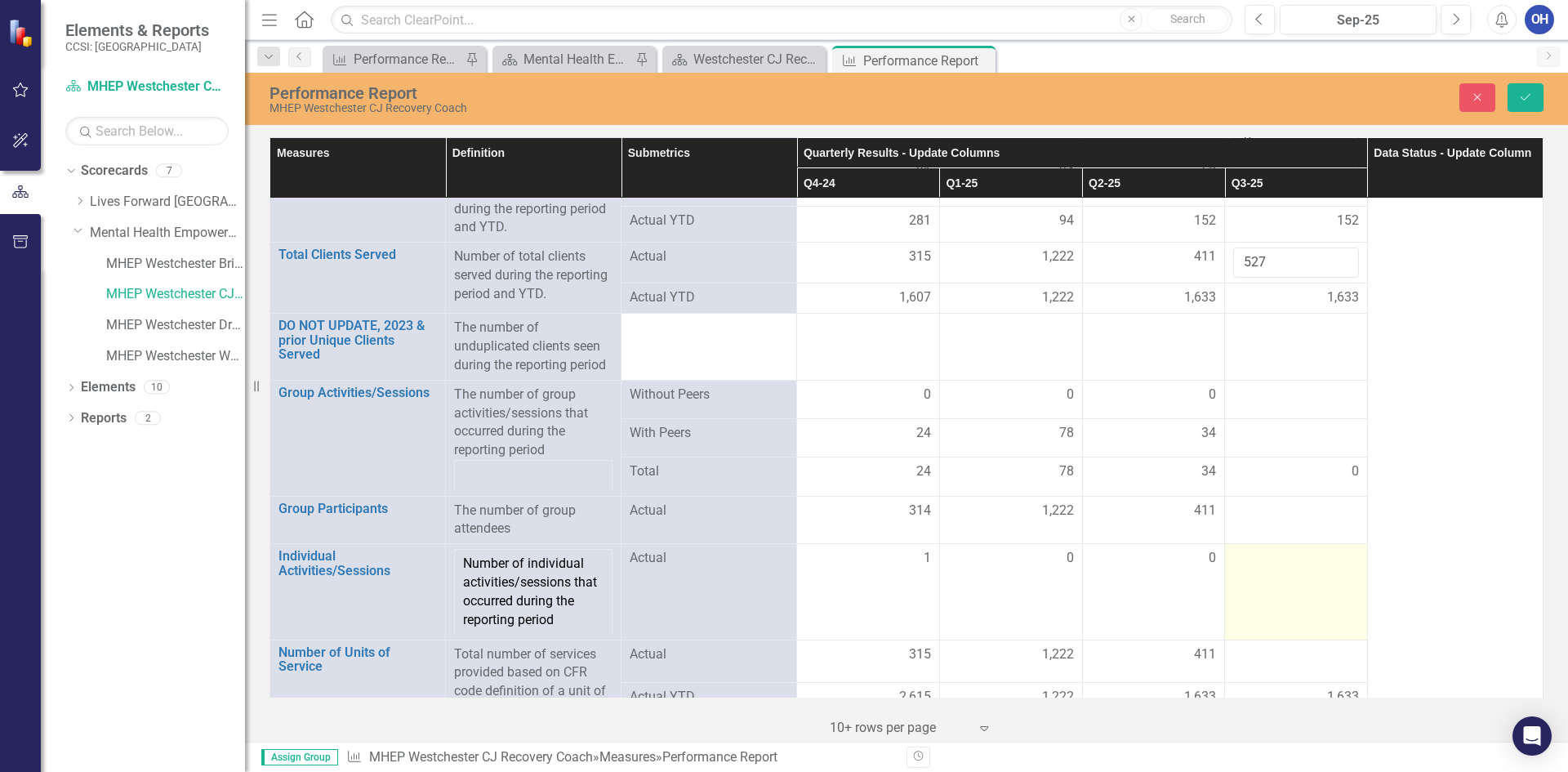
click at [1267, 569] on td at bounding box center [1297, 592] width 143 height 96
click at [1263, 563] on input "number" at bounding box center [1296, 563] width 125 height 30
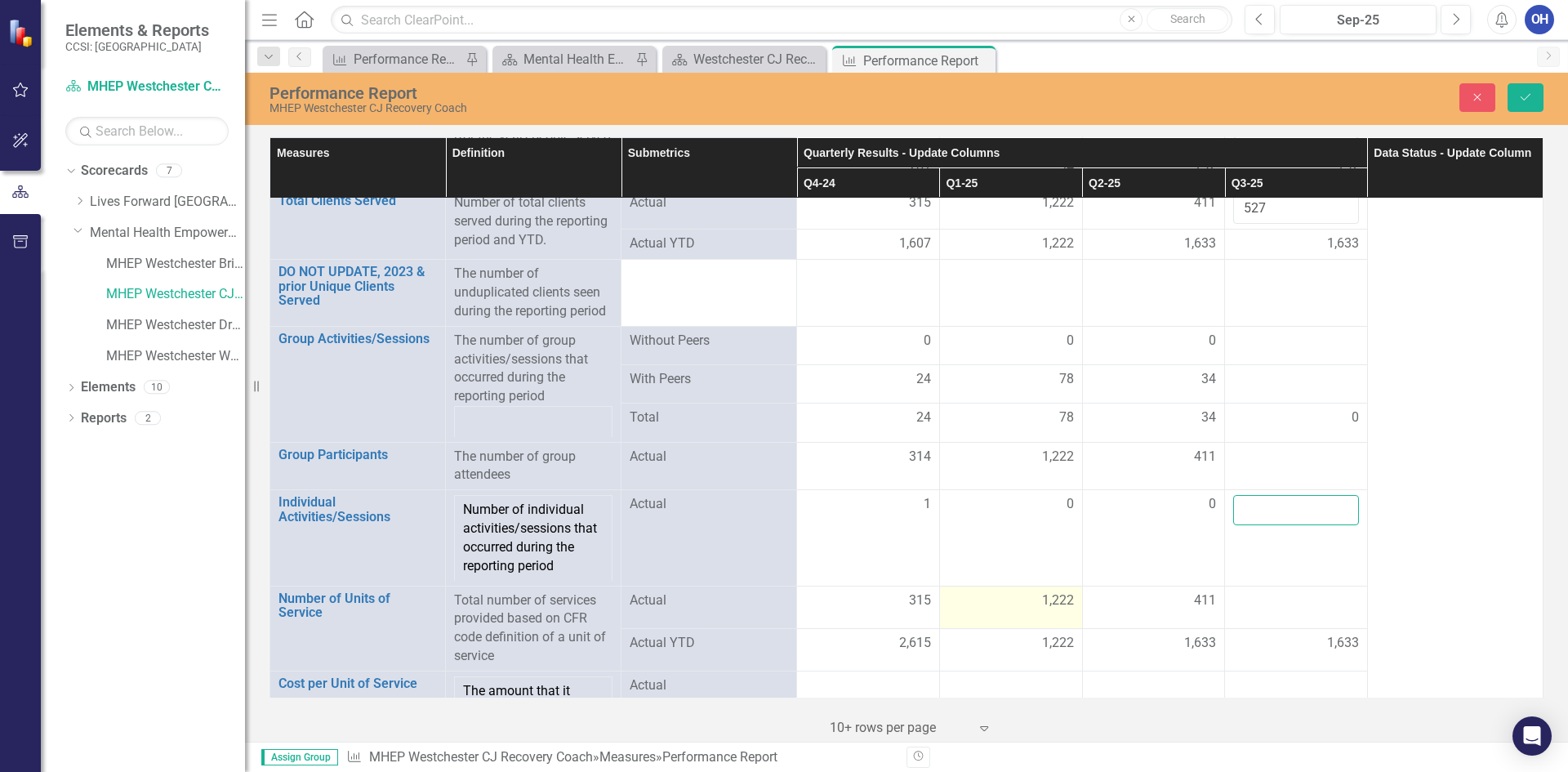
scroll to position [287, 0]
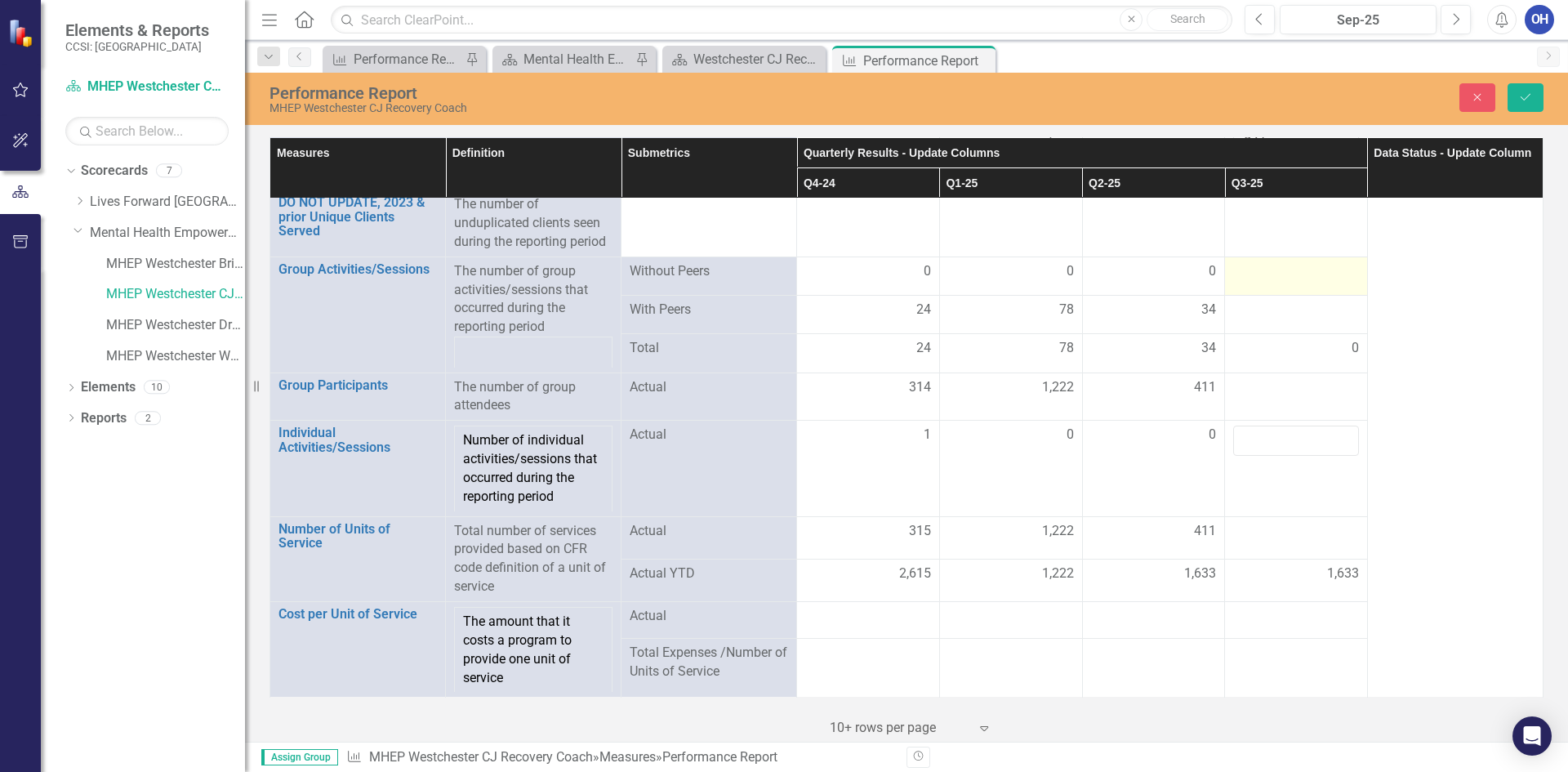
click at [1297, 284] on td at bounding box center [1297, 275] width 143 height 38
click at [1292, 278] on input "number" at bounding box center [1296, 277] width 125 height 30
type input "0"
click at [1287, 538] on div at bounding box center [1296, 532] width 125 height 20
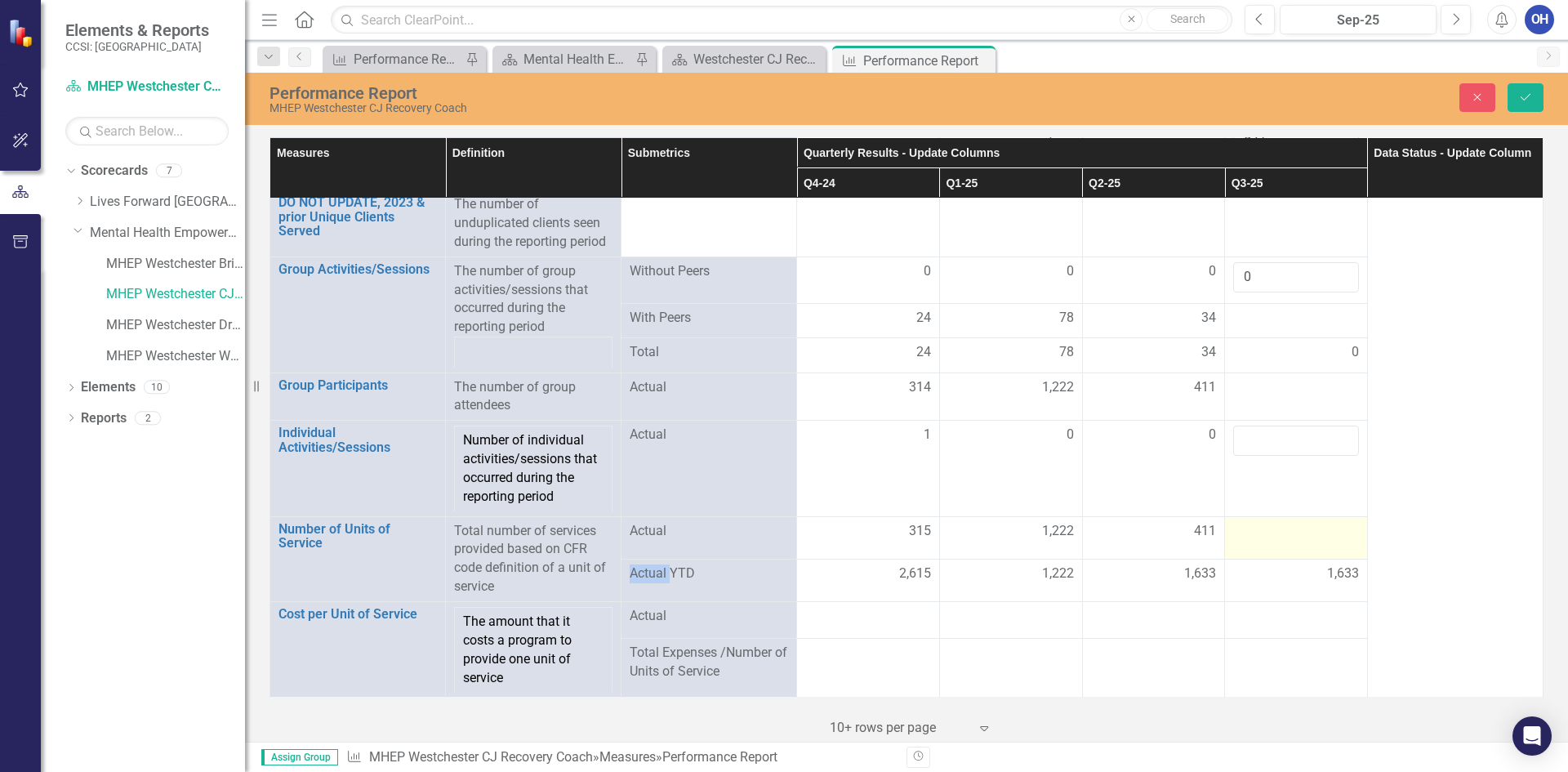
click at [1287, 538] on div at bounding box center [1296, 532] width 125 height 20
click at [1287, 537] on input "number" at bounding box center [1296, 537] width 125 height 30
type input "527"
click at [1307, 613] on div at bounding box center [1296, 617] width 125 height 20
click at [1540, 98] on button "Save" at bounding box center [1526, 97] width 36 height 28
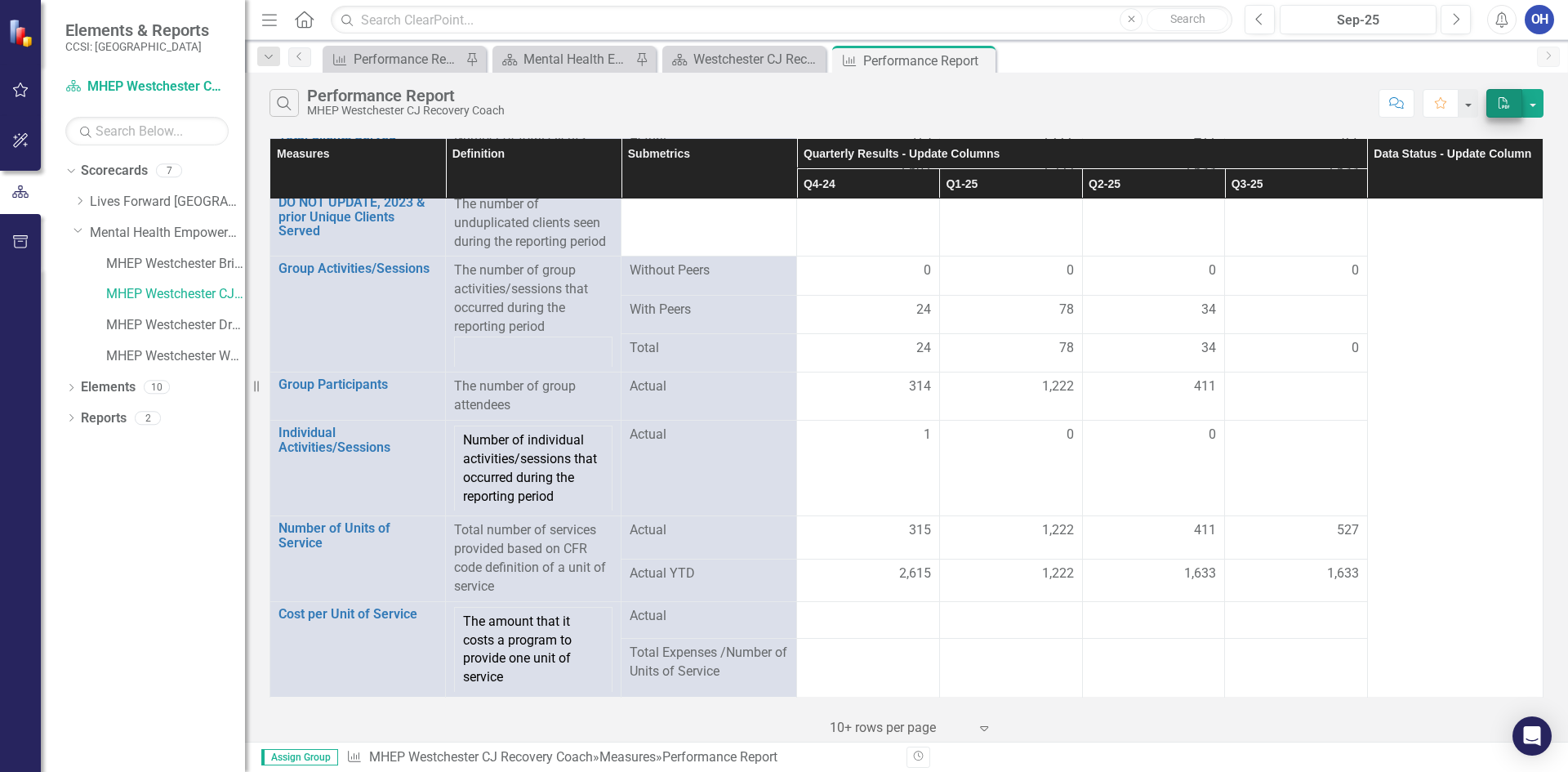
scroll to position [0, 0]
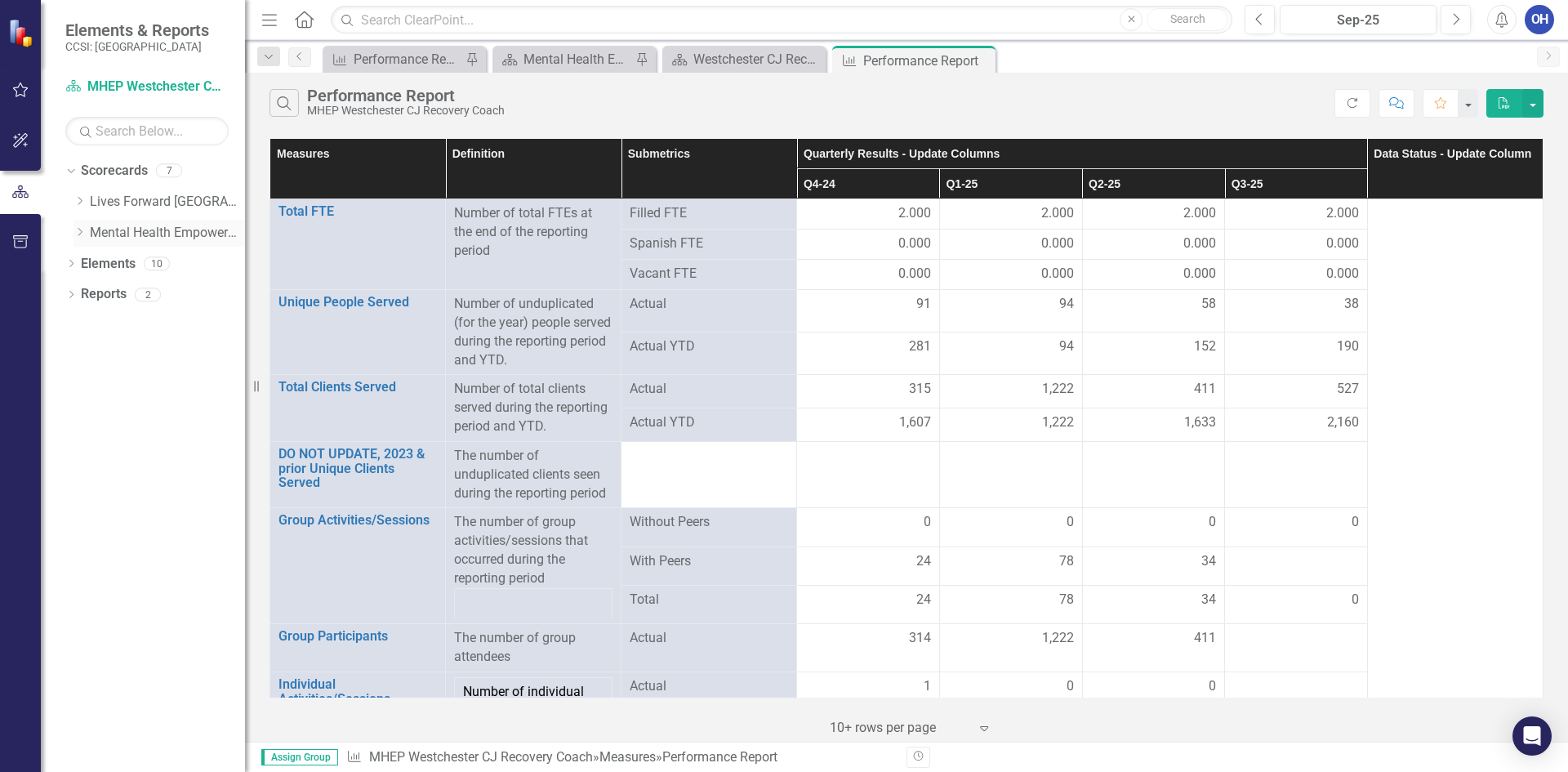
click at [87, 227] on div "Dropdown" at bounding box center [81, 233] width 17 height 14
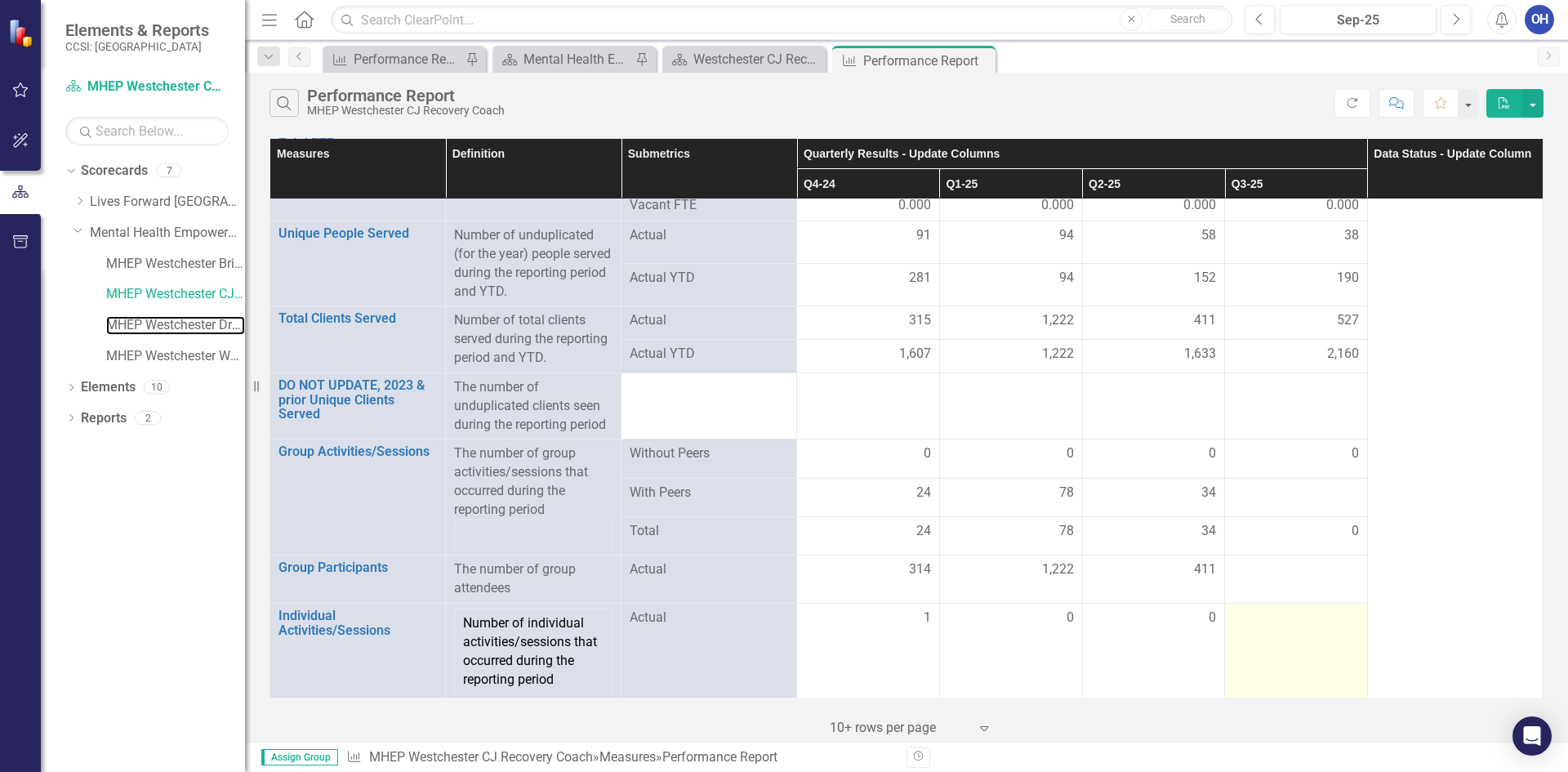
scroll to position [245, 0]
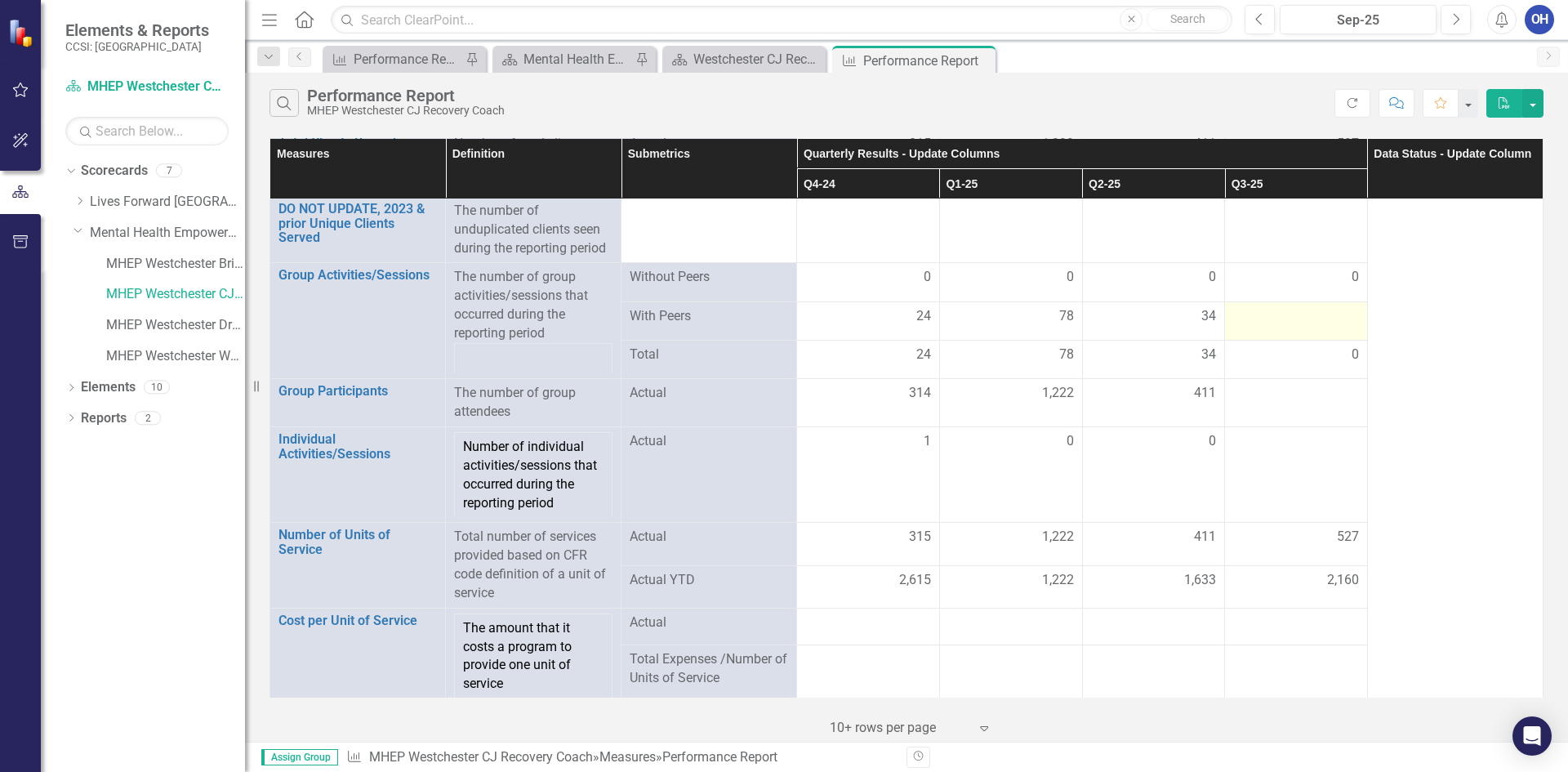
click at [1308, 321] on div at bounding box center [1296, 317] width 125 height 20
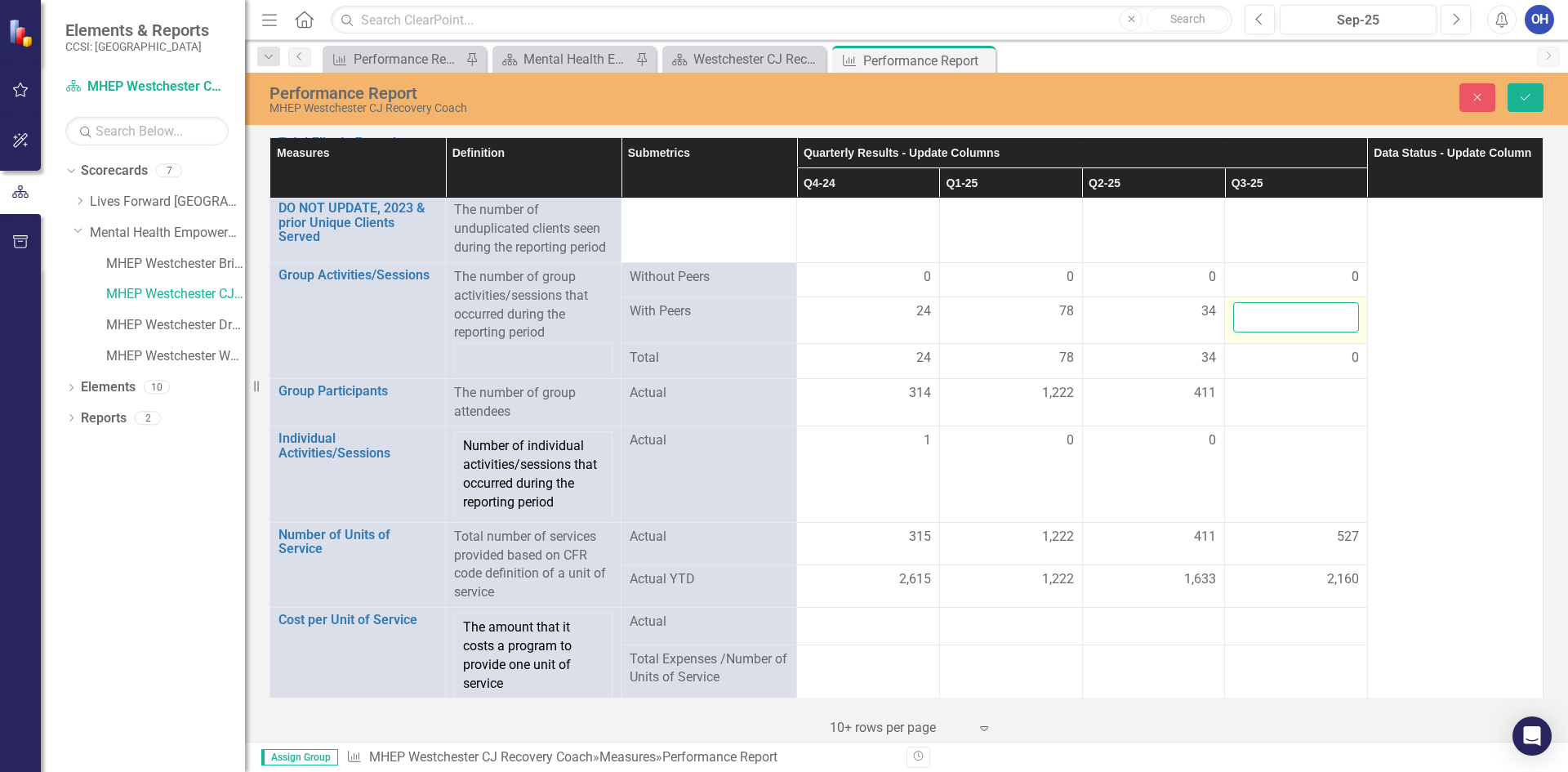
click at [1308, 321] on input "number" at bounding box center [1296, 317] width 125 height 30
type input "35"
click at [1267, 400] on div at bounding box center [1296, 394] width 125 height 20
click at [1267, 400] on input "number" at bounding box center [1296, 399] width 125 height 30
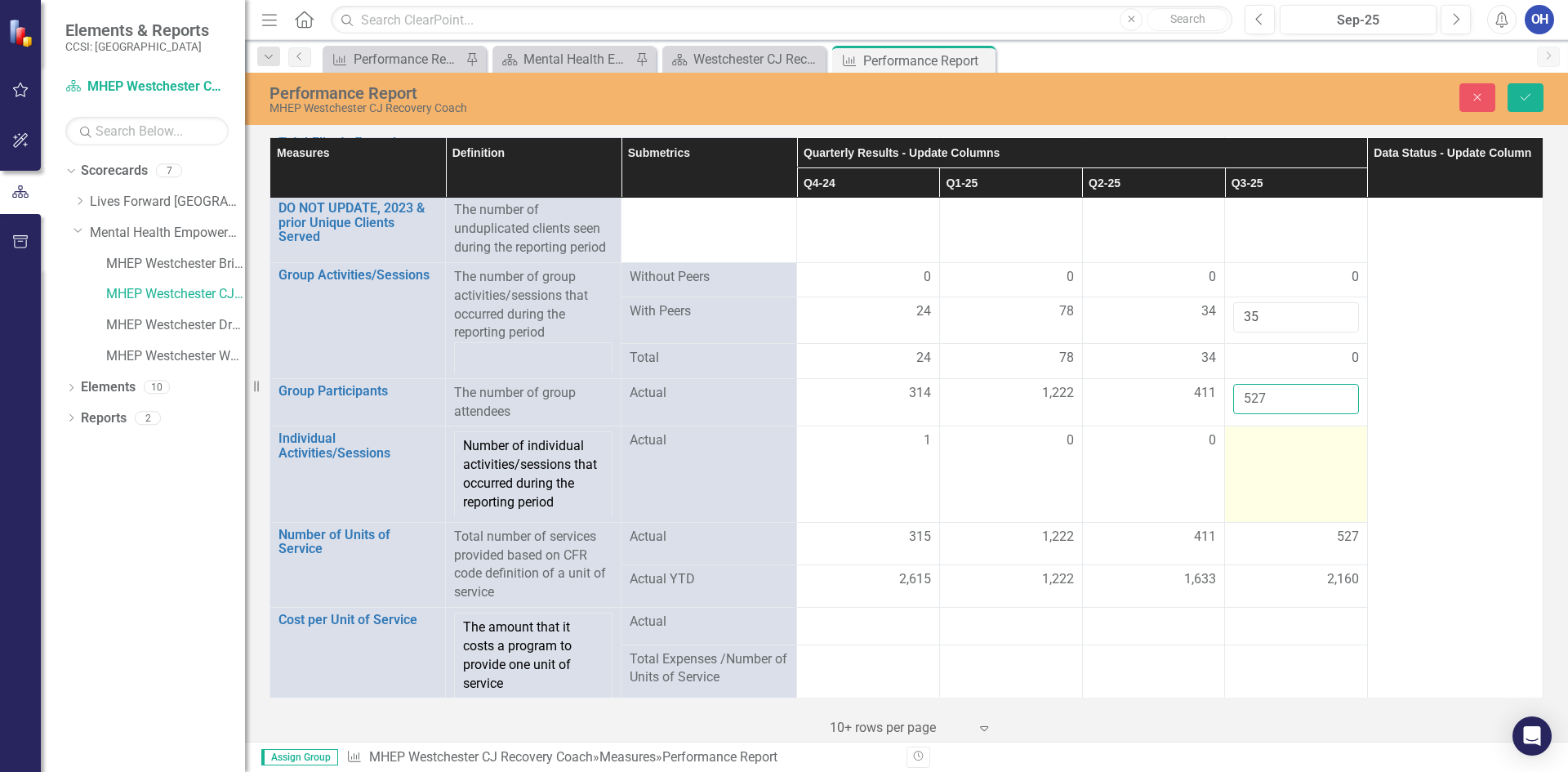
type input "527"
click at [1267, 454] on td at bounding box center [1297, 474] width 143 height 96
click at [1267, 453] on td at bounding box center [1297, 474] width 143 height 96
click at [1256, 450] on input "number" at bounding box center [1296, 446] width 125 height 30
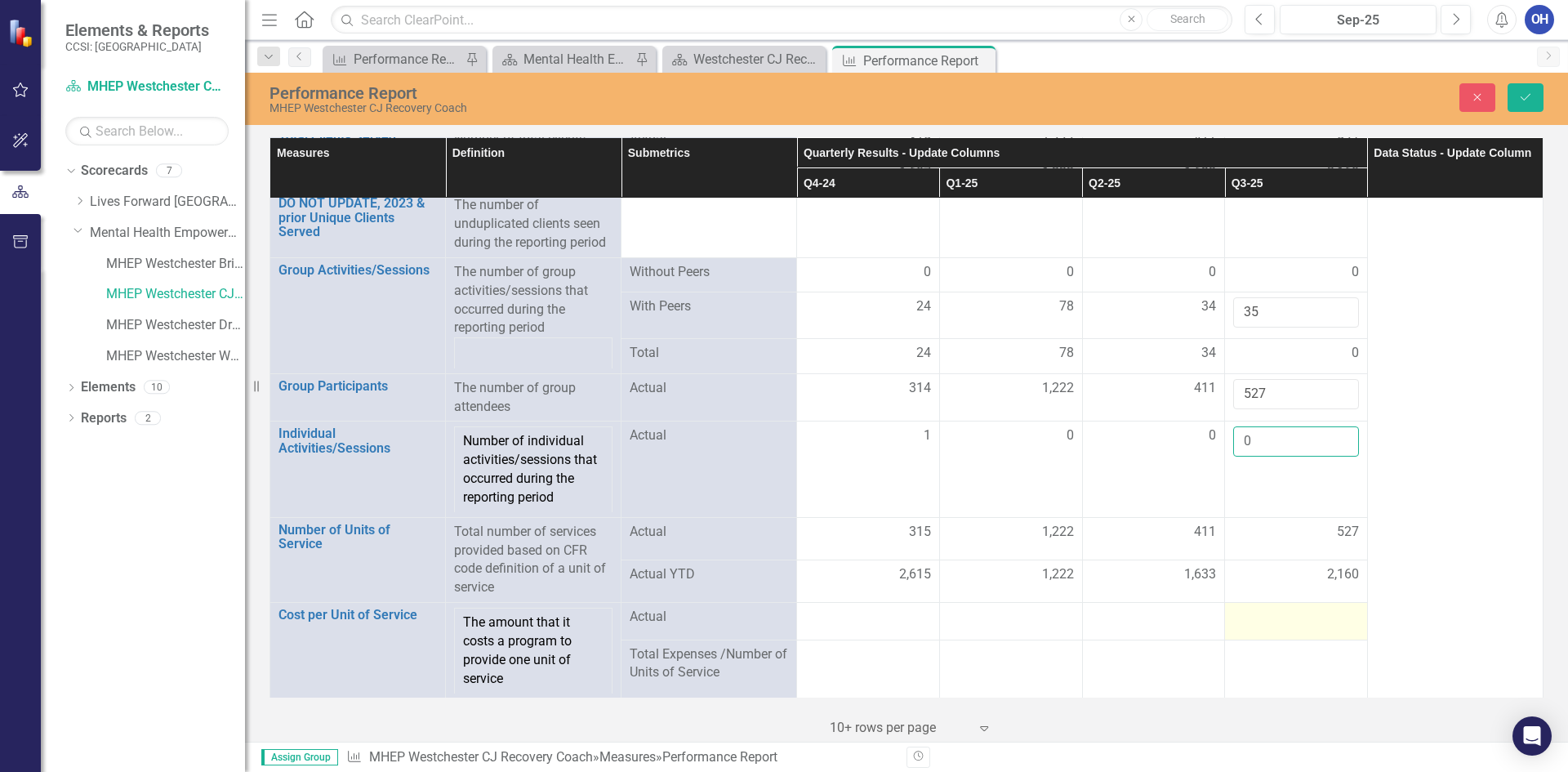
scroll to position [251, 0]
type input "0"
click at [1263, 596] on td "2,160" at bounding box center [1297, 579] width 143 height 42
click at [1268, 616] on div at bounding box center [1296, 617] width 125 height 20
click at [1530, 105] on button "Save" at bounding box center [1526, 97] width 36 height 28
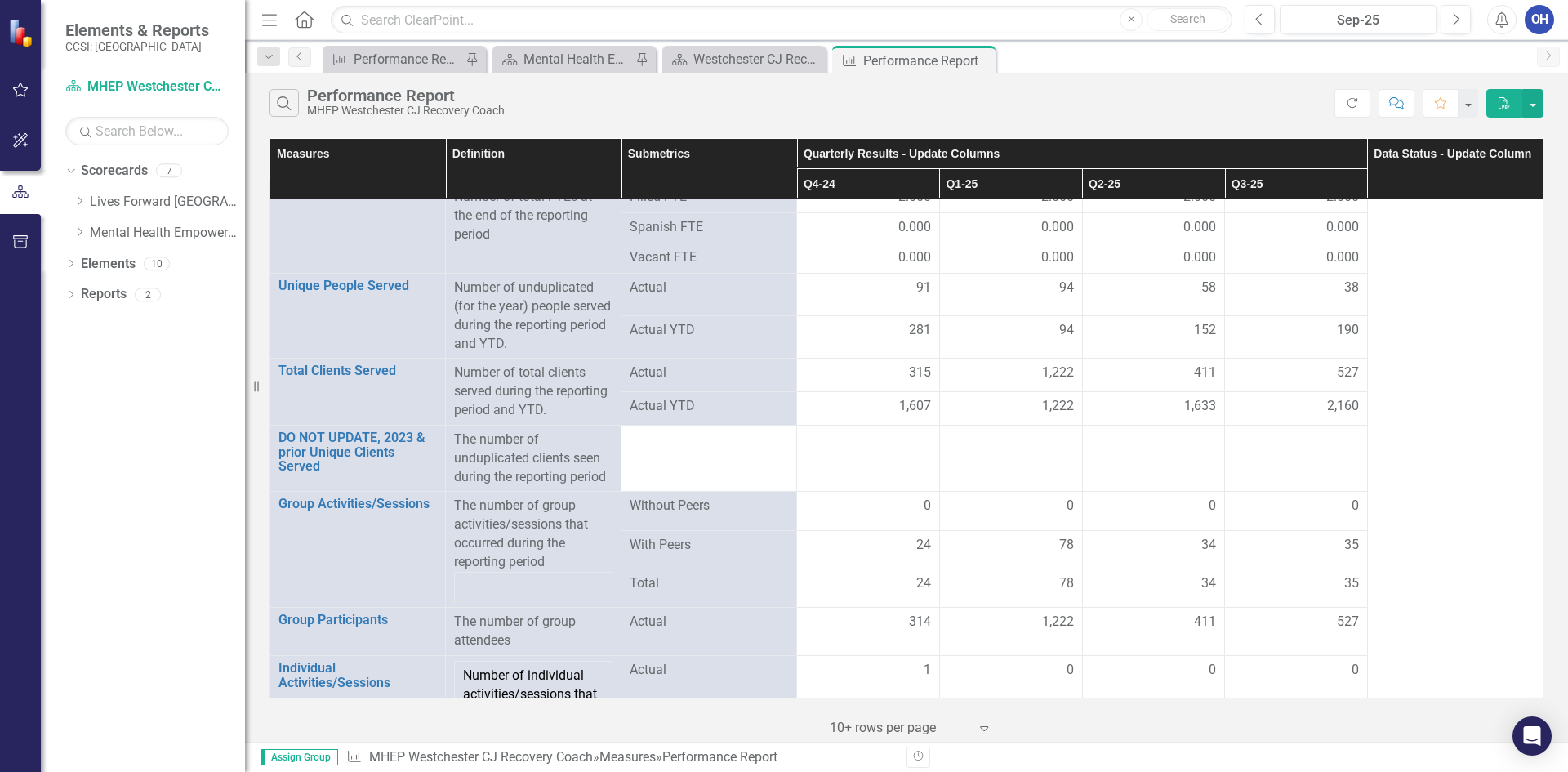
scroll to position [7, 0]
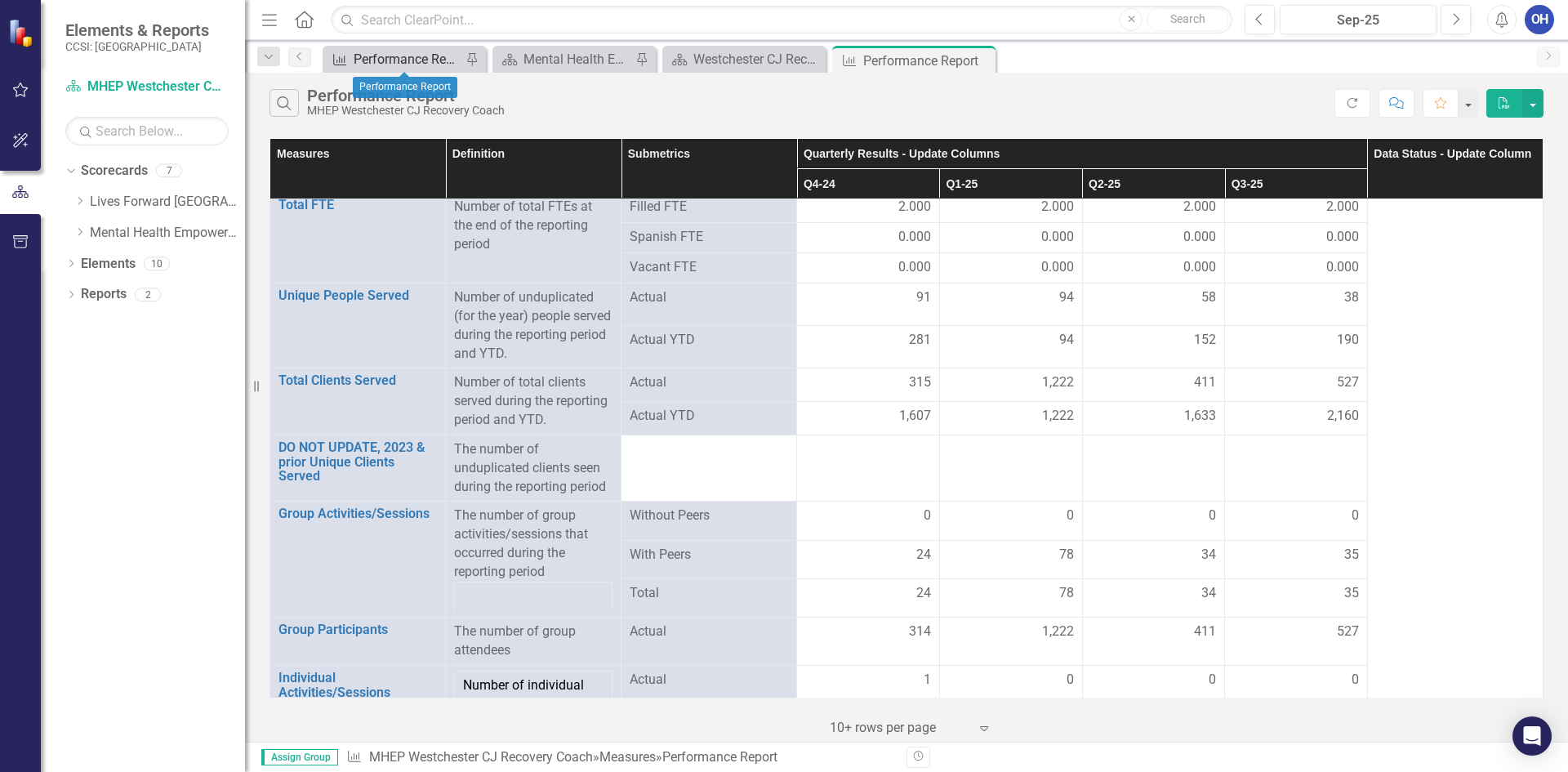
click at [413, 62] on div "Performance Report" at bounding box center [407, 59] width 108 height 21
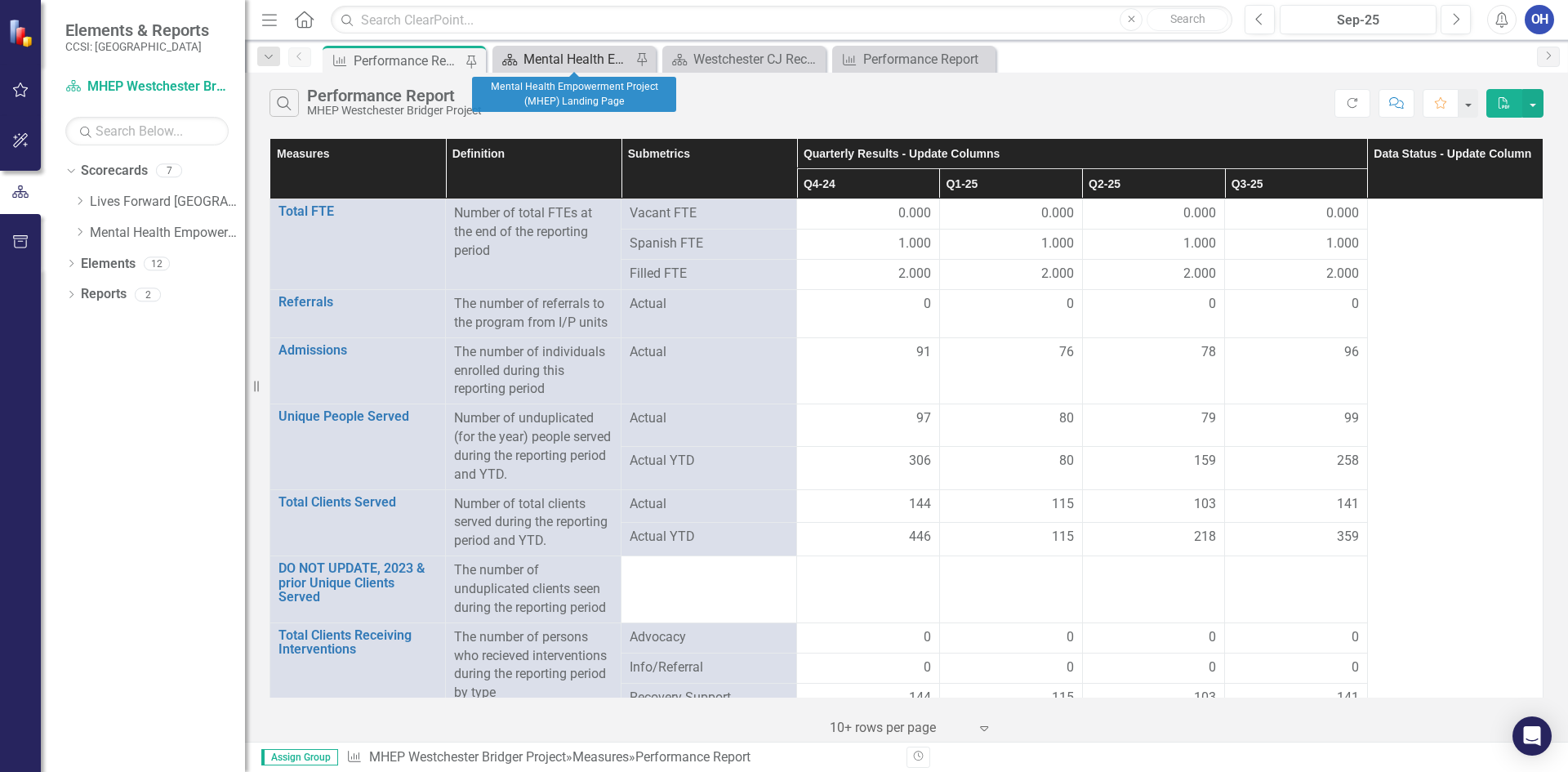
click at [539, 65] on div "Mental Health Empowerment Project (MHEP) Landing Page" at bounding box center [578, 59] width 108 height 21
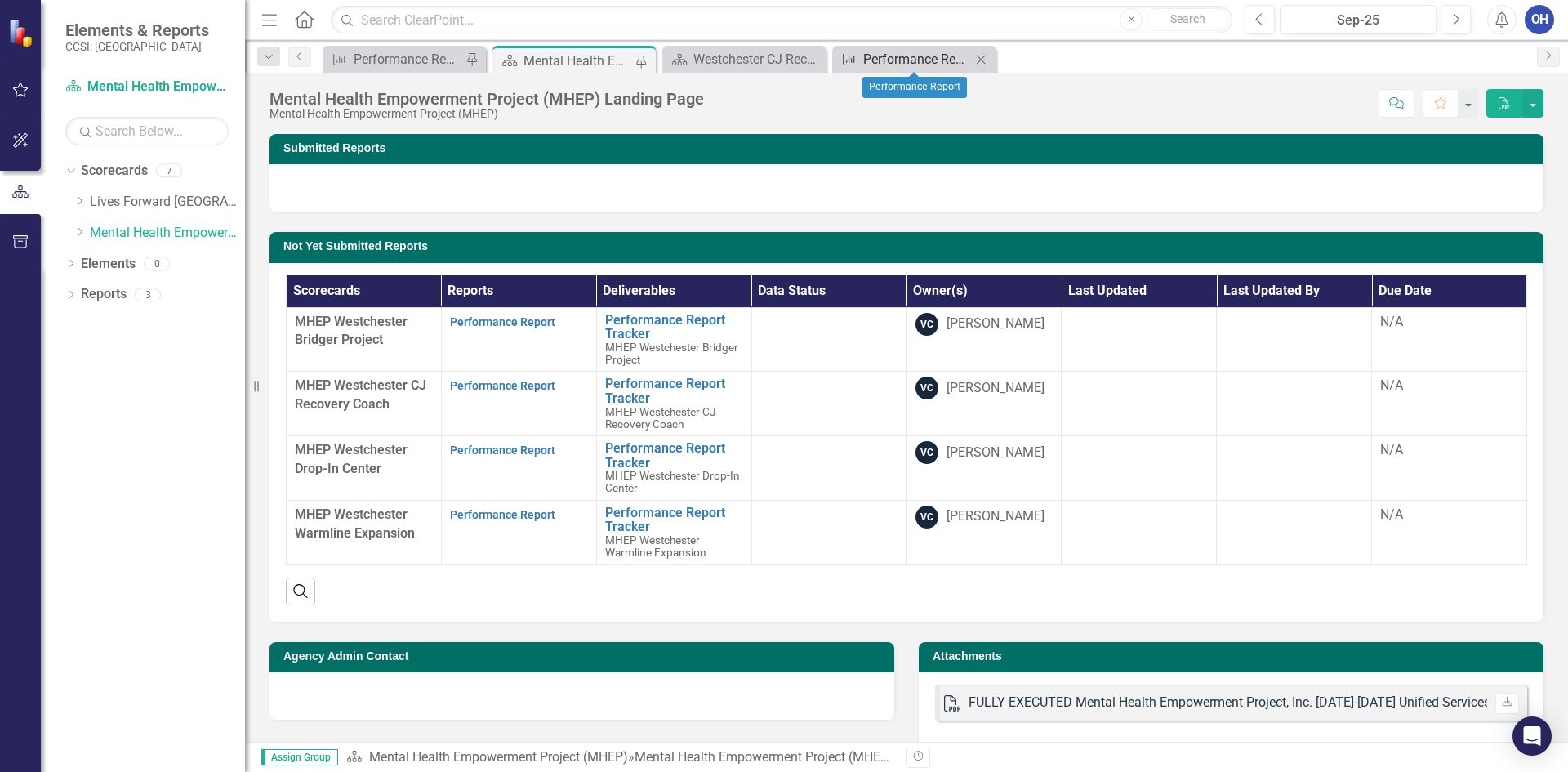
click at [895, 53] on div "Performance Report" at bounding box center [918, 59] width 108 height 21
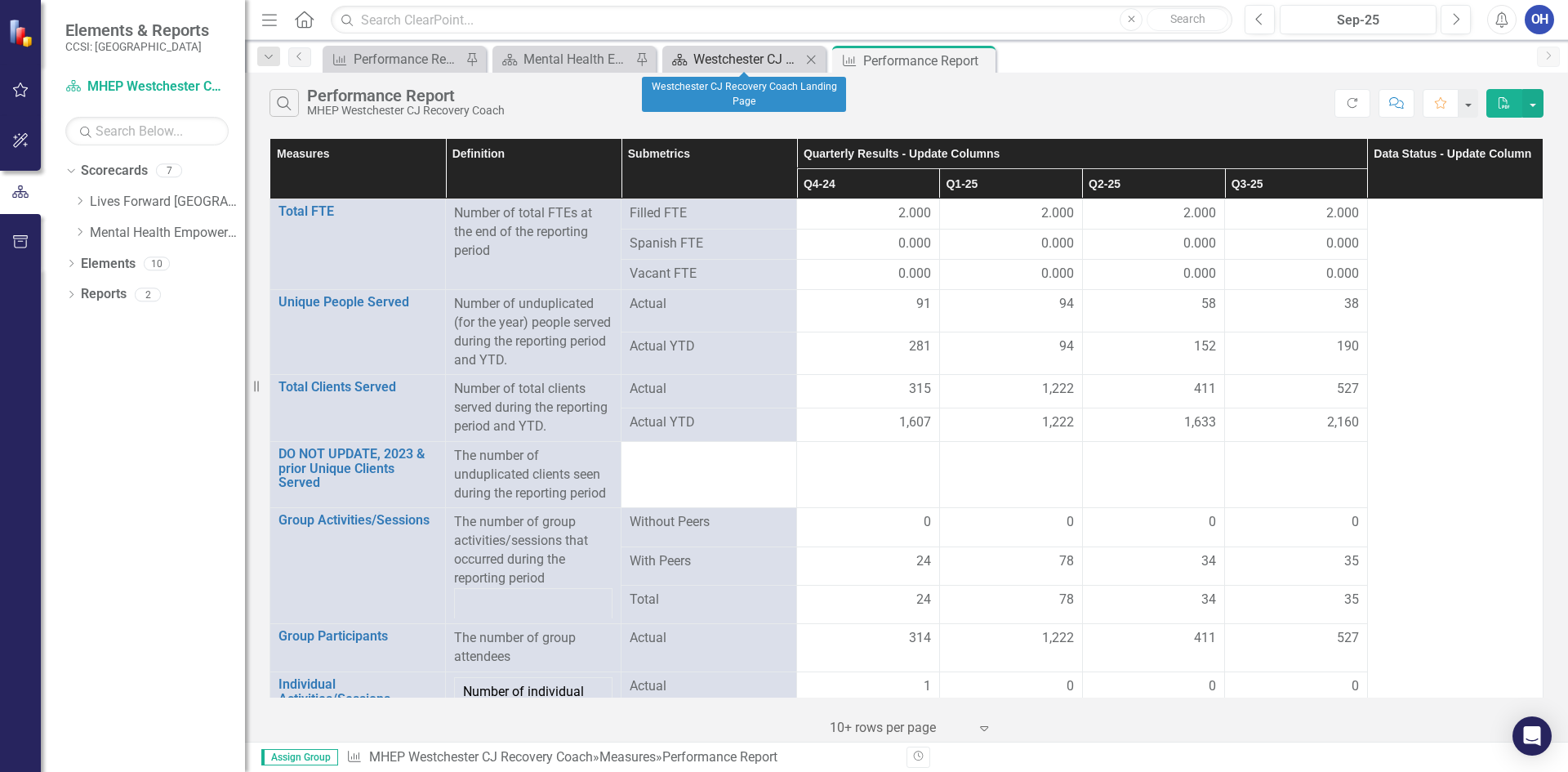
click at [716, 57] on div "Westchester CJ Recovery Coach Landing Page" at bounding box center [747, 59] width 108 height 21
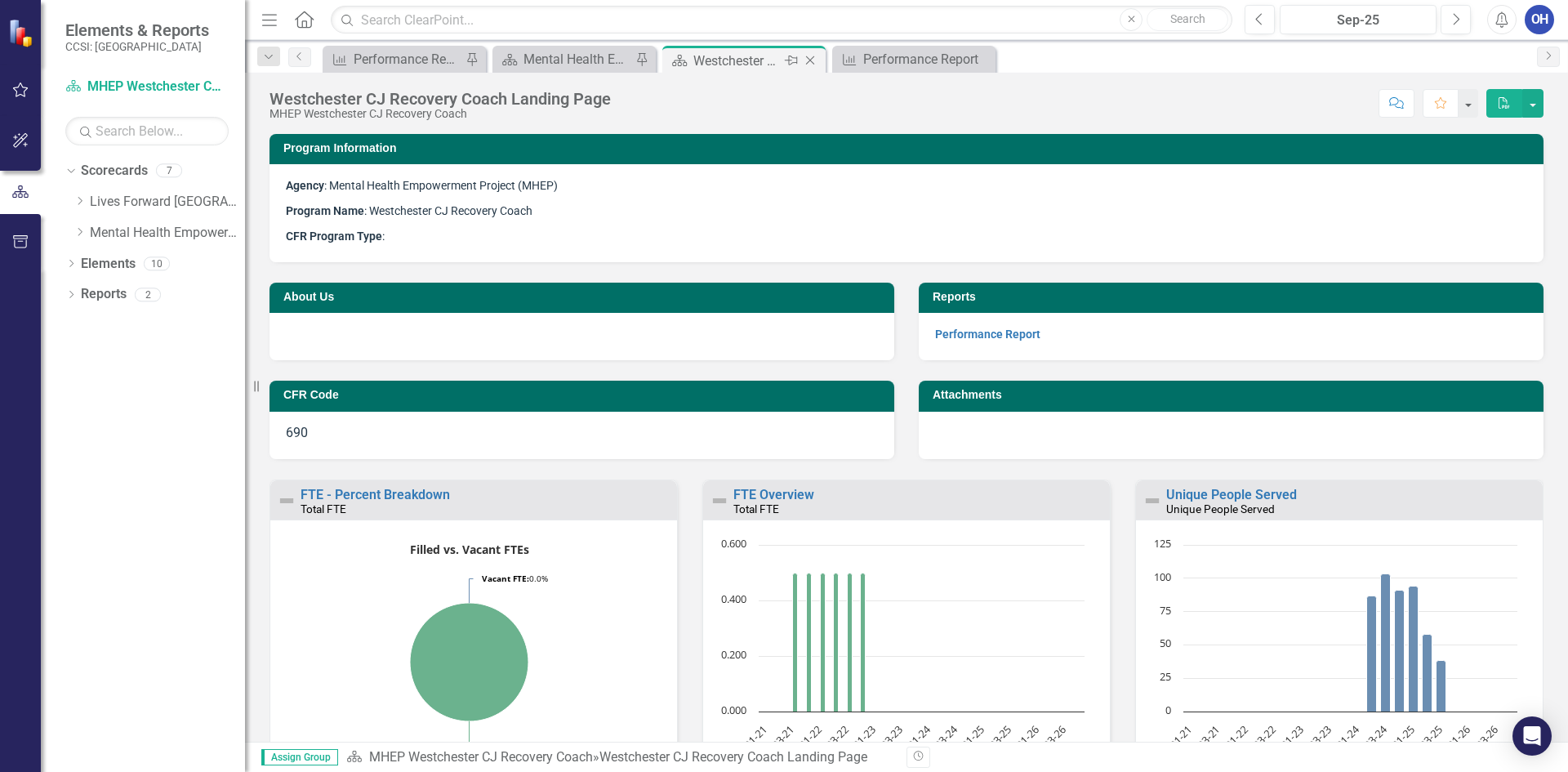
click at [805, 59] on icon "Close" at bounding box center [810, 60] width 17 height 13
click at [569, 61] on div "Mental Health Empowerment Project (MHEP) Landing Page" at bounding box center [578, 59] width 108 height 21
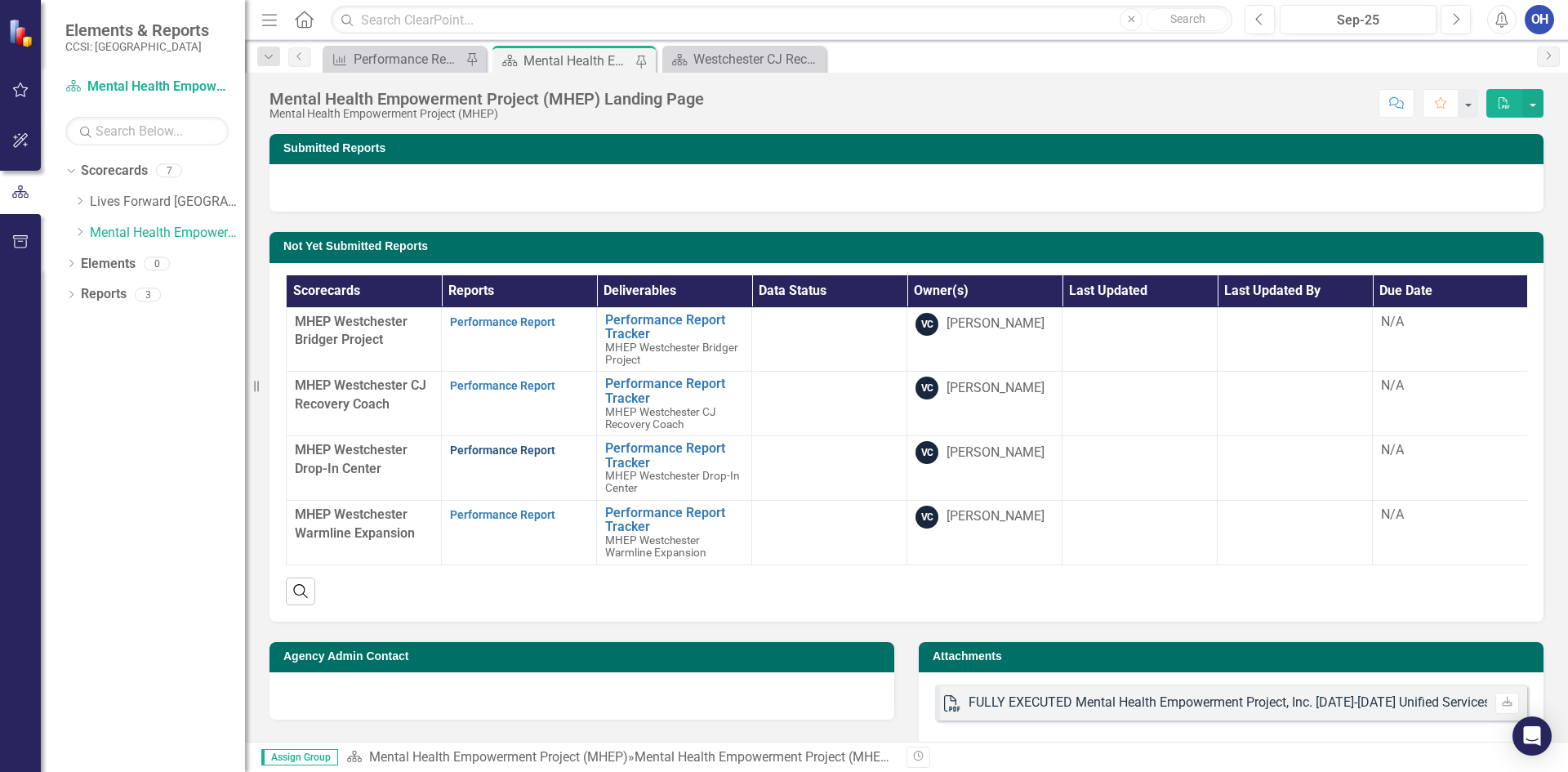
click at [493, 448] on link "Performance Report" at bounding box center [503, 450] width 106 height 13
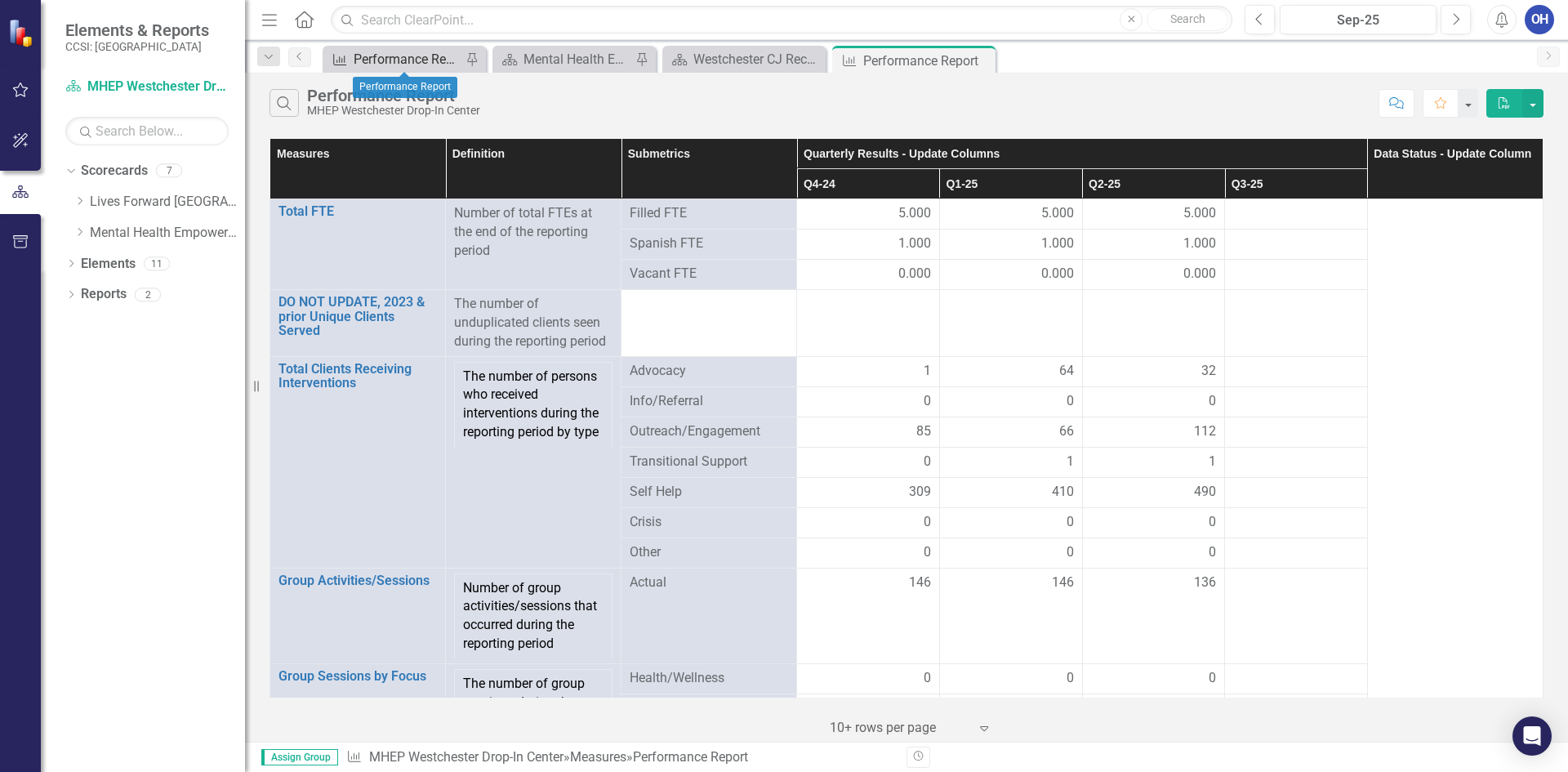
click at [397, 64] on div "Performance Report" at bounding box center [407, 59] width 108 height 21
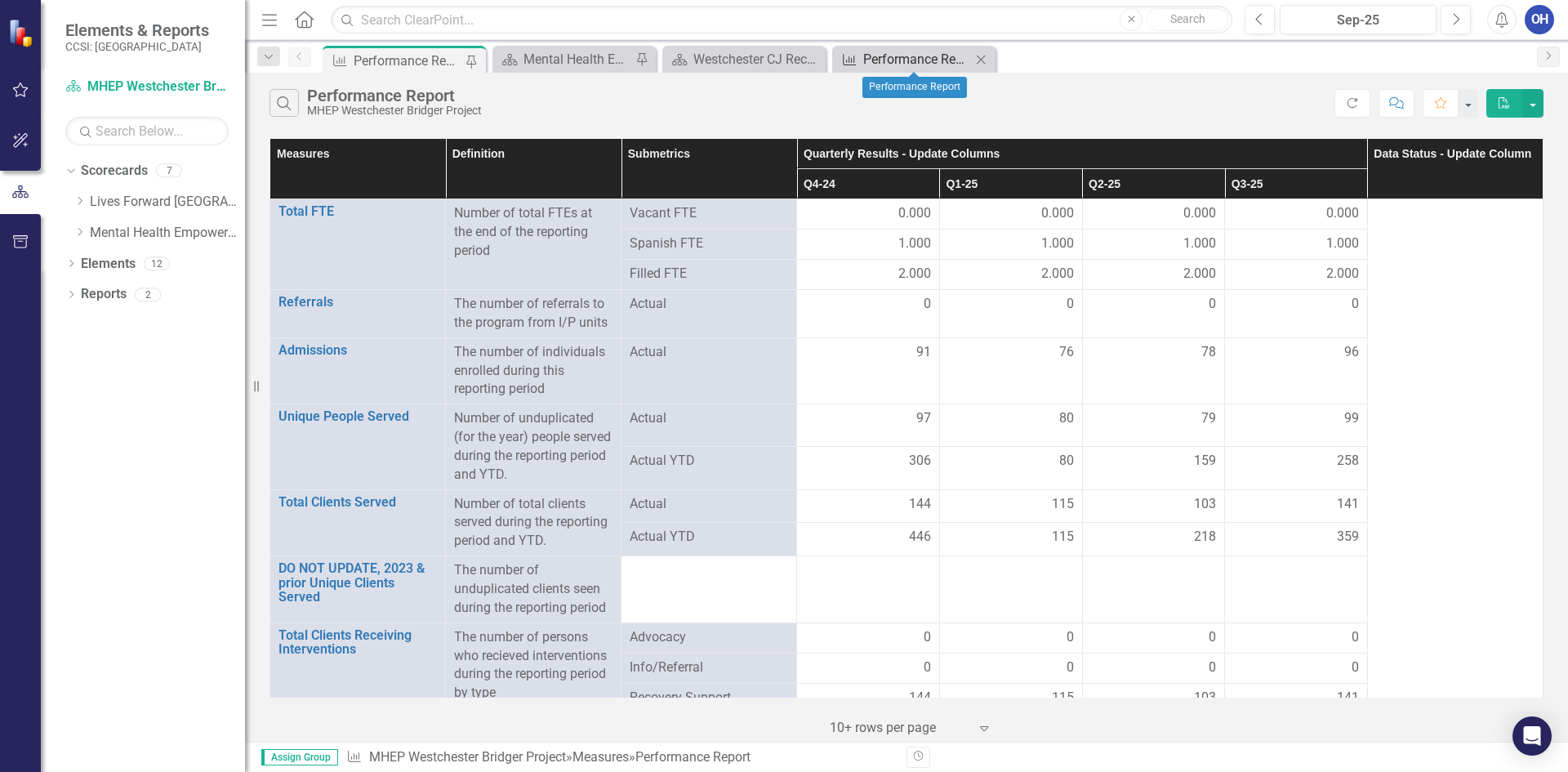
click at [918, 63] on div "Performance Report" at bounding box center [918, 59] width 108 height 21
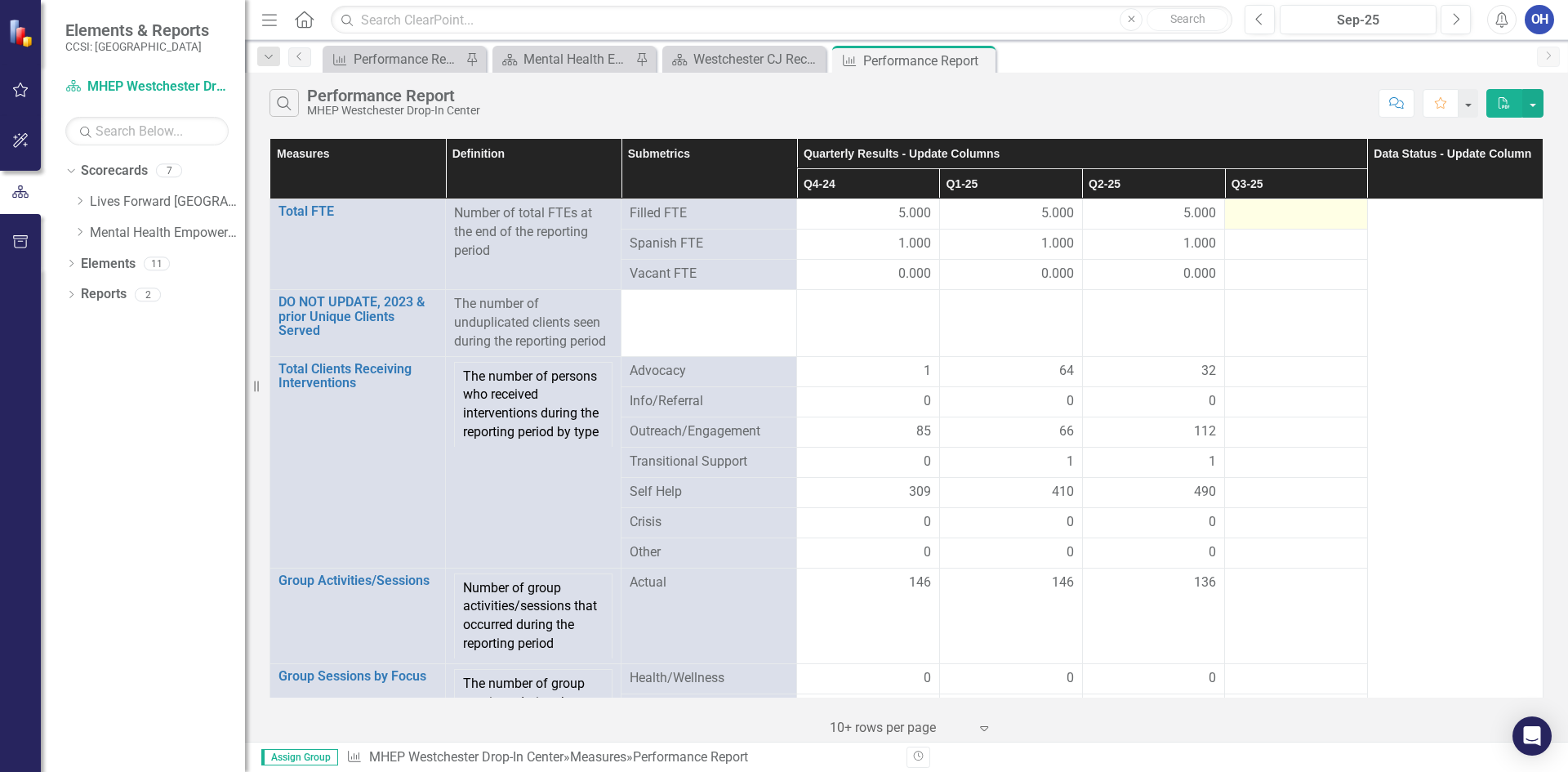
click at [1270, 216] on div at bounding box center [1296, 215] width 125 height 20
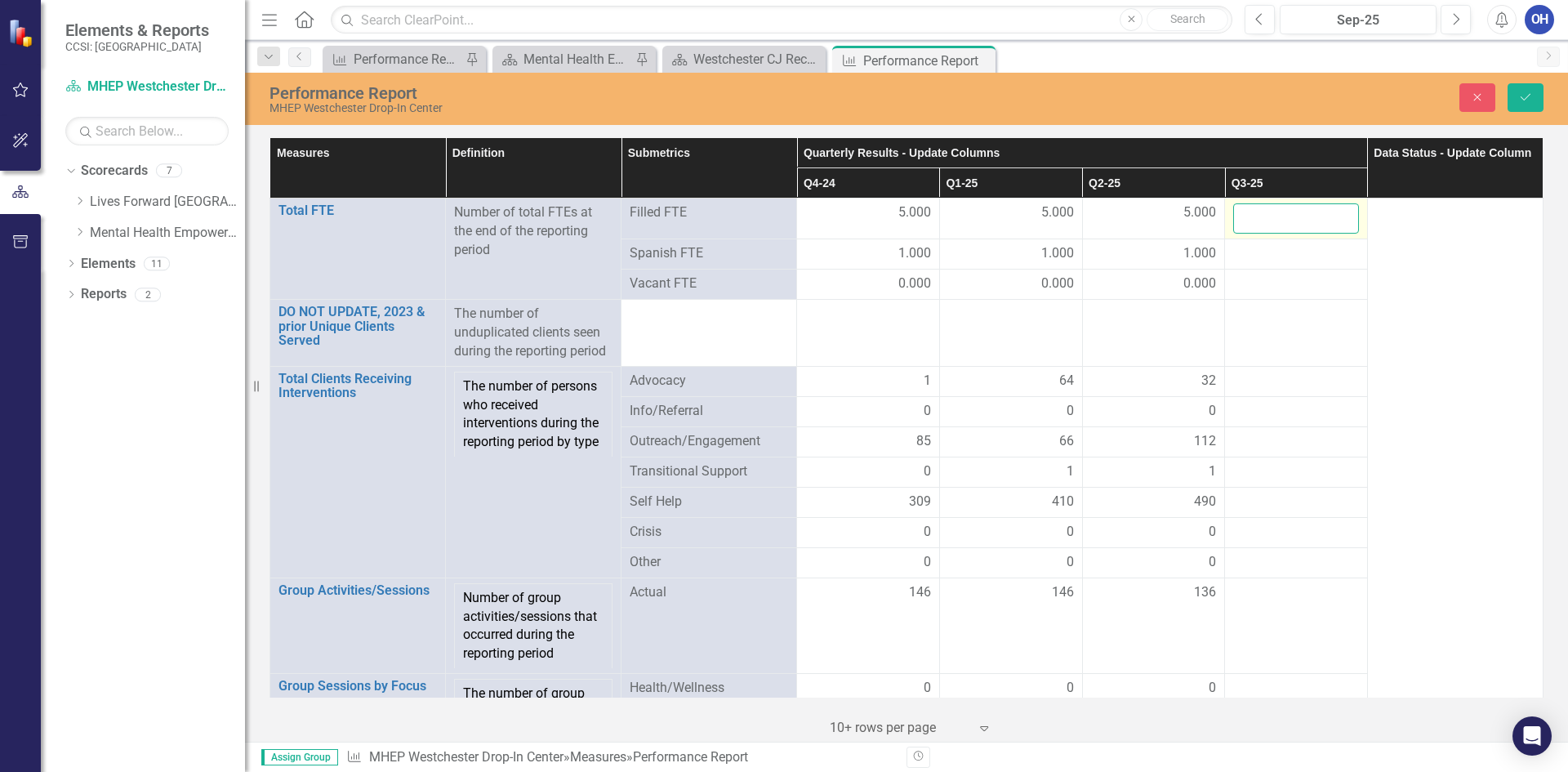
click at [1277, 227] on input "number" at bounding box center [1296, 218] width 125 height 30
type input "5"
click at [1279, 248] on div at bounding box center [1296, 254] width 125 height 20
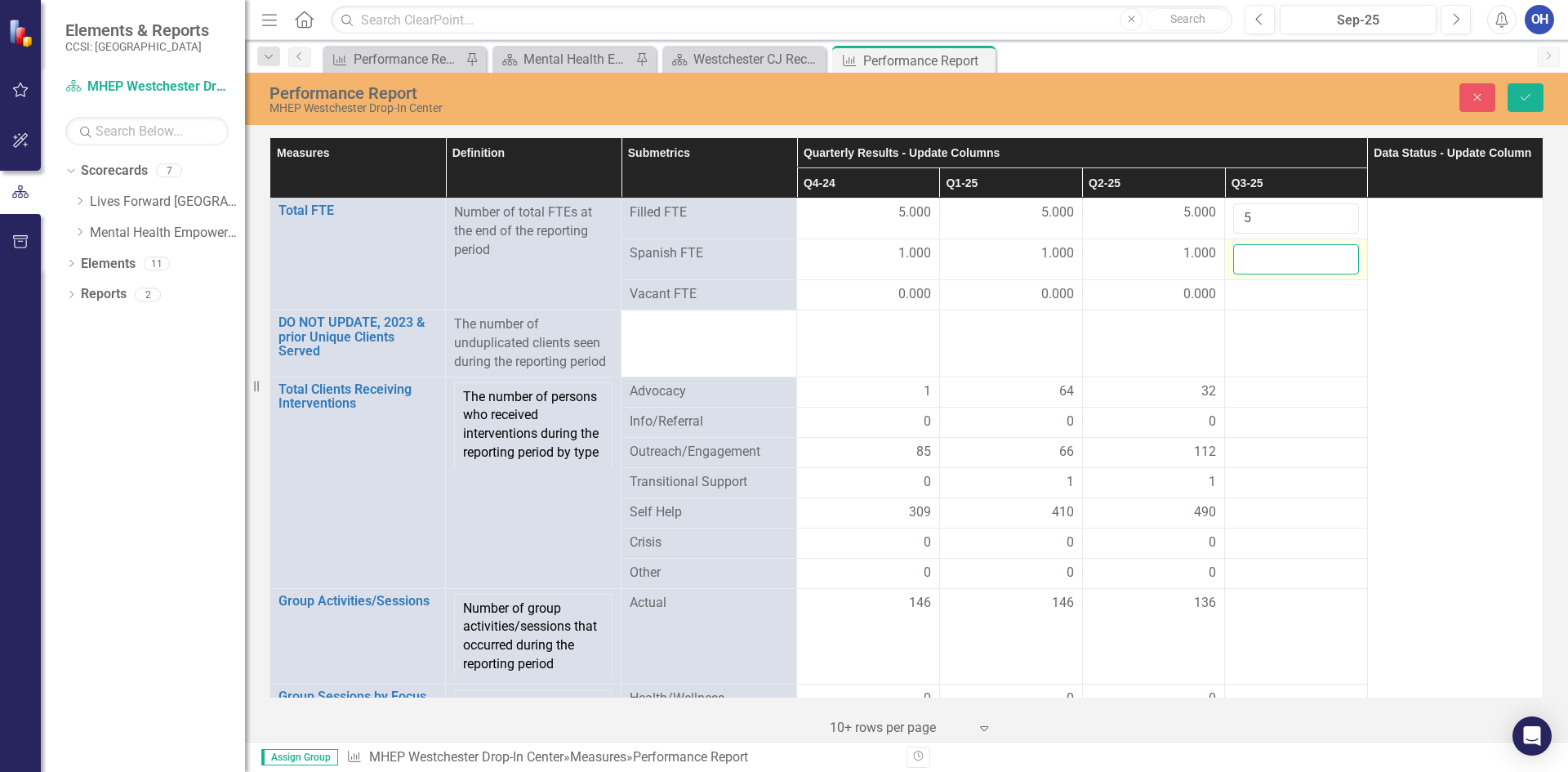
click at [1265, 260] on input "number" at bounding box center [1296, 259] width 125 height 30
type input "1"
click at [1269, 291] on div at bounding box center [1296, 295] width 125 height 20
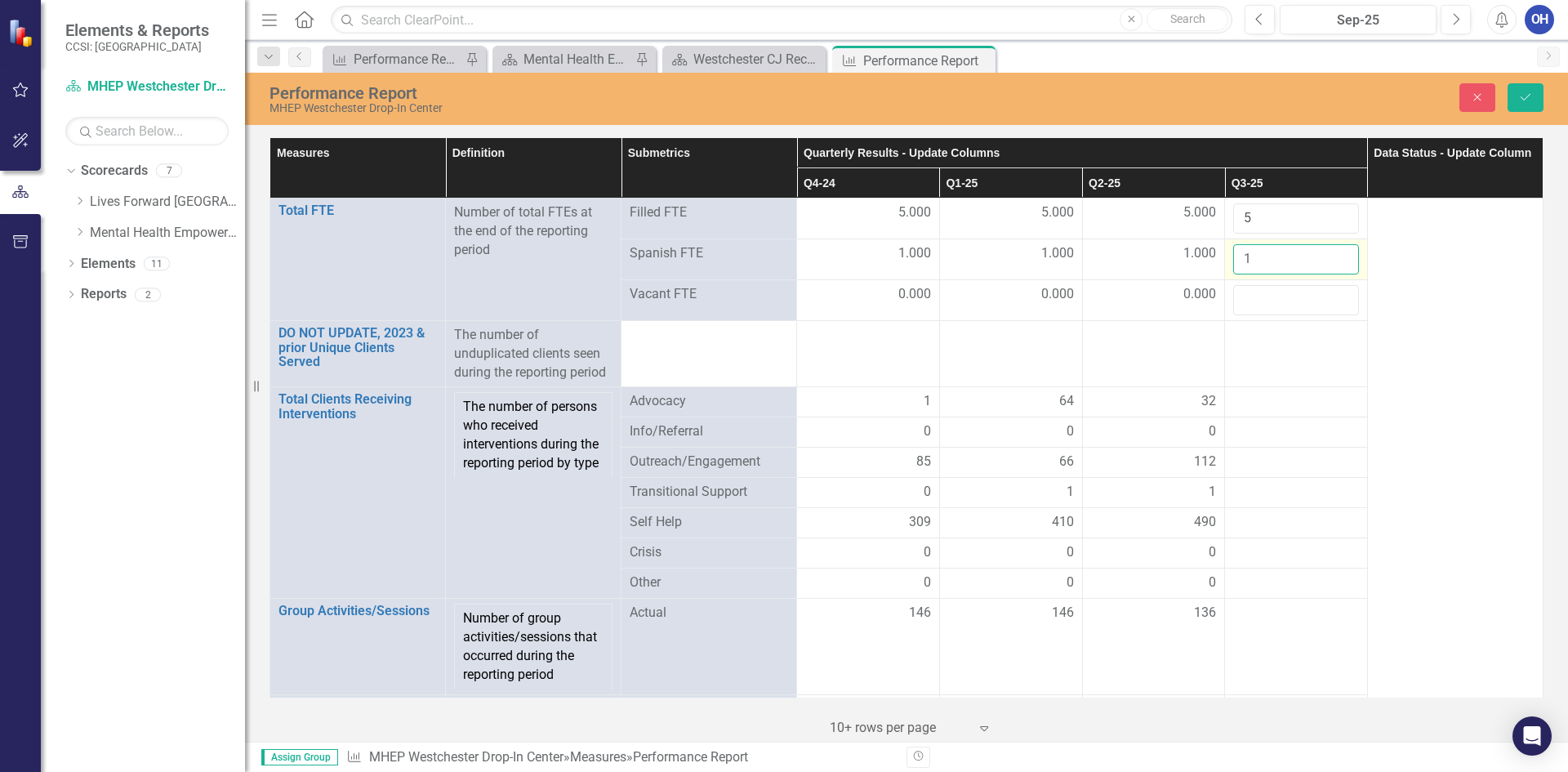
click at [1253, 261] on input "1" at bounding box center [1296, 259] width 125 height 30
type input "2"
click at [1248, 293] on input "number" at bounding box center [1296, 300] width 125 height 30
type input "0"
click at [1267, 395] on div at bounding box center [1296, 402] width 125 height 20
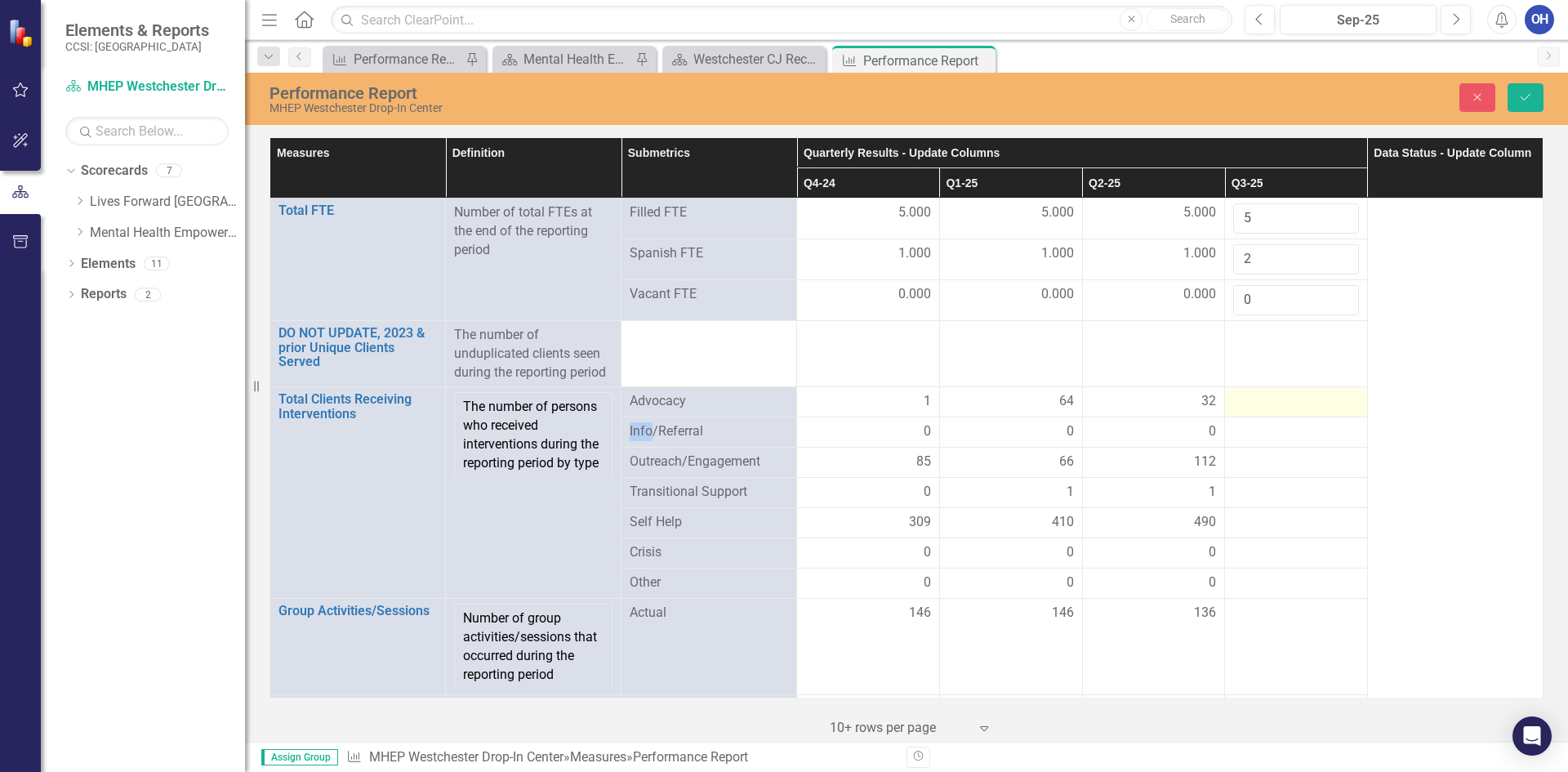
click at [1267, 395] on div at bounding box center [1296, 402] width 125 height 20
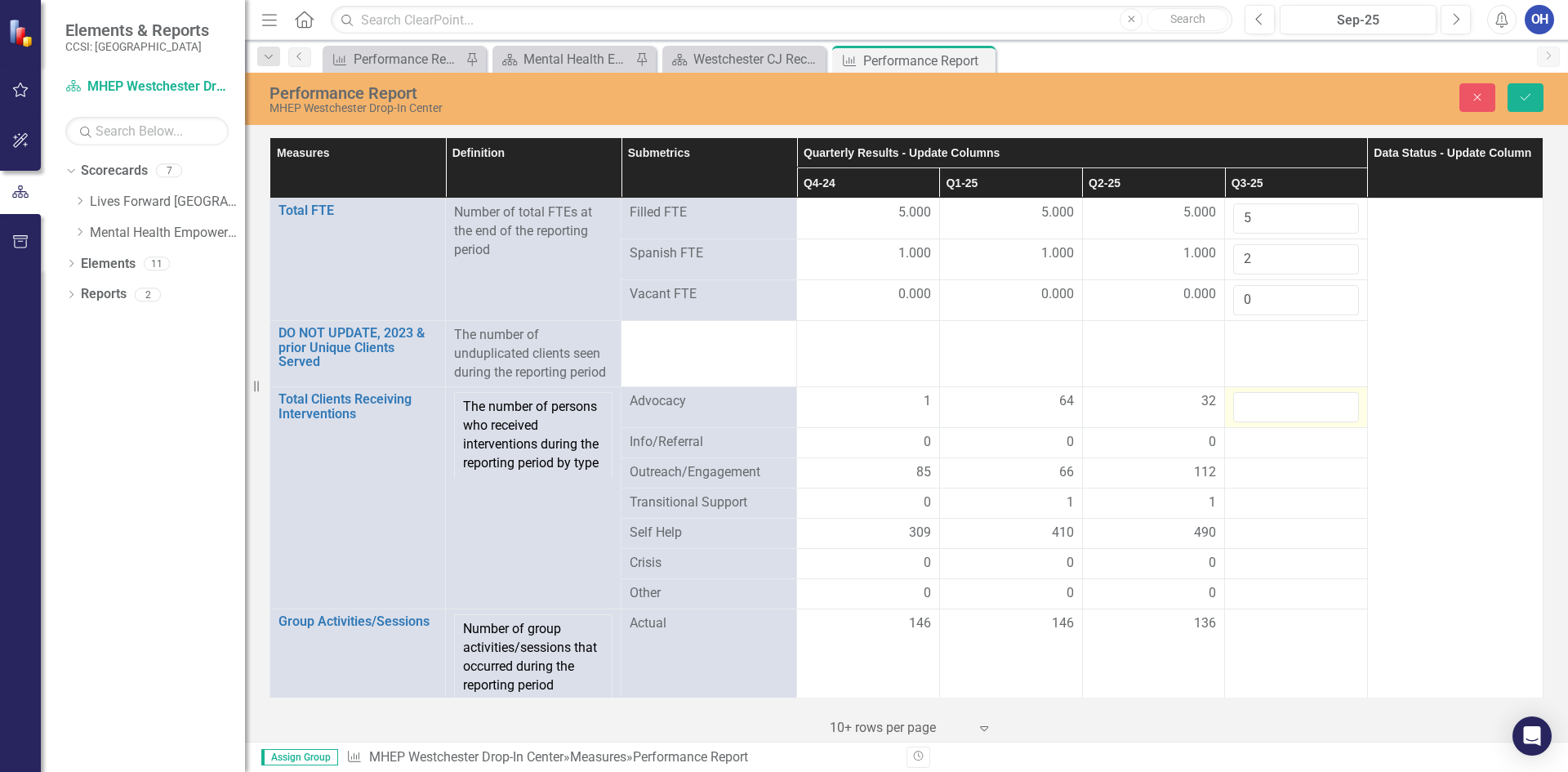
click at [1268, 411] on input "number" at bounding box center [1296, 407] width 125 height 30
click at [1276, 411] on input "number" at bounding box center [1296, 407] width 125 height 30
click at [1274, 396] on input "number" at bounding box center [1296, 407] width 125 height 30
click at [1275, 416] on input "number" at bounding box center [1296, 407] width 125 height 30
type input "516"
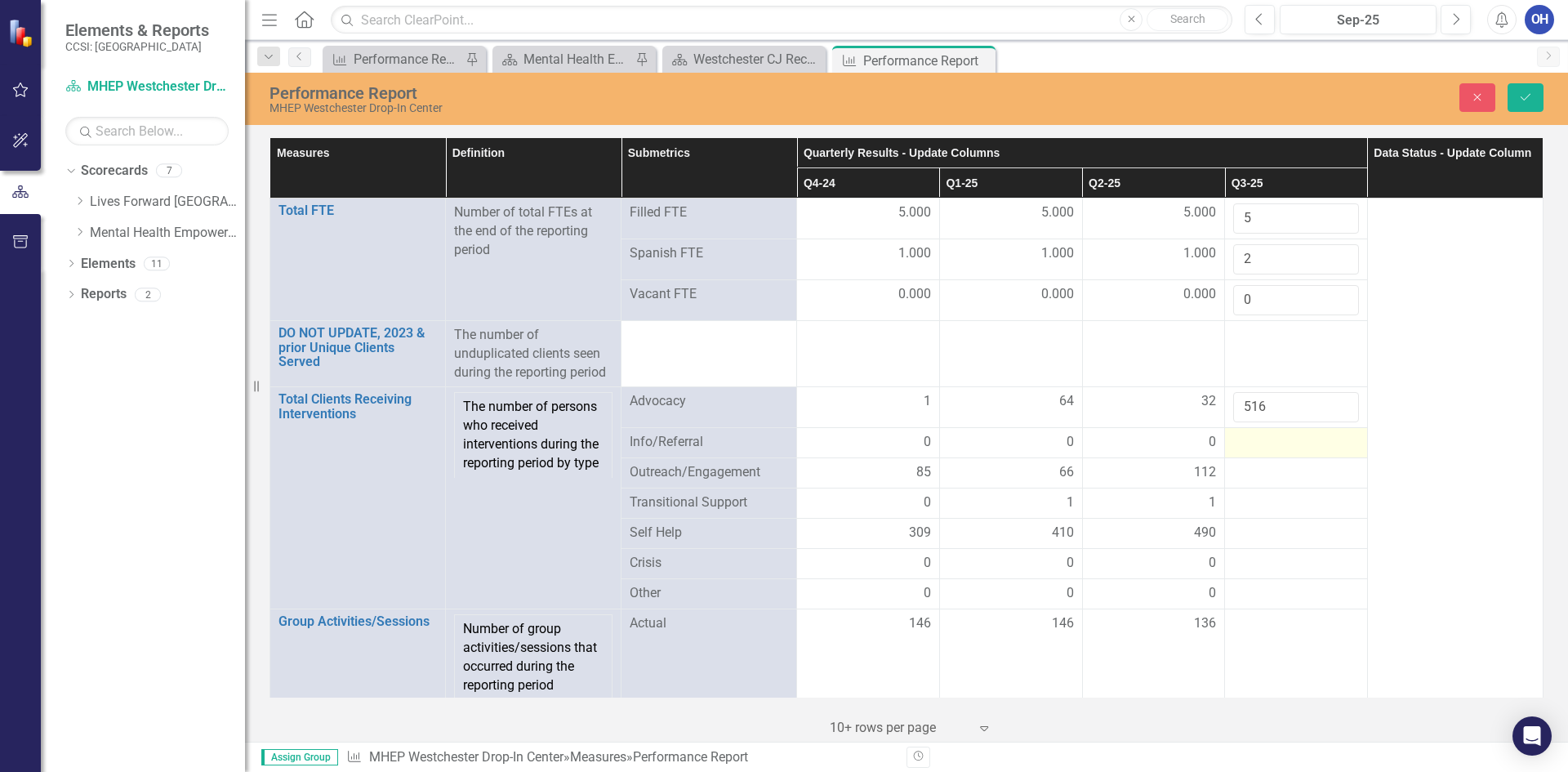
click at [1233, 449] on div at bounding box center [1296, 443] width 125 height 20
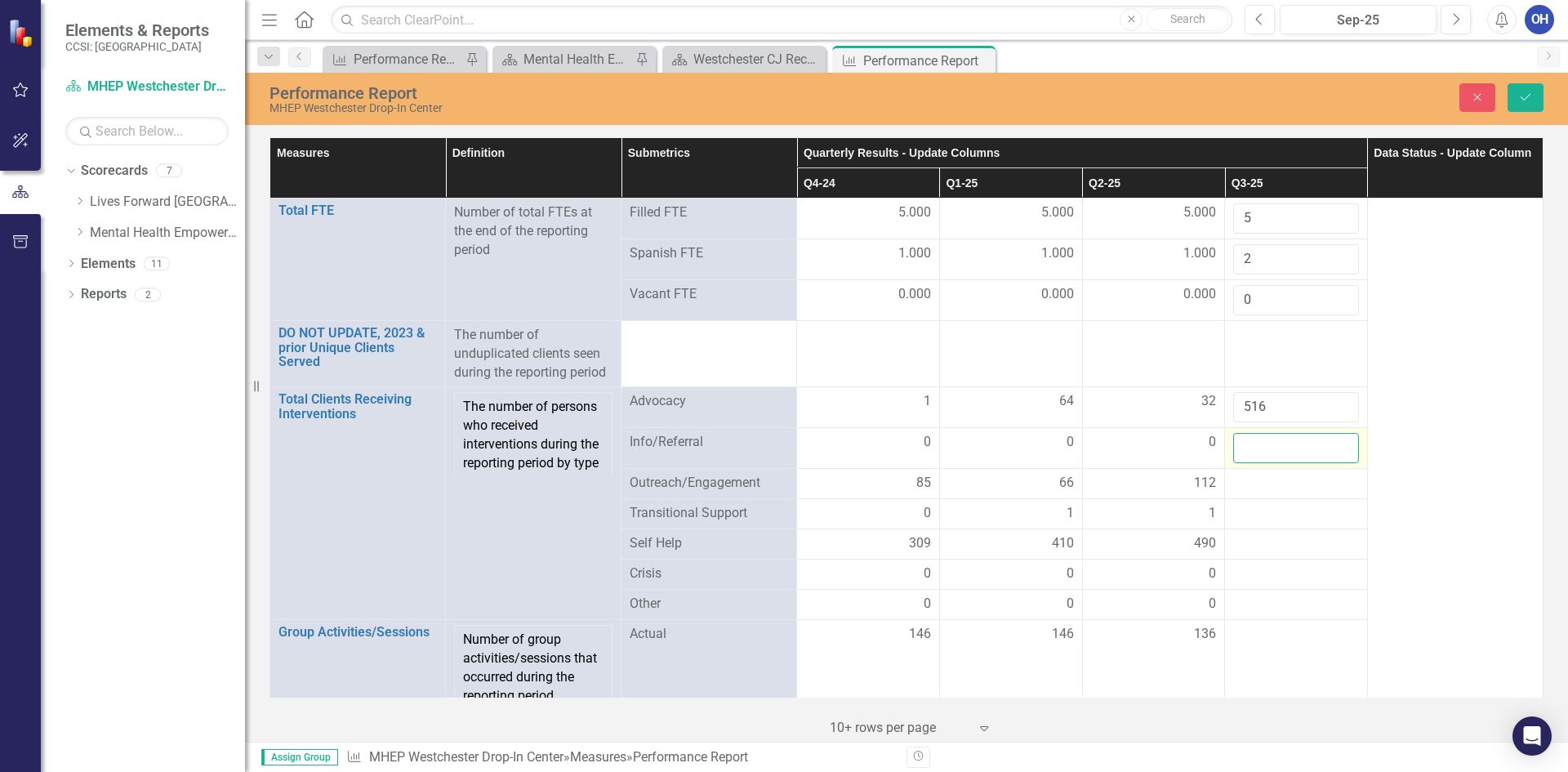
click at [1241, 446] on input "number" at bounding box center [1296, 448] width 125 height 30
type input "0"
click at [1252, 484] on div at bounding box center [1296, 484] width 125 height 20
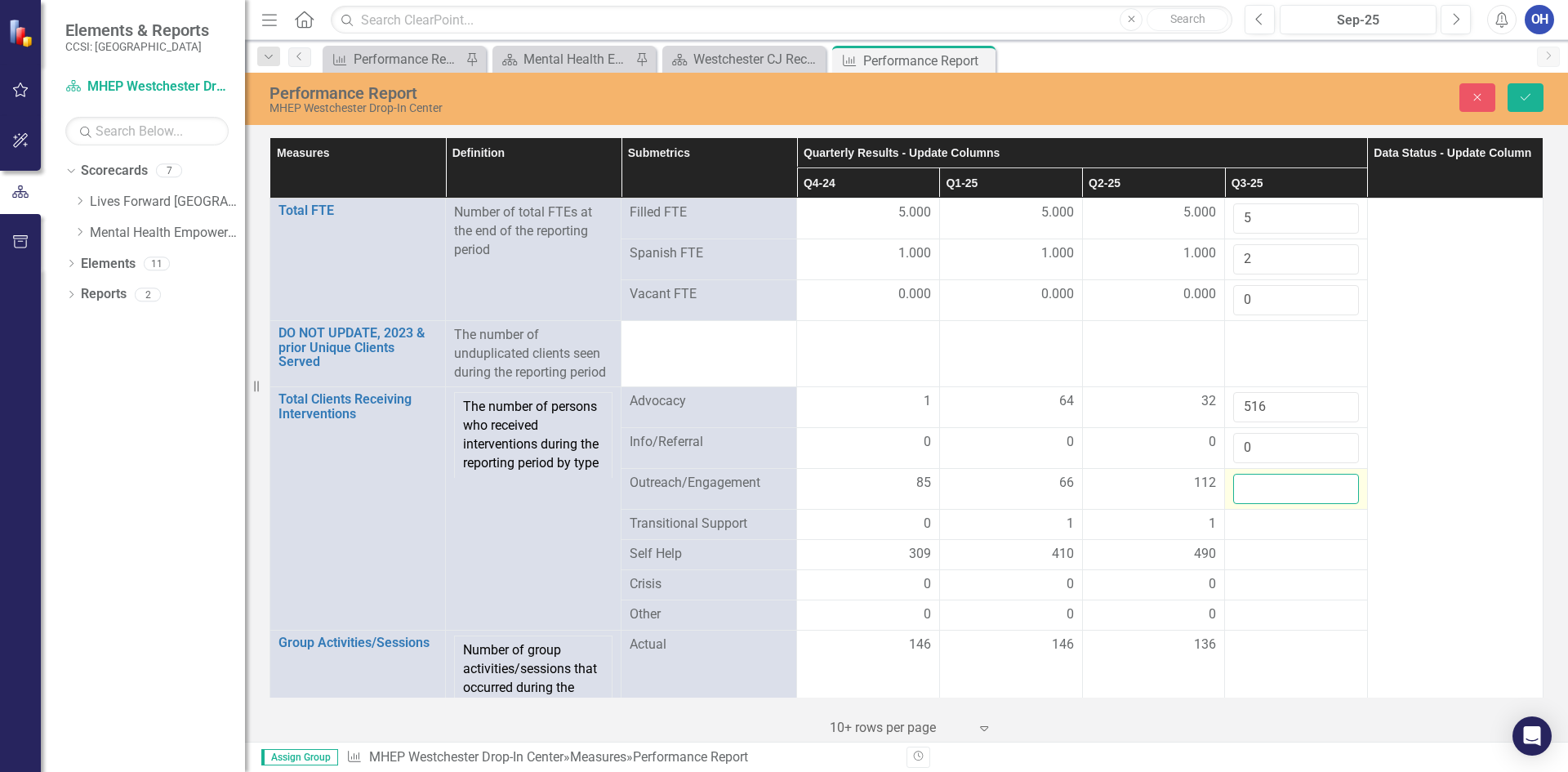
click at [1252, 484] on input "number" at bounding box center [1296, 489] width 125 height 30
type input "84"
click at [1247, 516] on div at bounding box center [1296, 524] width 125 height 20
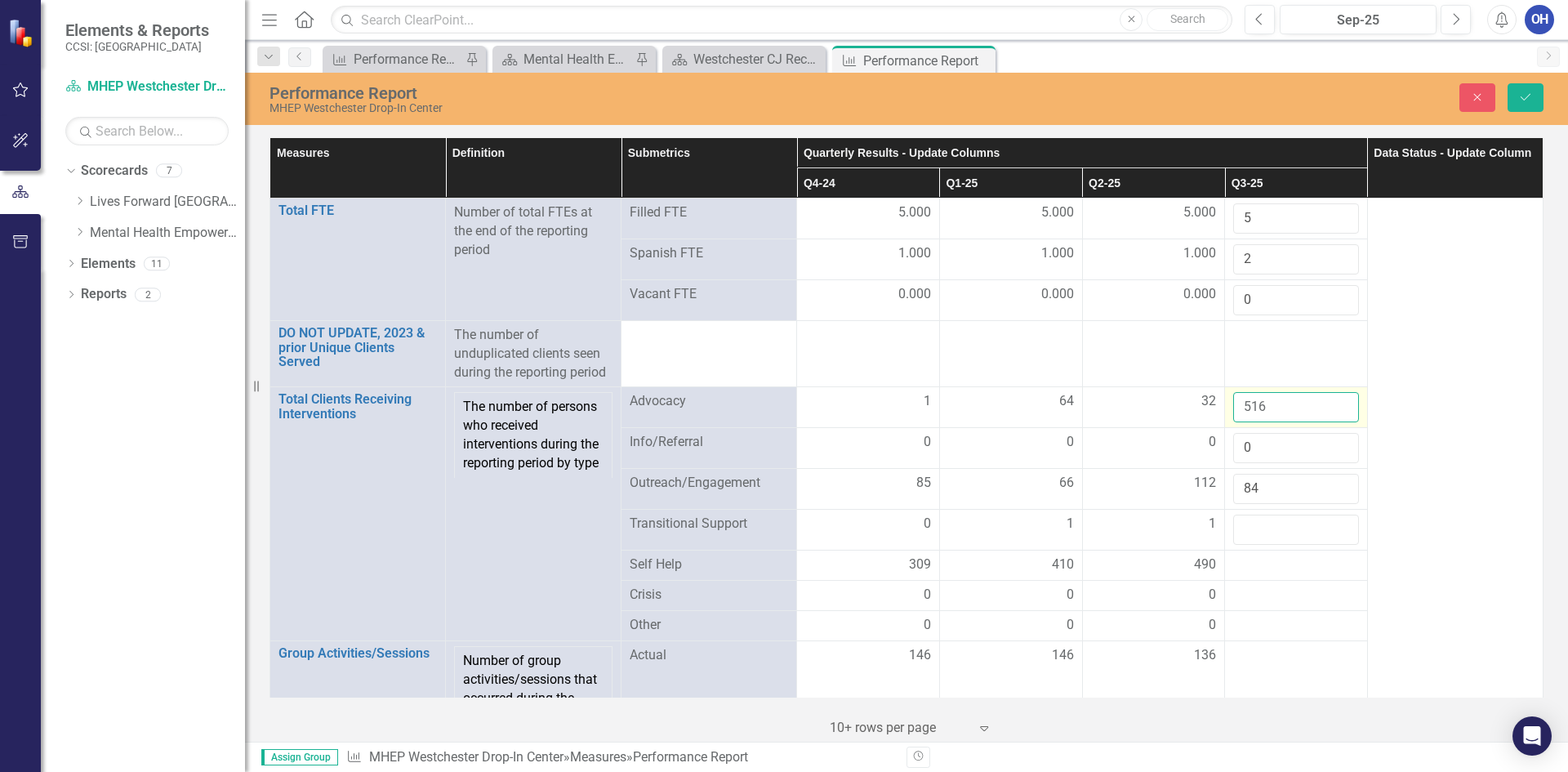
drag, startPoint x: 1265, startPoint y: 407, endPoint x: 1232, endPoint y: 405, distance: 33.1
click at [1233, 405] on input "516" at bounding box center [1296, 407] width 125 height 30
type input "0"
click at [1238, 539] on input "number" at bounding box center [1296, 529] width 125 height 30
type input "0"
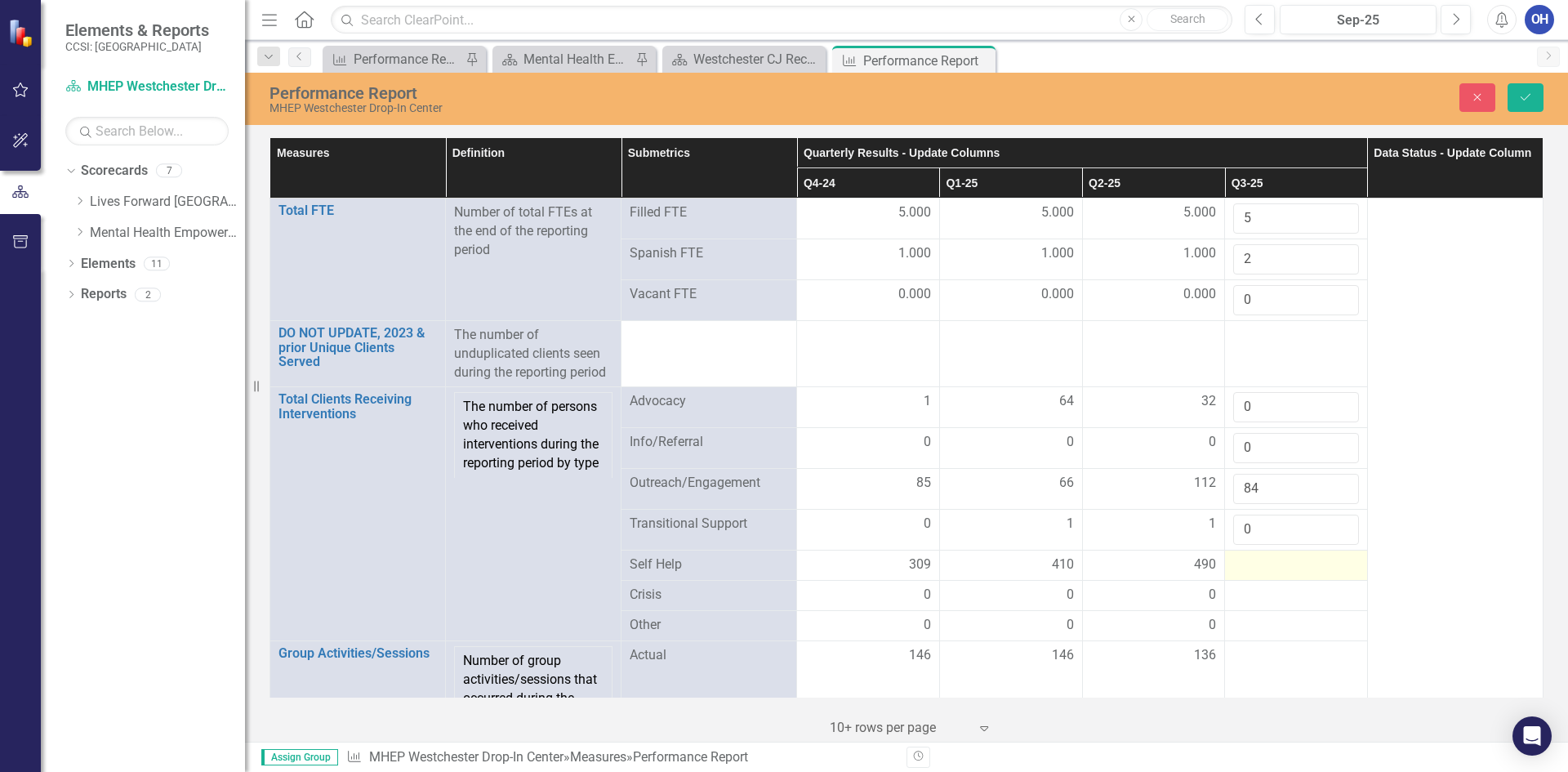
click at [1261, 563] on div at bounding box center [1296, 565] width 125 height 20
click at [1261, 563] on input "number" at bounding box center [1296, 570] width 125 height 30
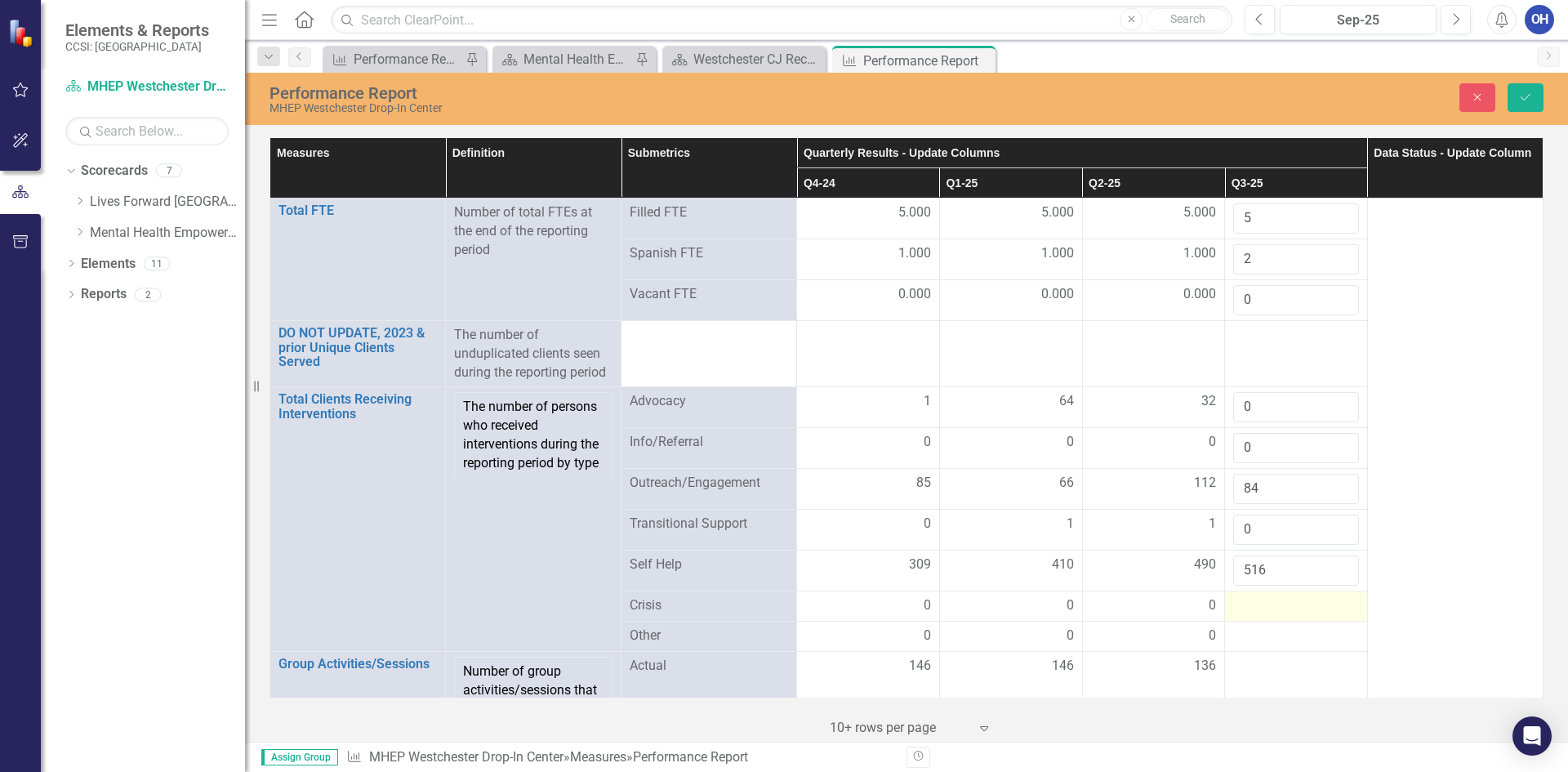
type input "516"
